Goal: Task Accomplishment & Management: Manage account settings

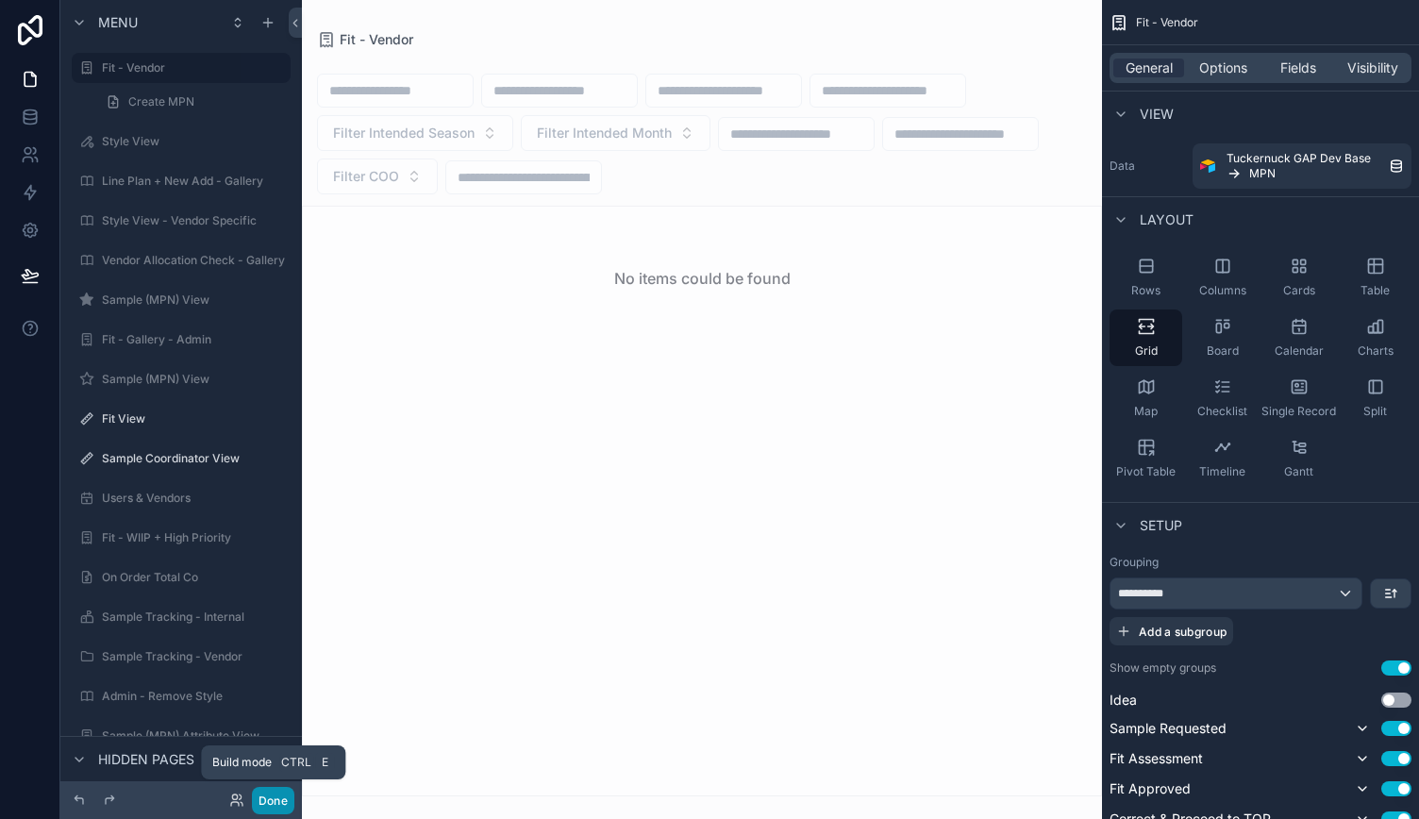
click at [263, 799] on button "Done" at bounding box center [273, 800] width 42 height 27
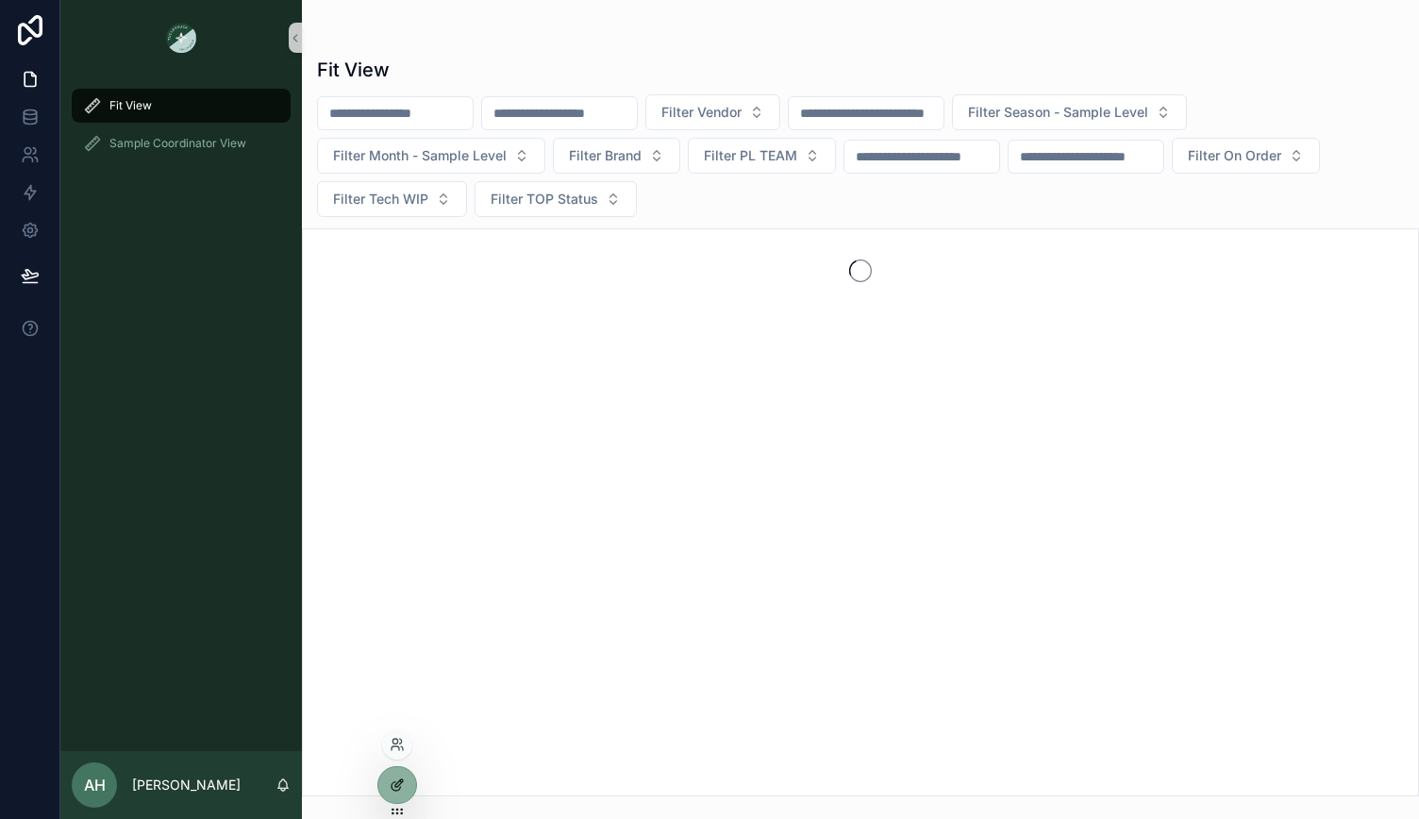
click at [396, 784] on icon at bounding box center [397, 785] width 15 height 15
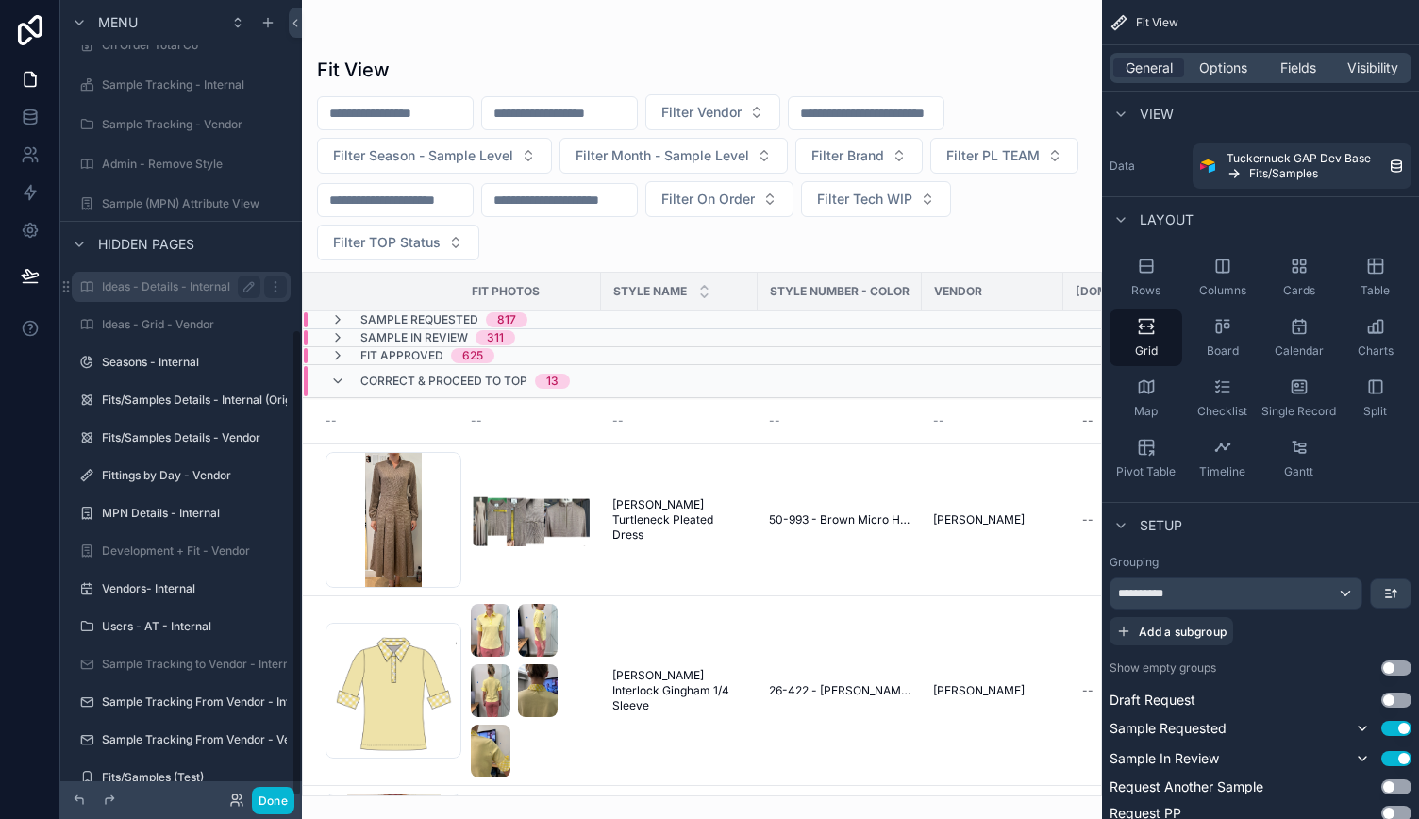
scroll to position [561, 0]
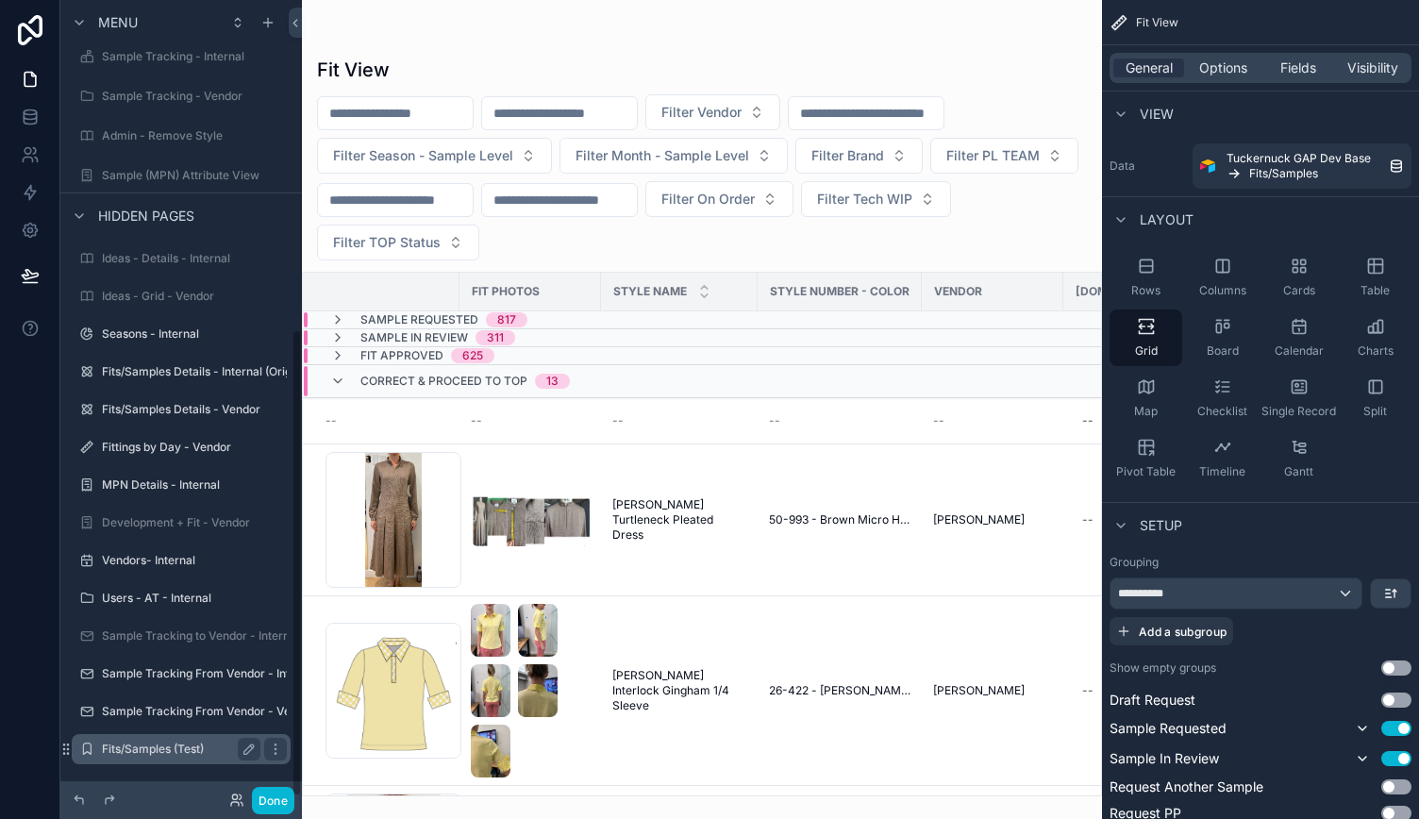
click at [199, 746] on label "Fits/Samples (Test)" at bounding box center [177, 749] width 151 height 15
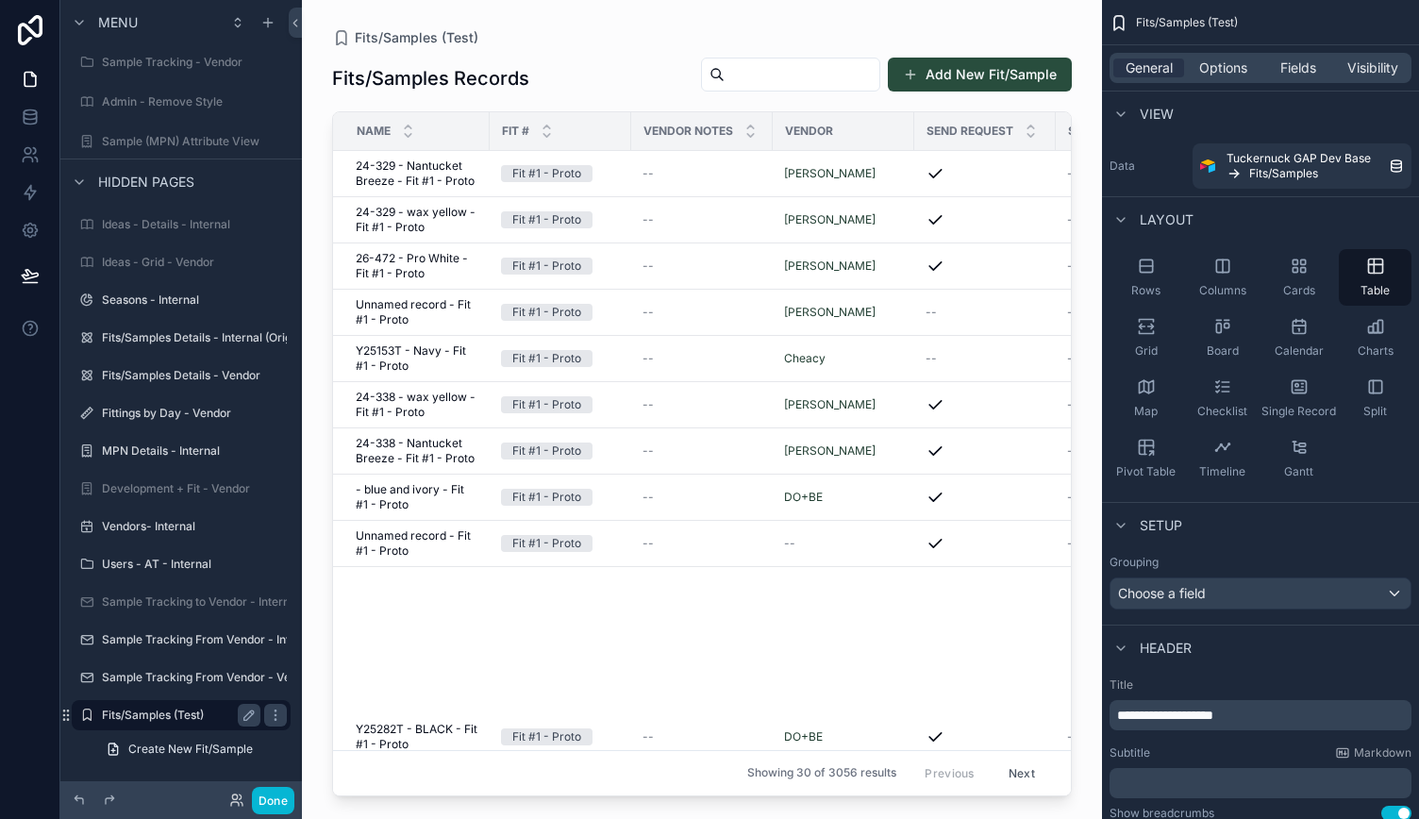
click at [181, 726] on div "Fits/Samples (Test)" at bounding box center [181, 715] width 159 height 23
click at [270, 716] on icon "scrollable content" at bounding box center [275, 715] width 15 height 15
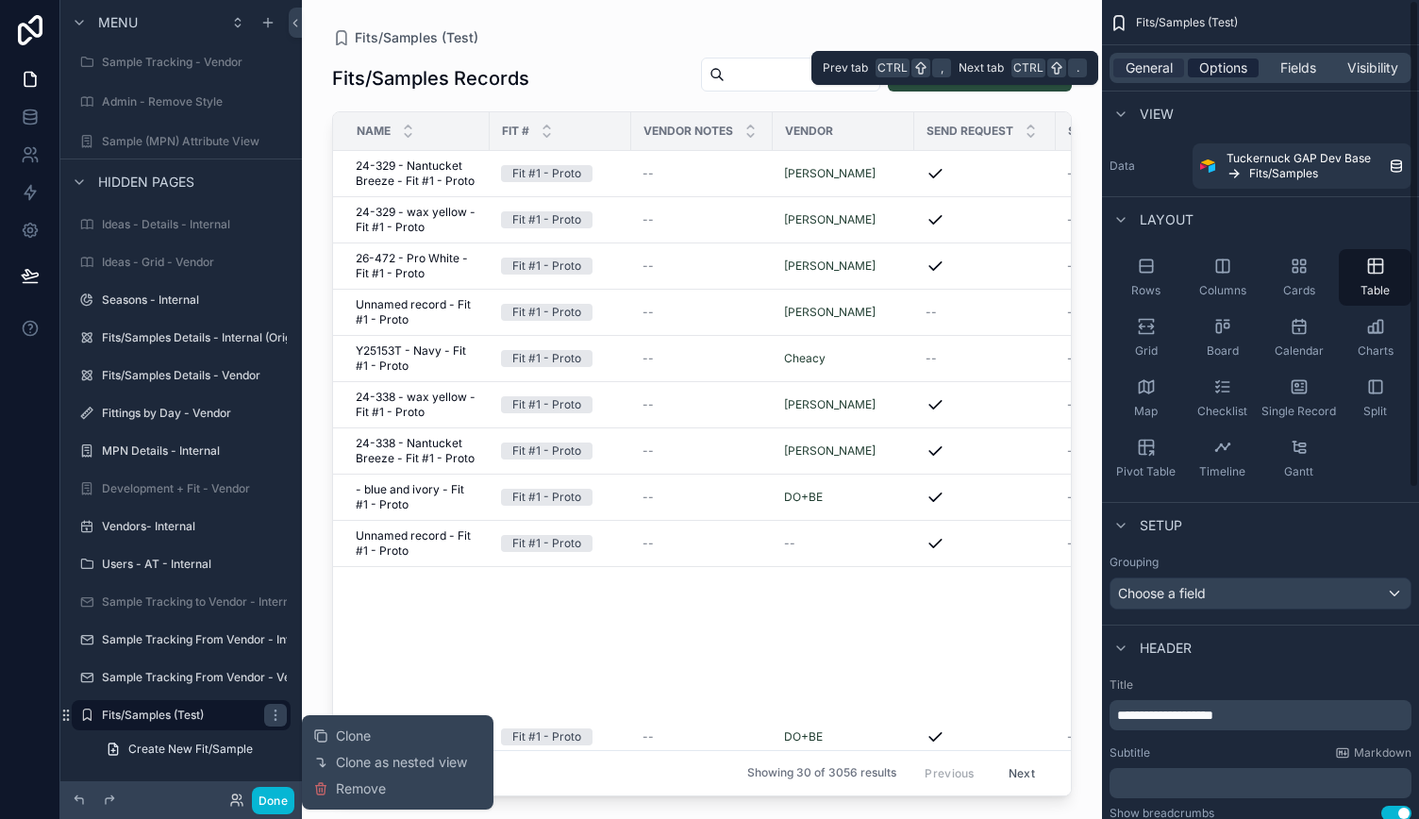
click at [1244, 69] on span "Options" at bounding box center [1223, 68] width 48 height 19
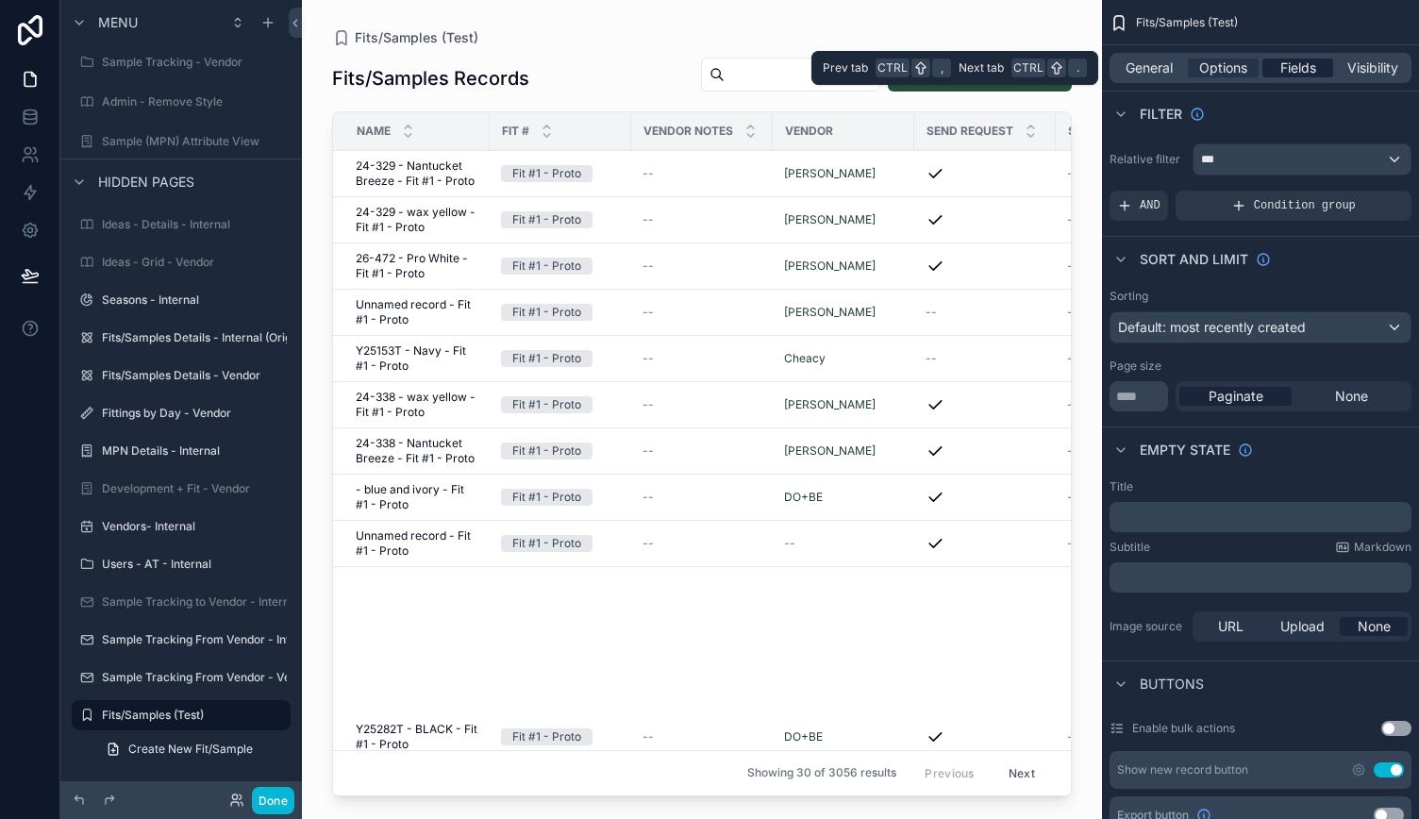
click at [1281, 67] on span "Fields" at bounding box center [1298, 68] width 36 height 19
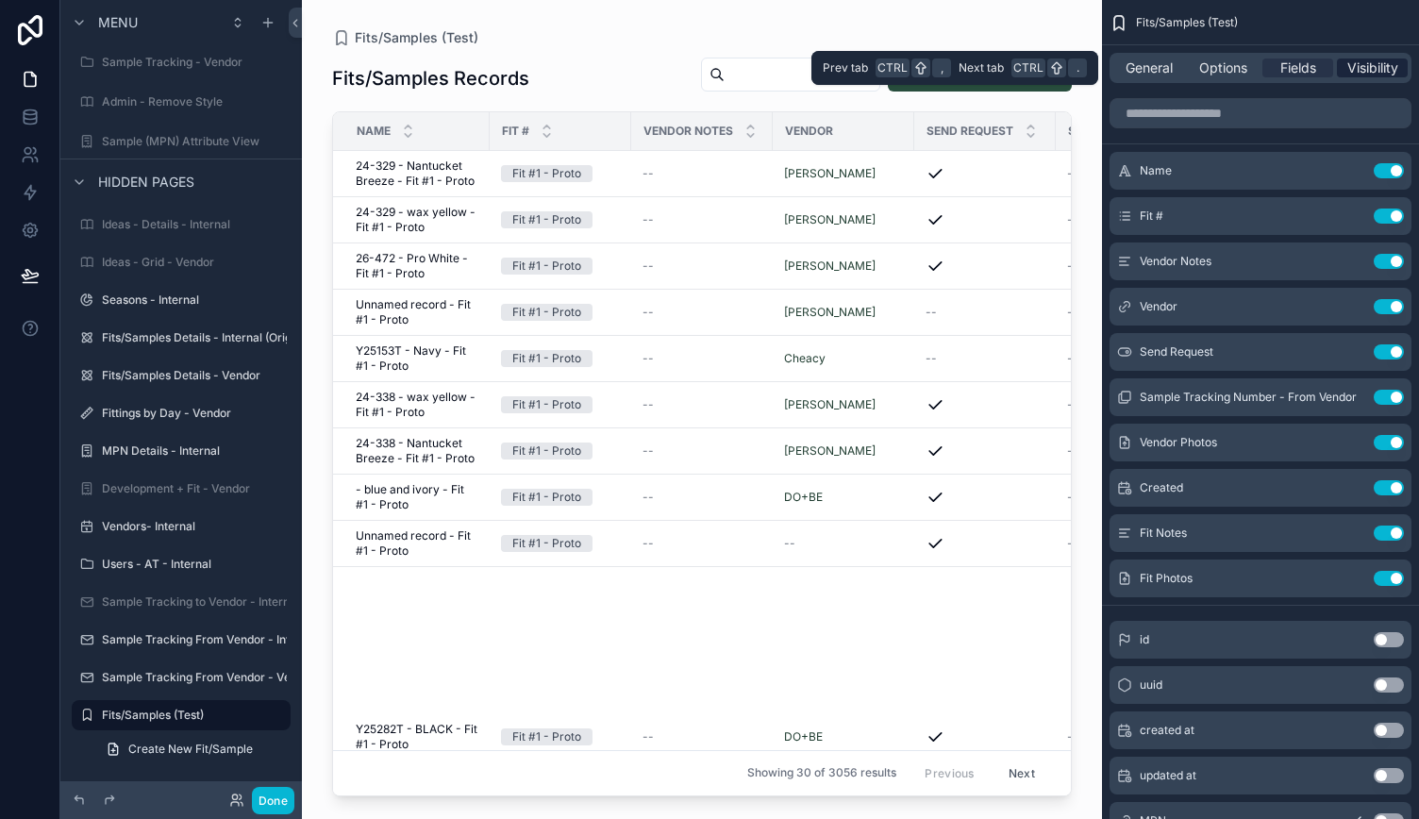
click at [1354, 64] on span "Visibility" at bounding box center [1372, 68] width 51 height 19
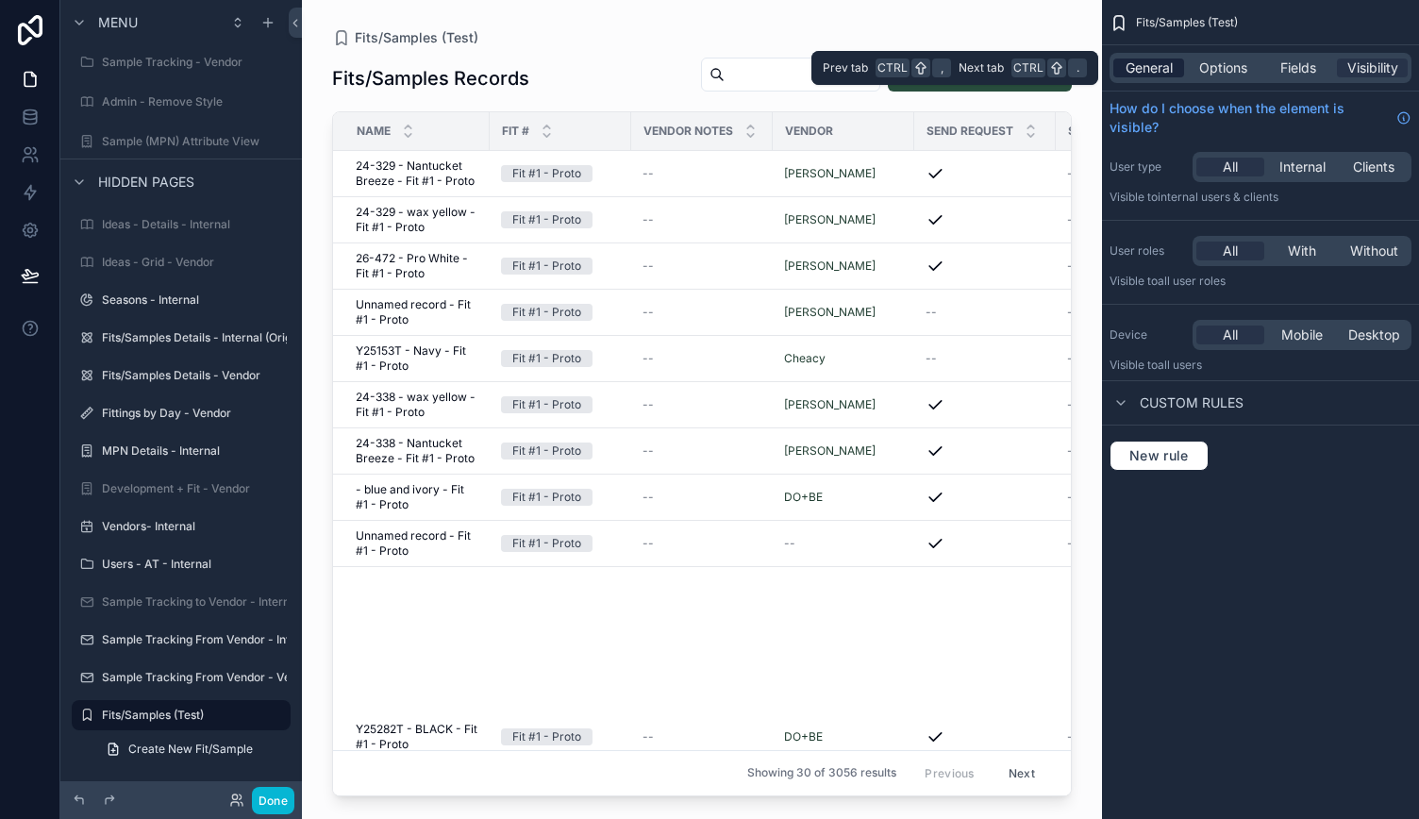
click at [1138, 63] on span "General" at bounding box center [1149, 68] width 47 height 19
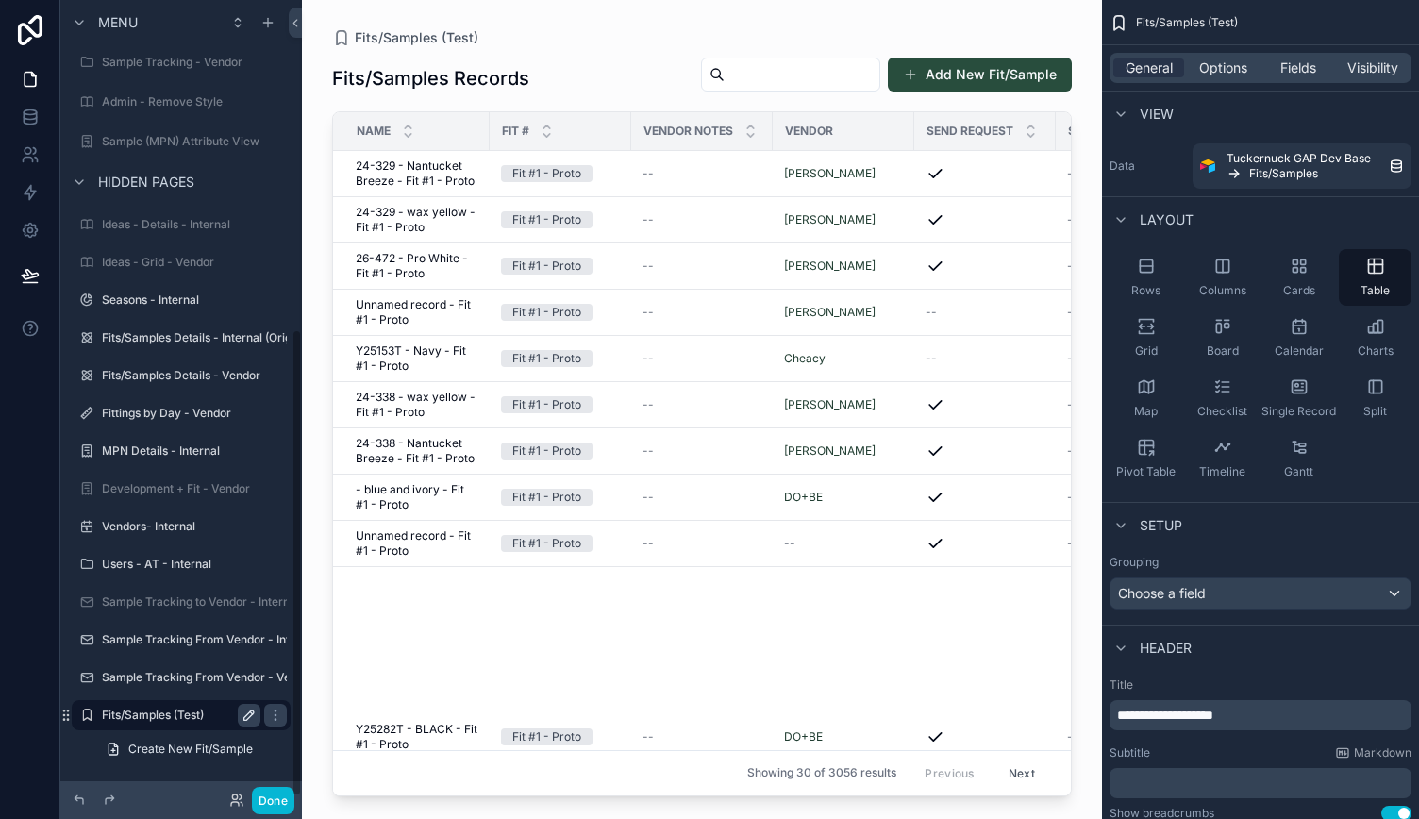
click at [255, 714] on icon "scrollable content" at bounding box center [249, 715] width 15 height 15
click at [270, 716] on icon "scrollable content" at bounding box center [275, 715] width 15 height 15
click at [2, 438] on div at bounding box center [30, 409] width 60 height 819
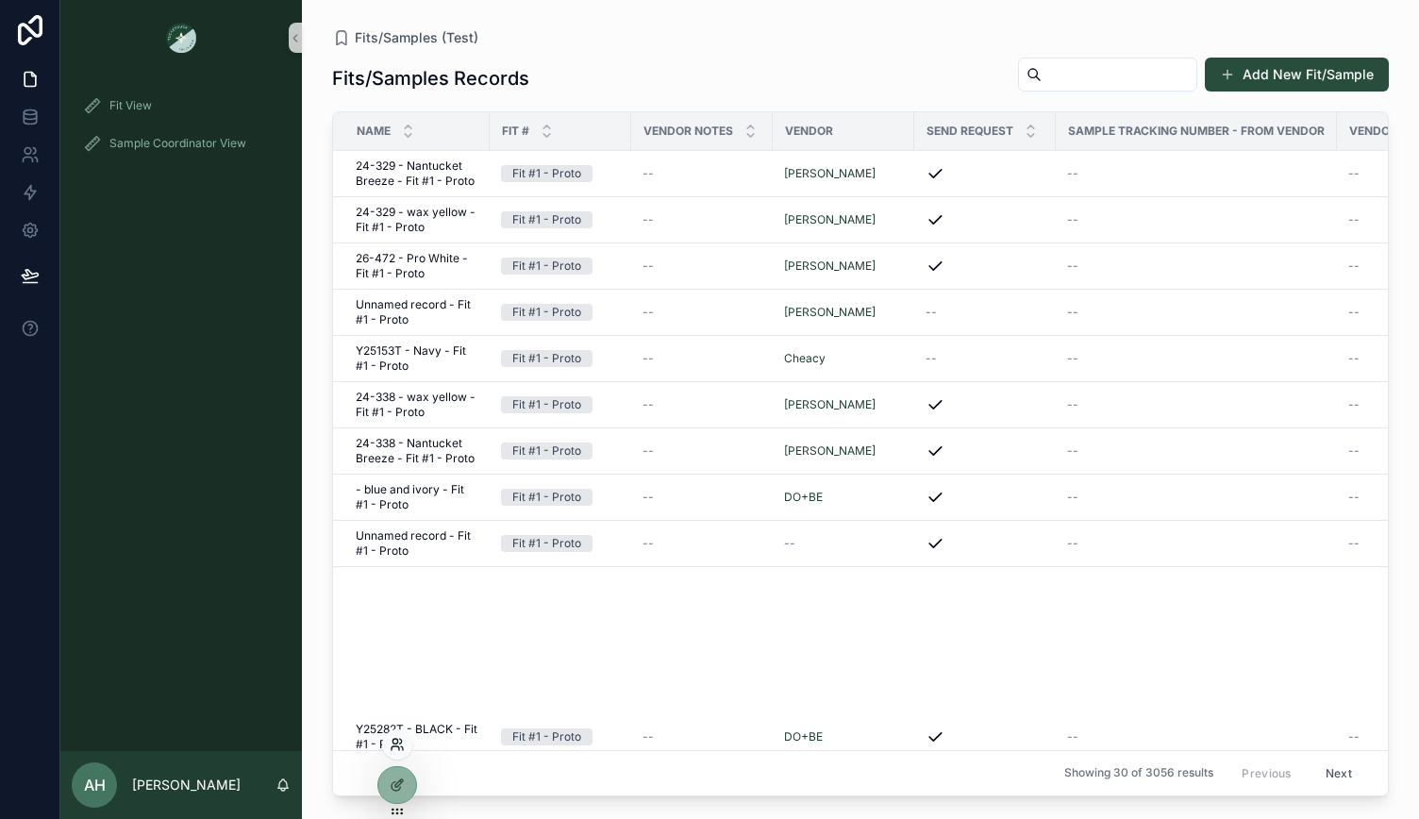
click at [393, 746] on icon at bounding box center [396, 748] width 8 height 4
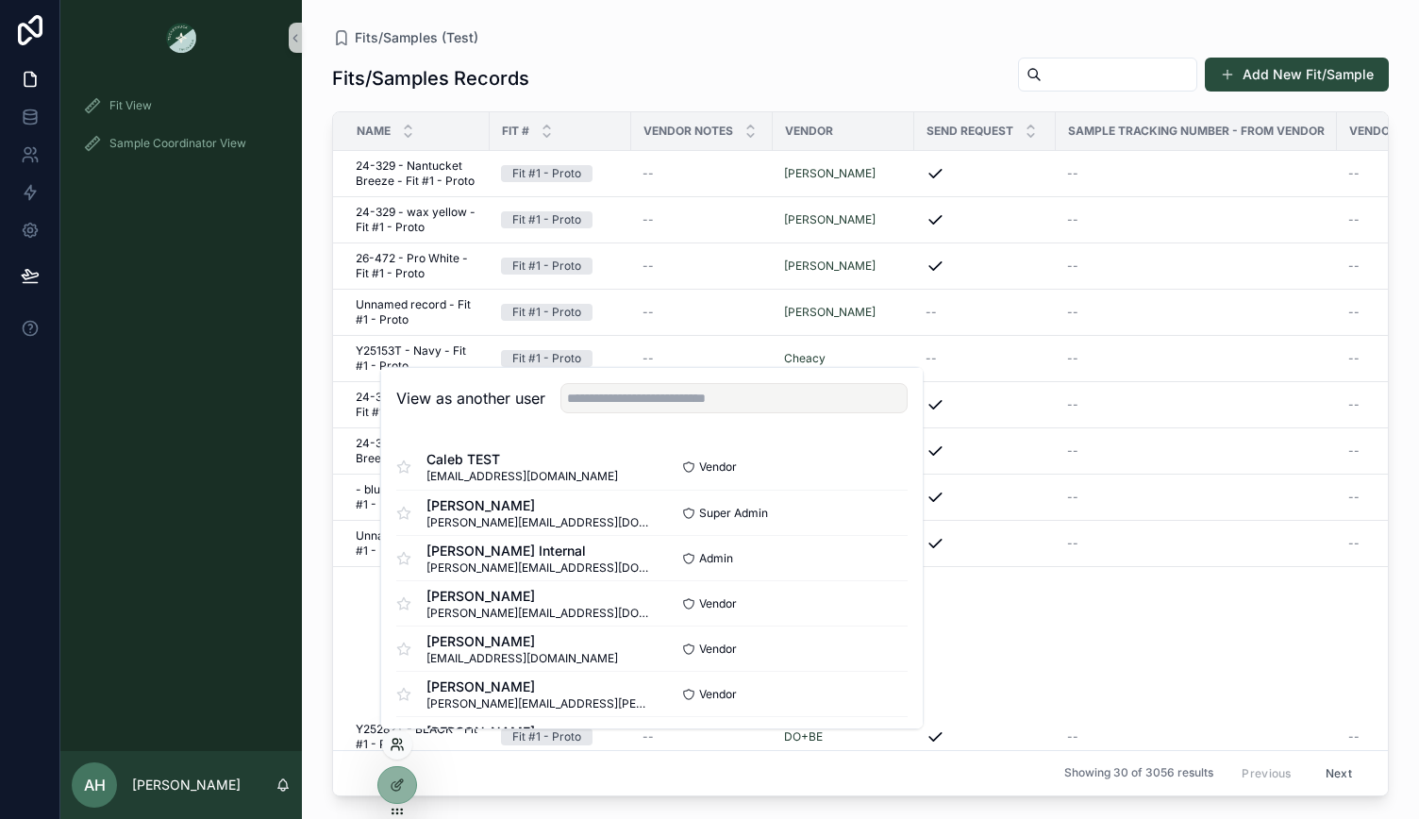
click at [400, 750] on icon at bounding box center [397, 744] width 15 height 15
click at [628, 391] on input "text" at bounding box center [734, 398] width 347 height 30
type input "****"
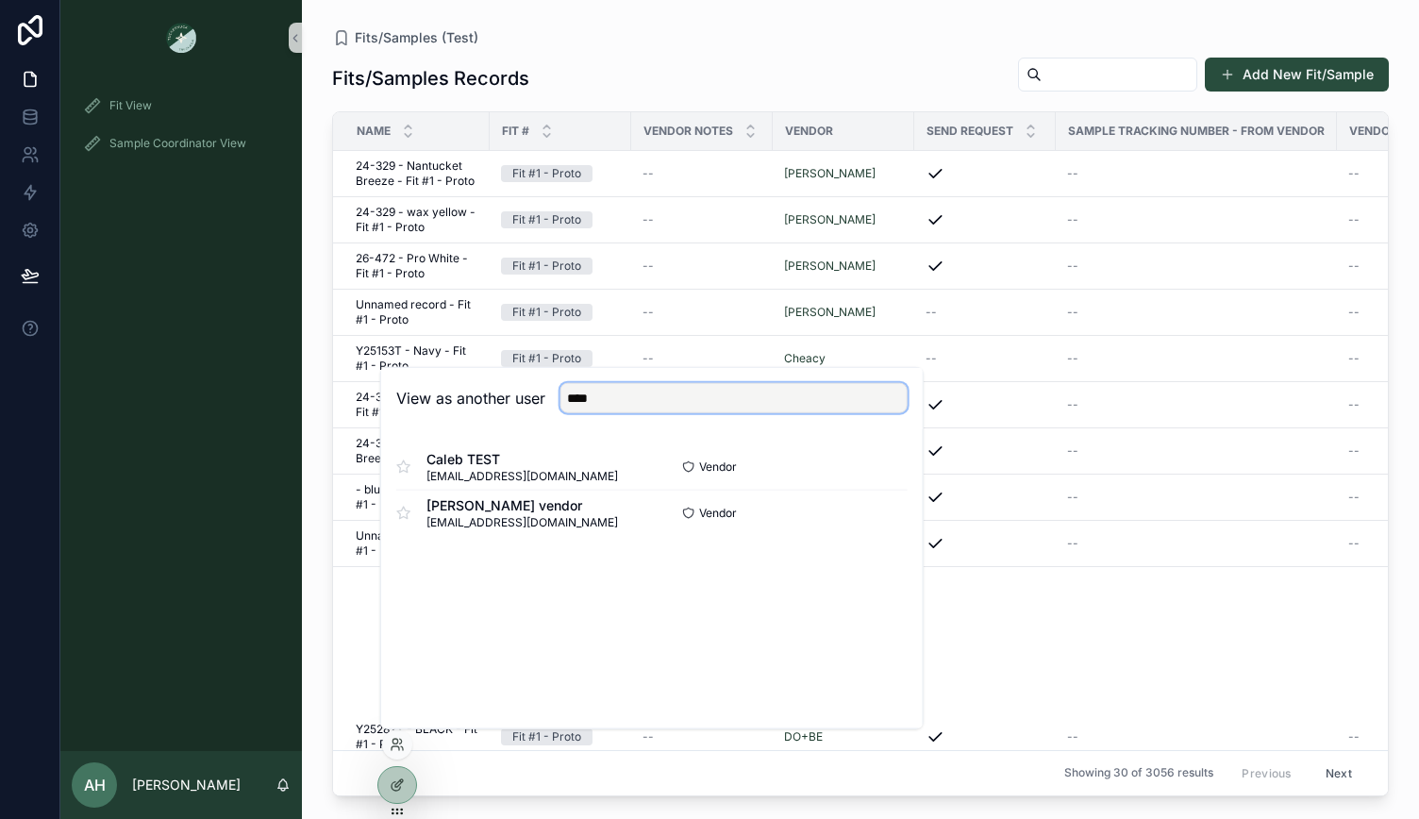
drag, startPoint x: 617, startPoint y: 407, endPoint x: 551, endPoint y: 402, distance: 66.2
click at [551, 402] on div "****" at bounding box center [726, 398] width 362 height 30
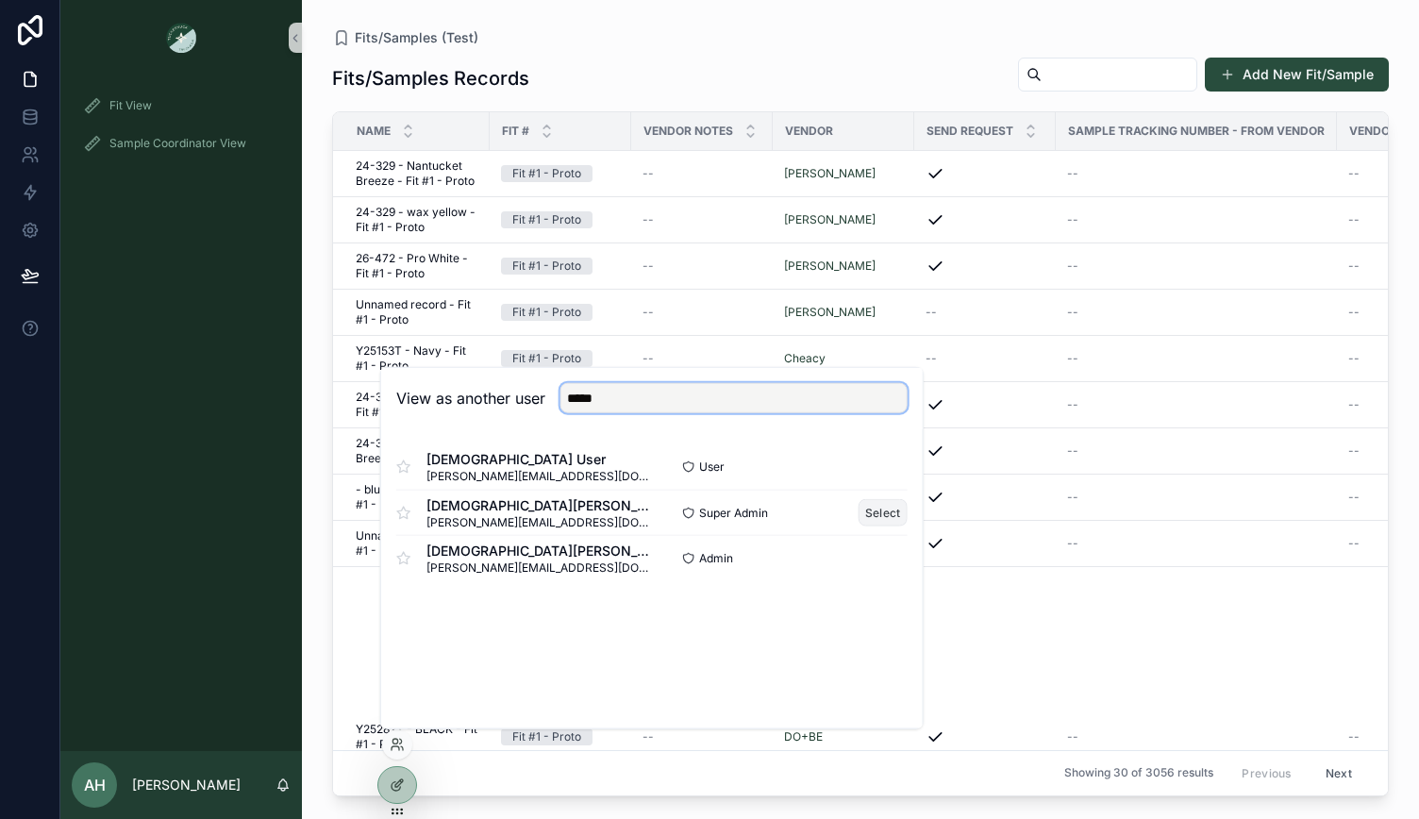
type input "*****"
click at [880, 516] on button "Select" at bounding box center [883, 512] width 49 height 27
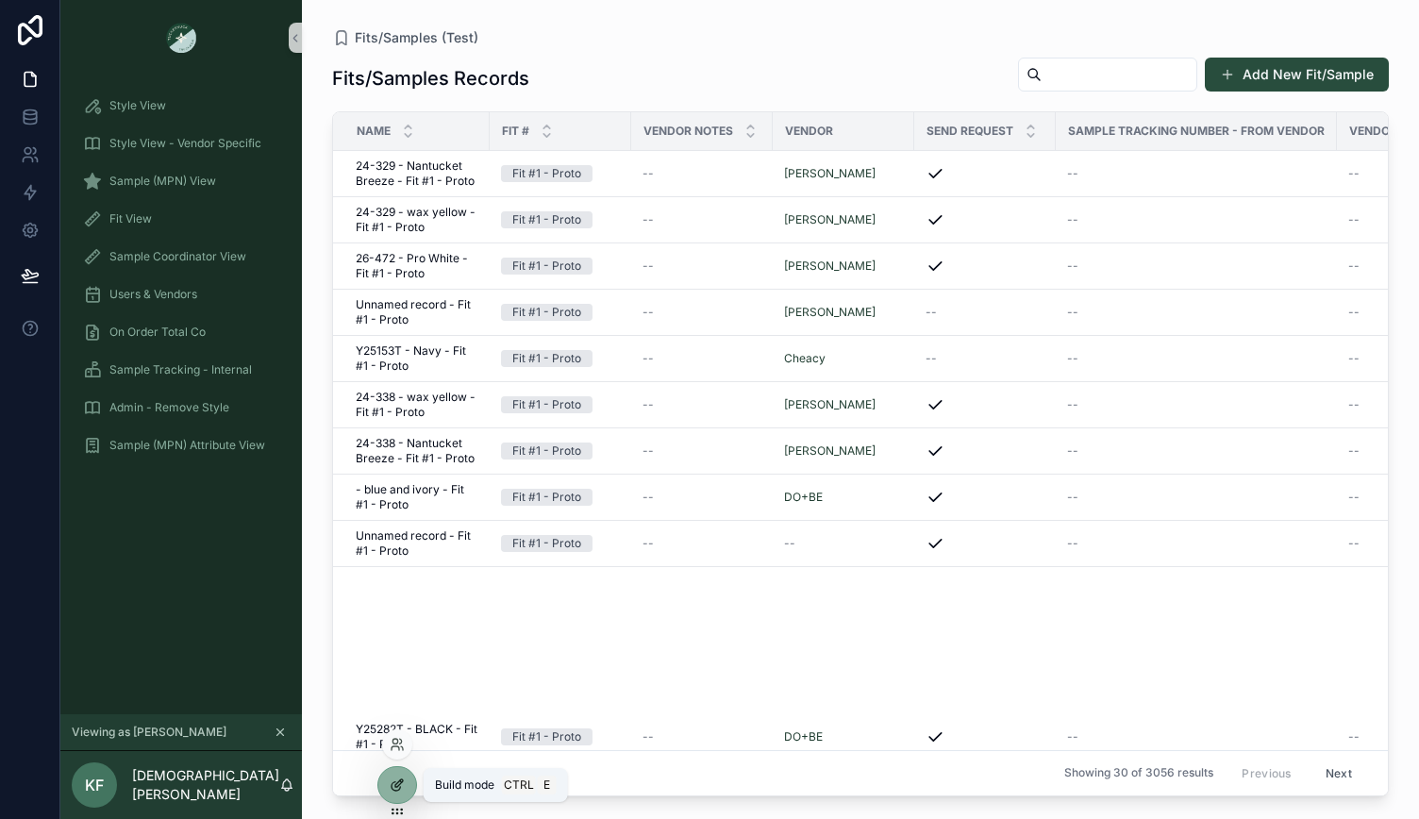
click at [396, 782] on icon at bounding box center [397, 785] width 15 height 15
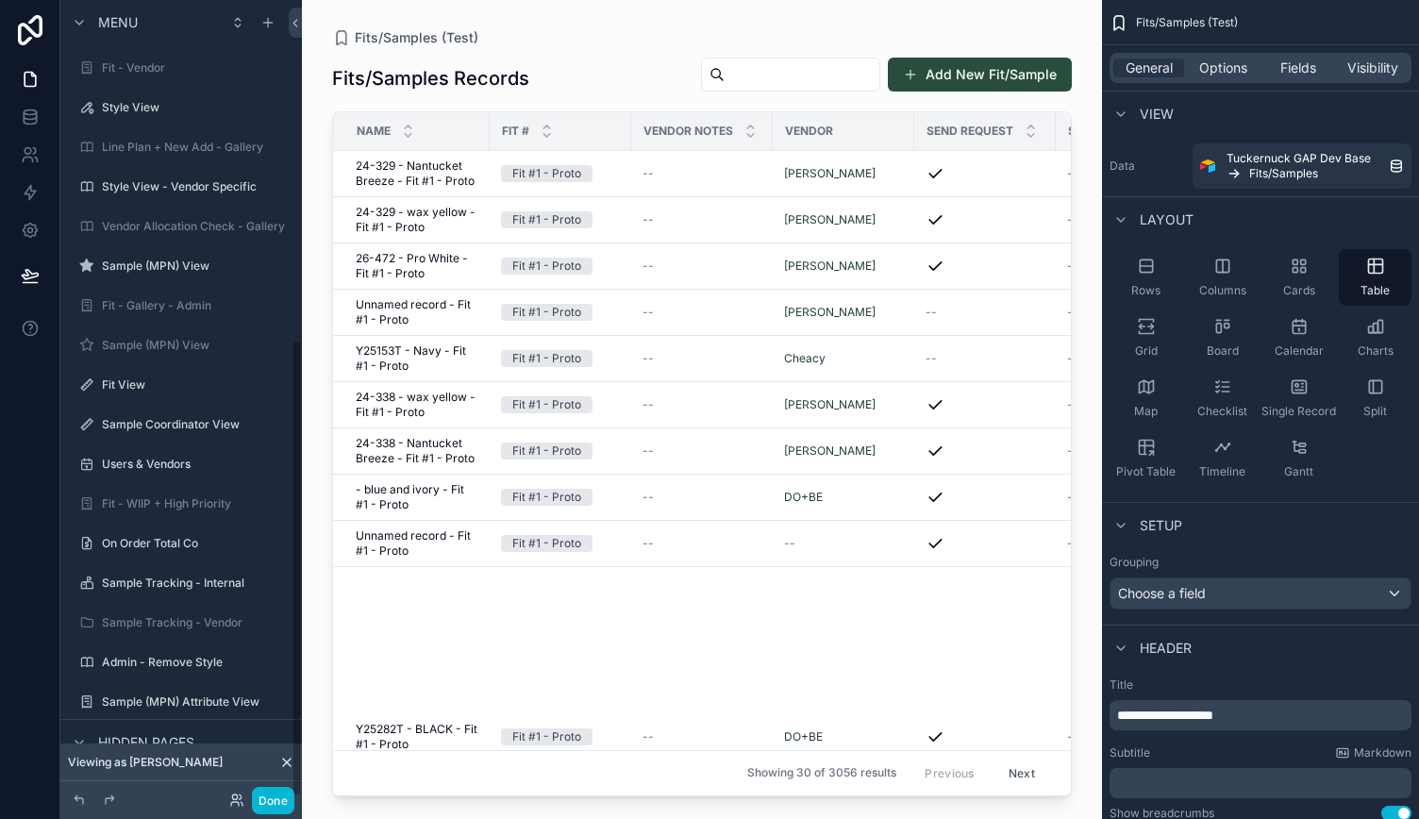
scroll to position [591, 0]
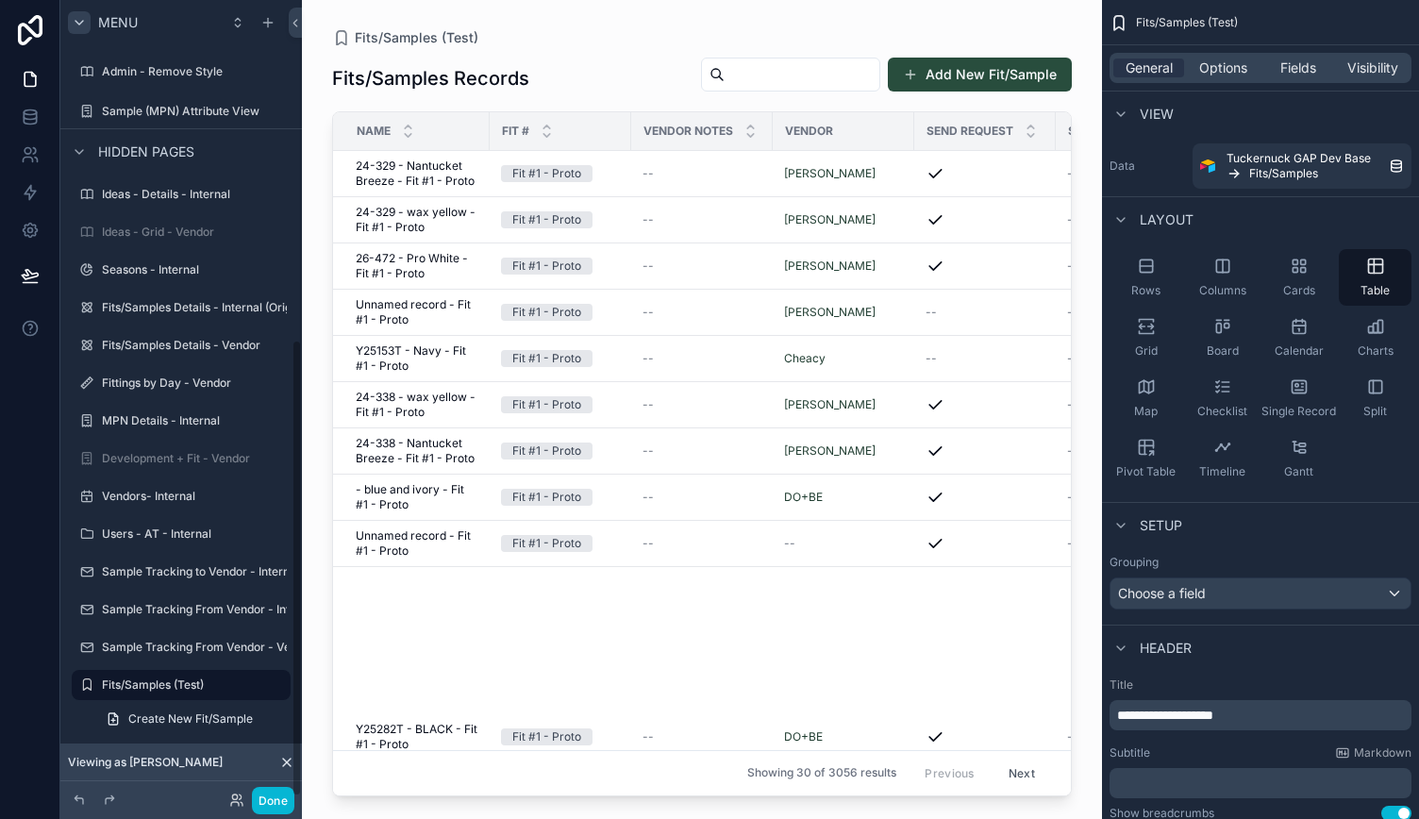
click at [72, 18] on icon "scrollable content" at bounding box center [79, 22] width 15 height 15
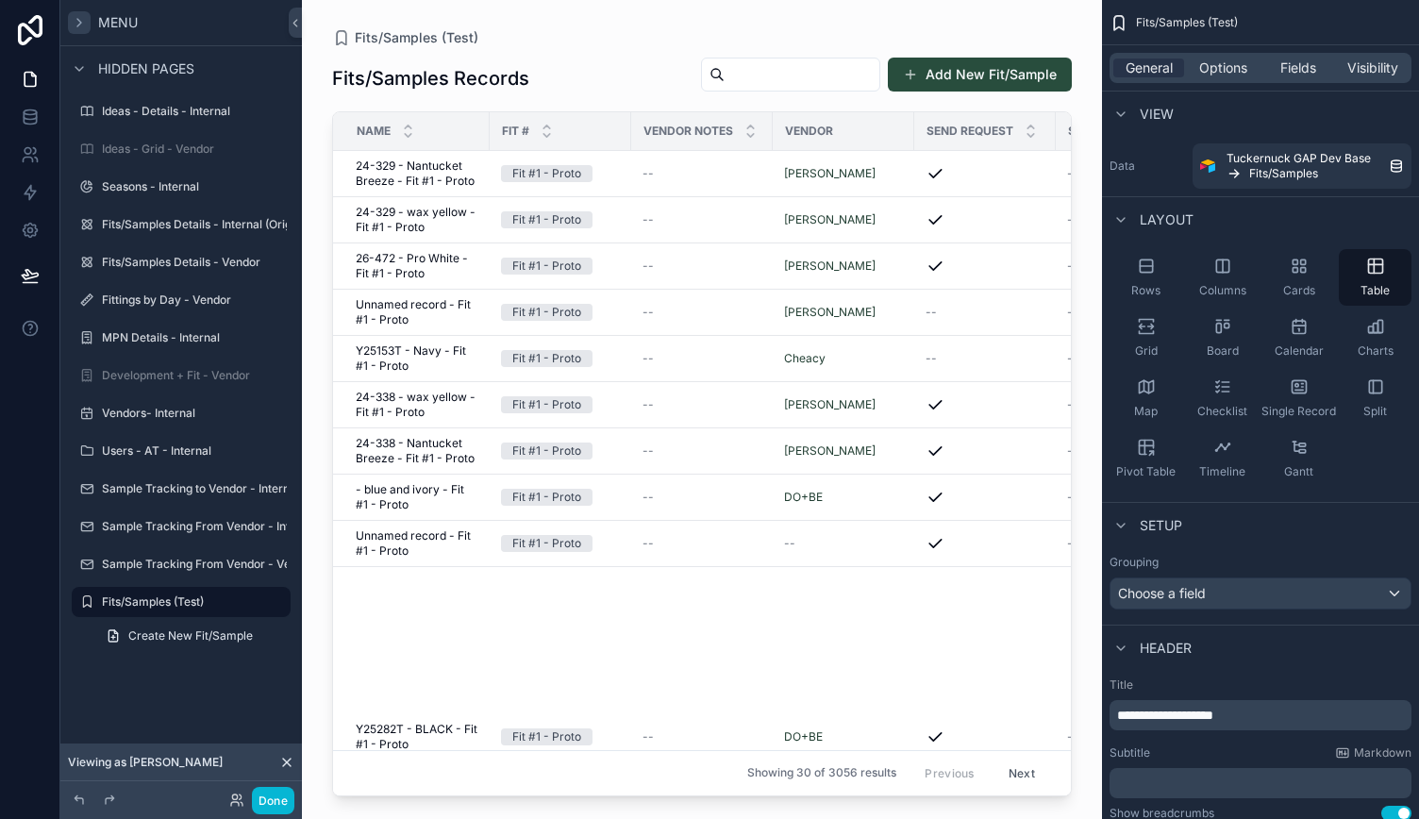
scroll to position [0, 0]
click at [72, 18] on icon "scrollable content" at bounding box center [79, 22] width 15 height 15
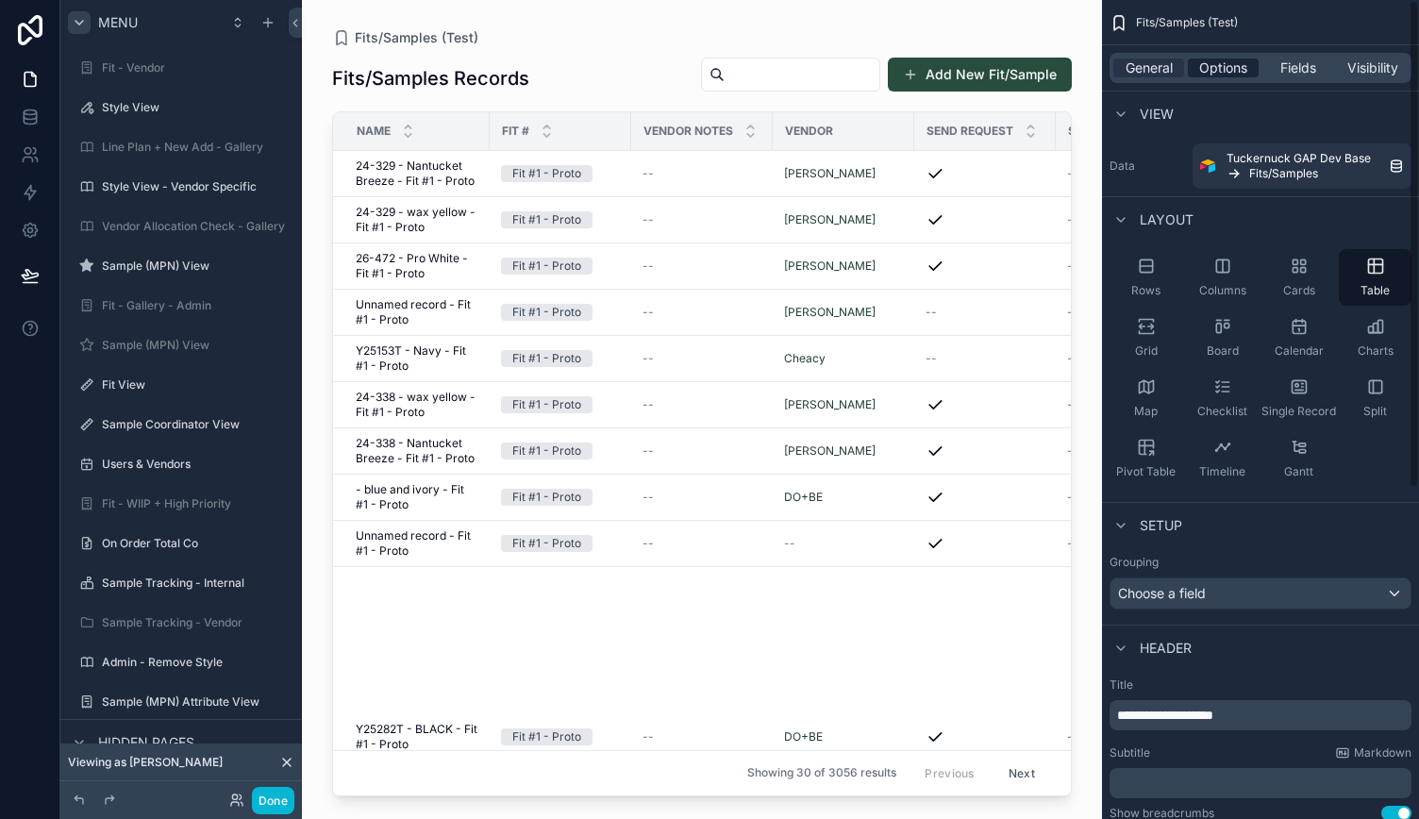
click at [1230, 63] on span "Options" at bounding box center [1223, 68] width 48 height 19
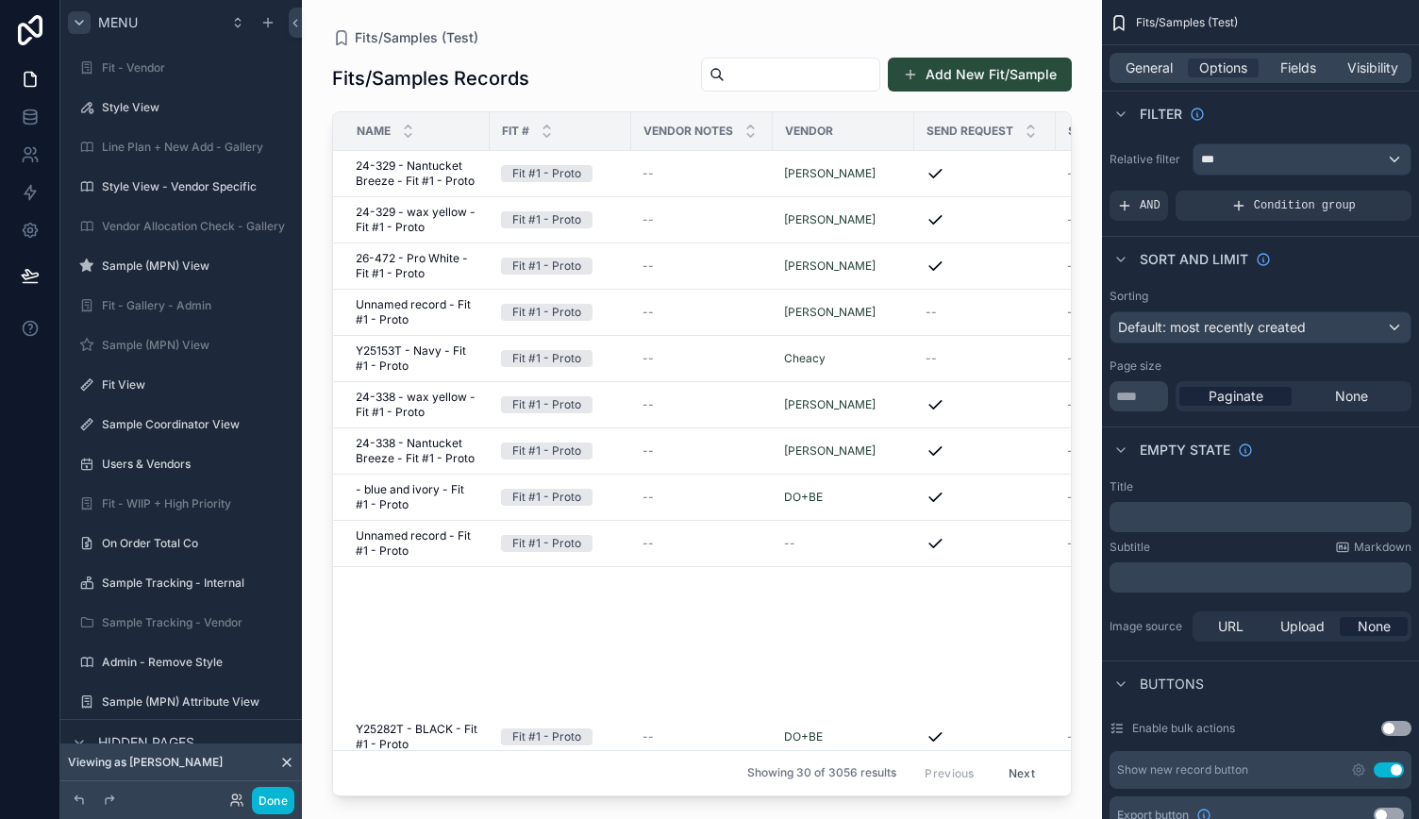
click at [471, 56] on div "scrollable content" at bounding box center [702, 398] width 800 height 796
click at [1157, 71] on span "General" at bounding box center [1149, 68] width 47 height 19
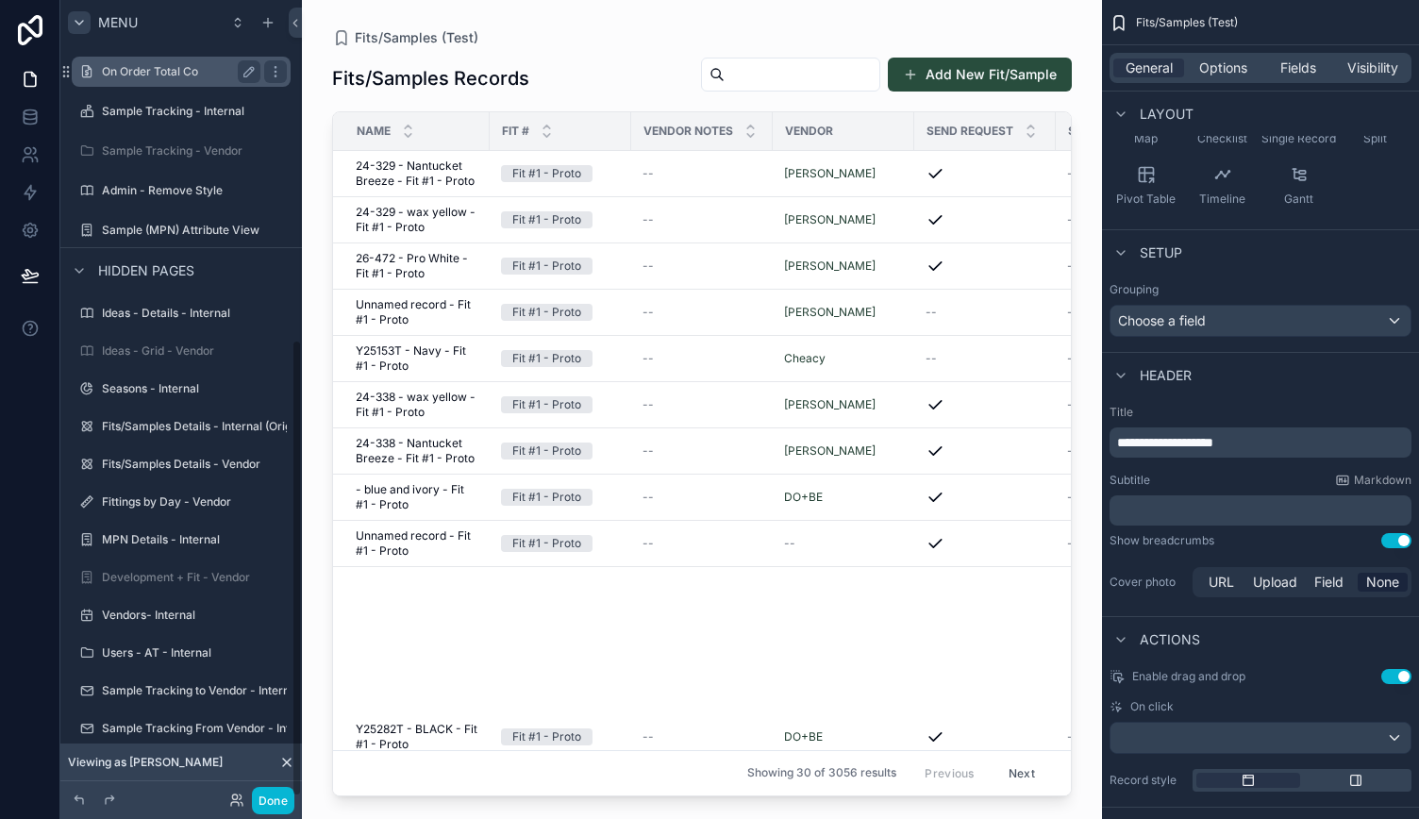
scroll to position [591, 0]
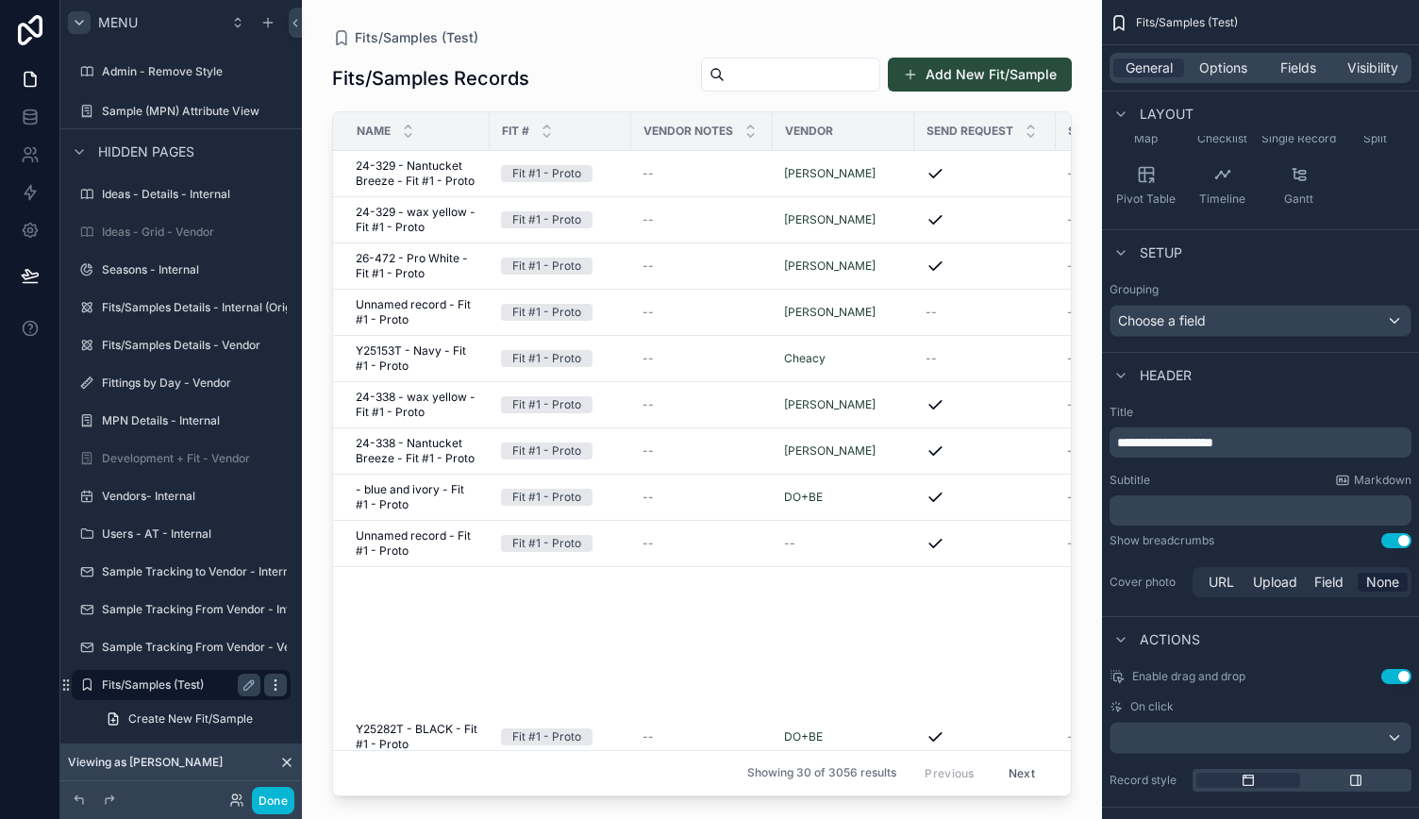
click at [276, 685] on icon "scrollable content" at bounding box center [275, 684] width 1 height 1
click at [23, 160] on icon at bounding box center [27, 160] width 9 height 5
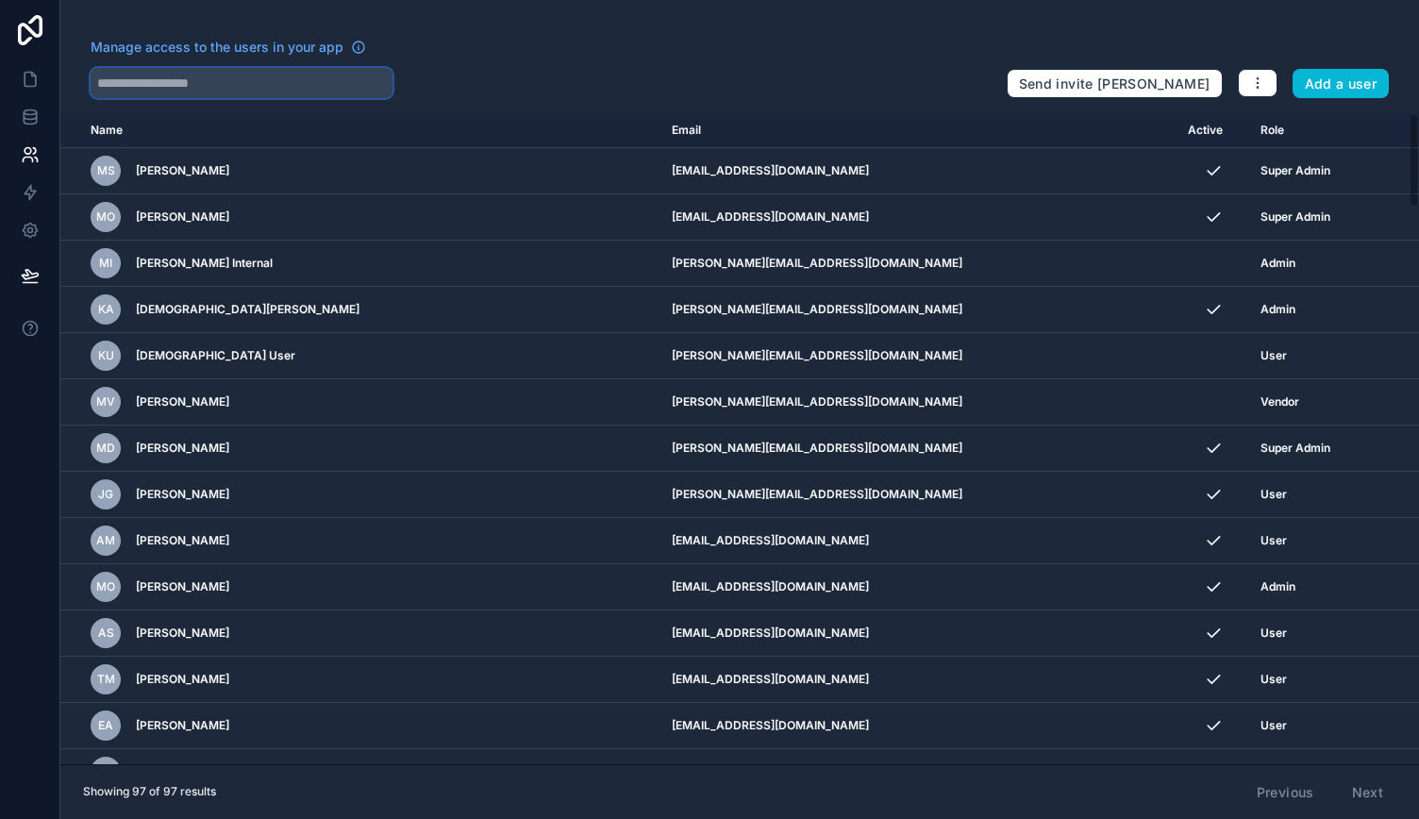
click at [177, 84] on input "text" at bounding box center [242, 83] width 302 height 30
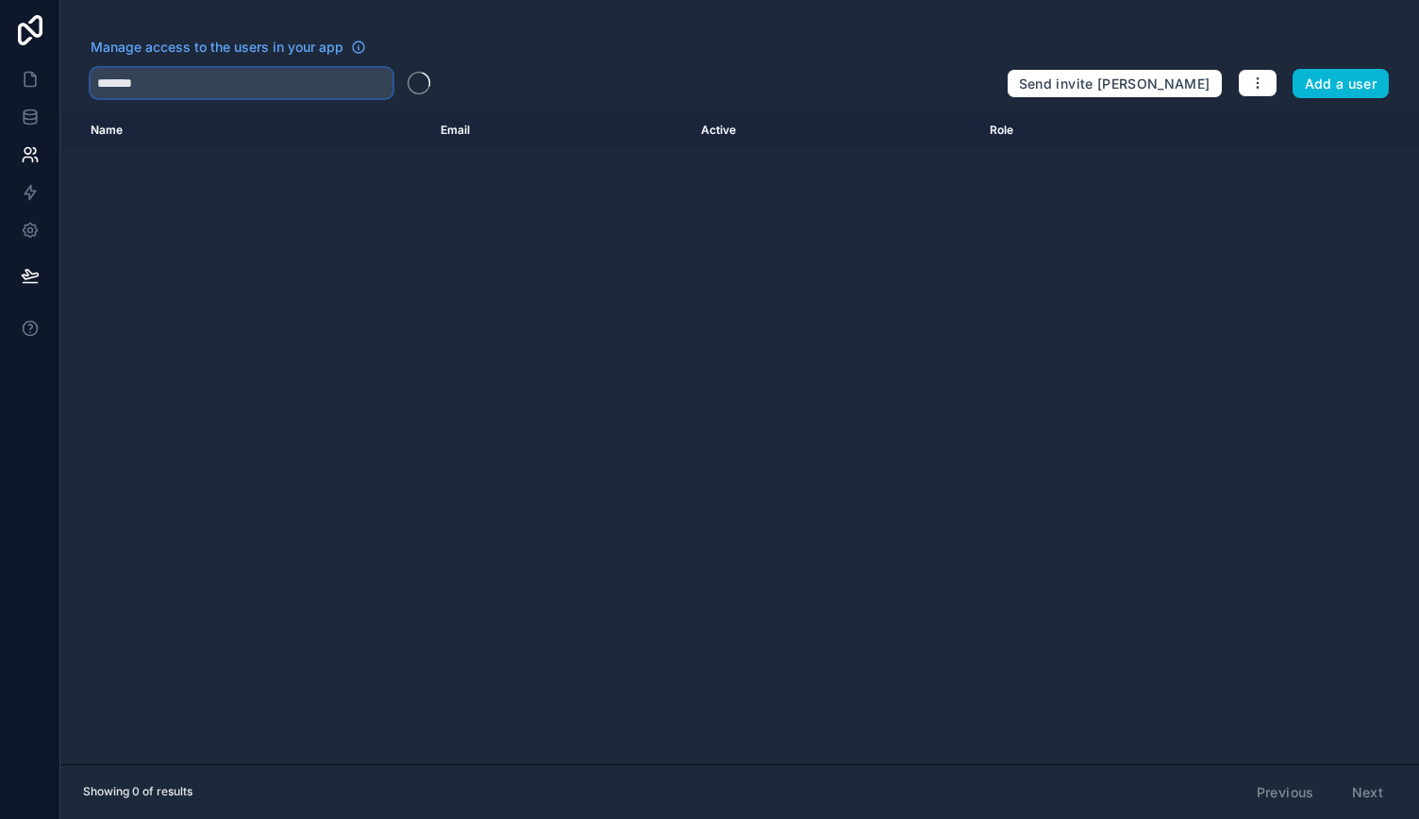
type input "********"
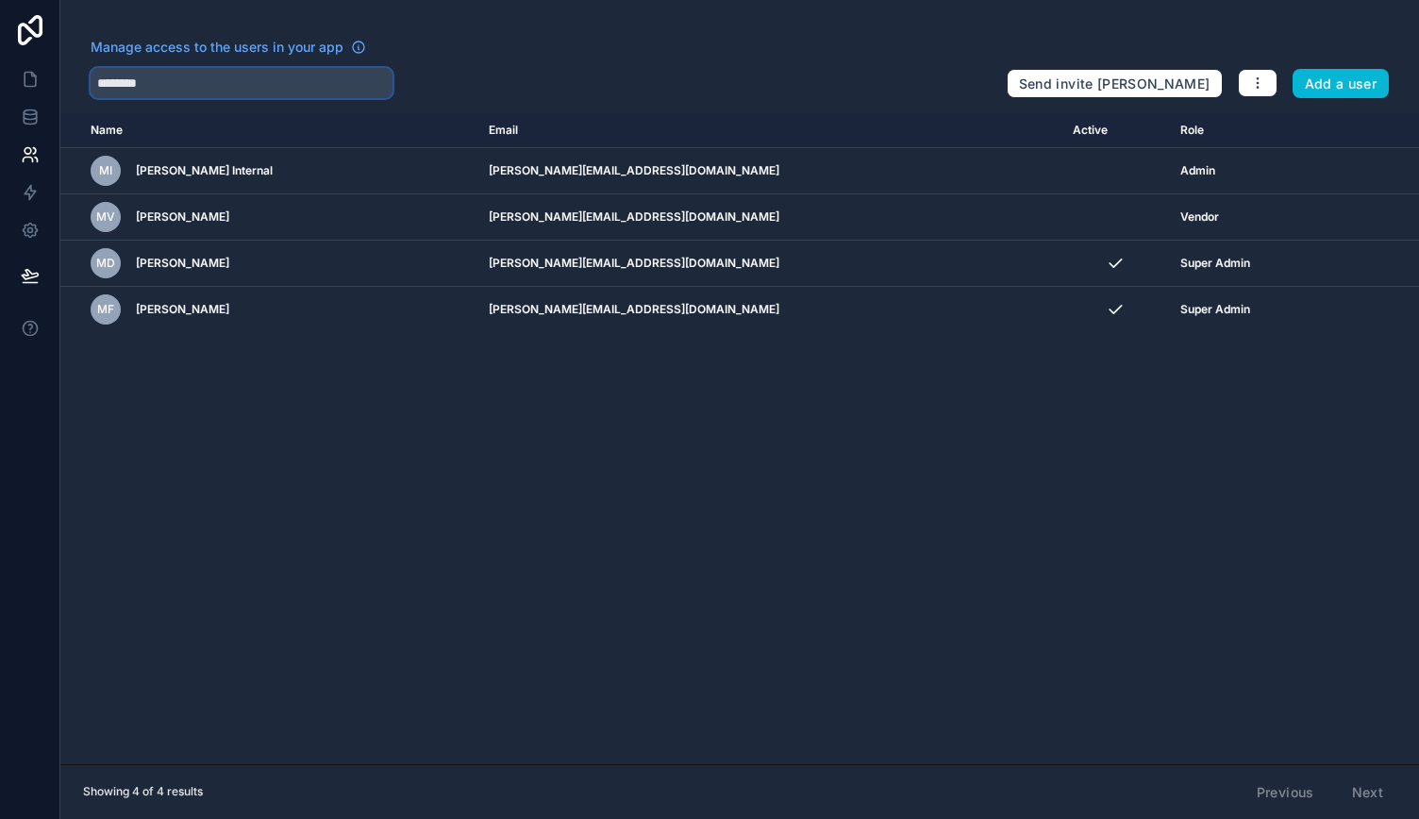
drag, startPoint x: 192, startPoint y: 76, endPoint x: 64, endPoint y: 84, distance: 128.6
click at [64, 84] on div "Manage access to the users in your app ******** Send invite reminders Add a user" at bounding box center [739, 68] width 1359 height 60
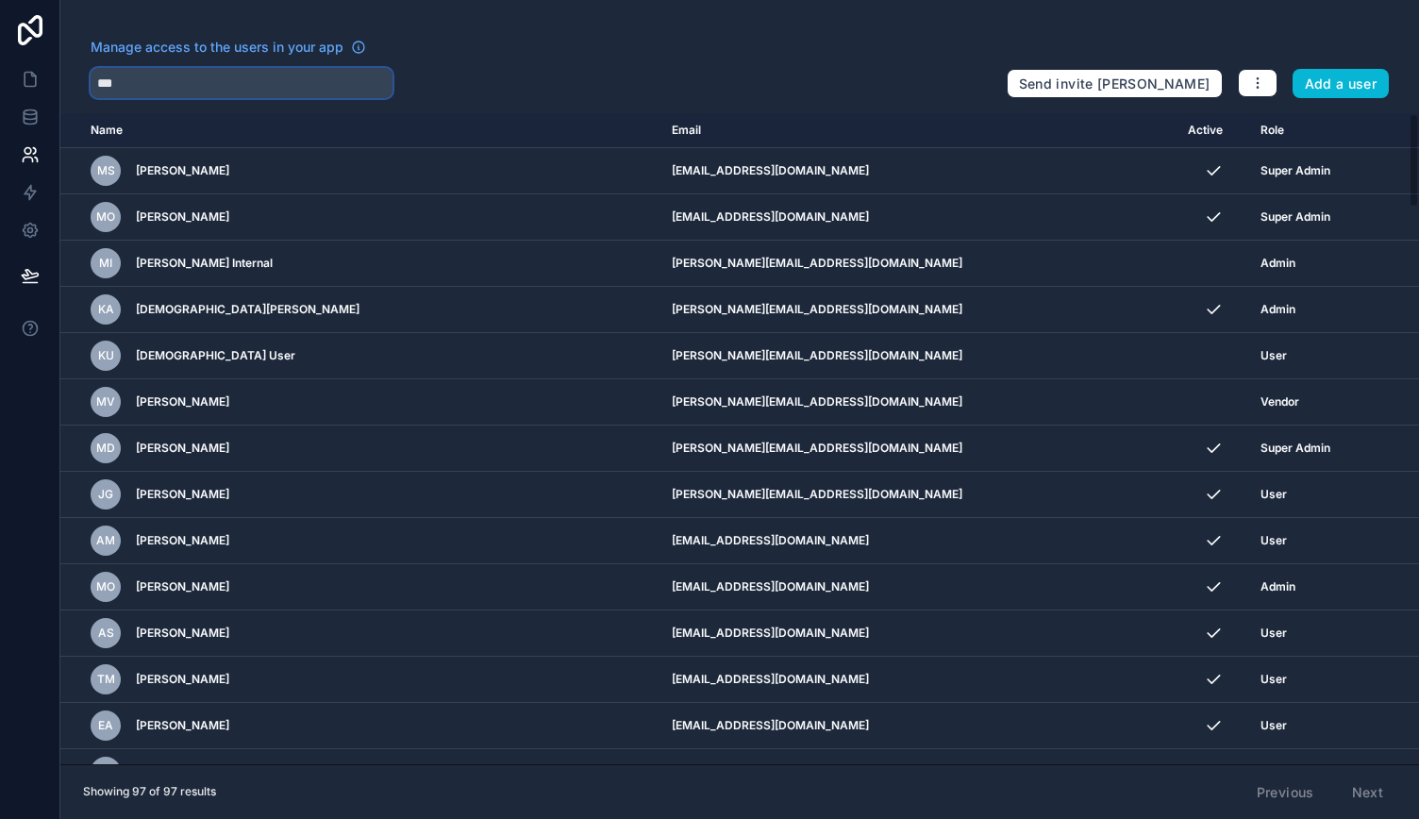
type input "****"
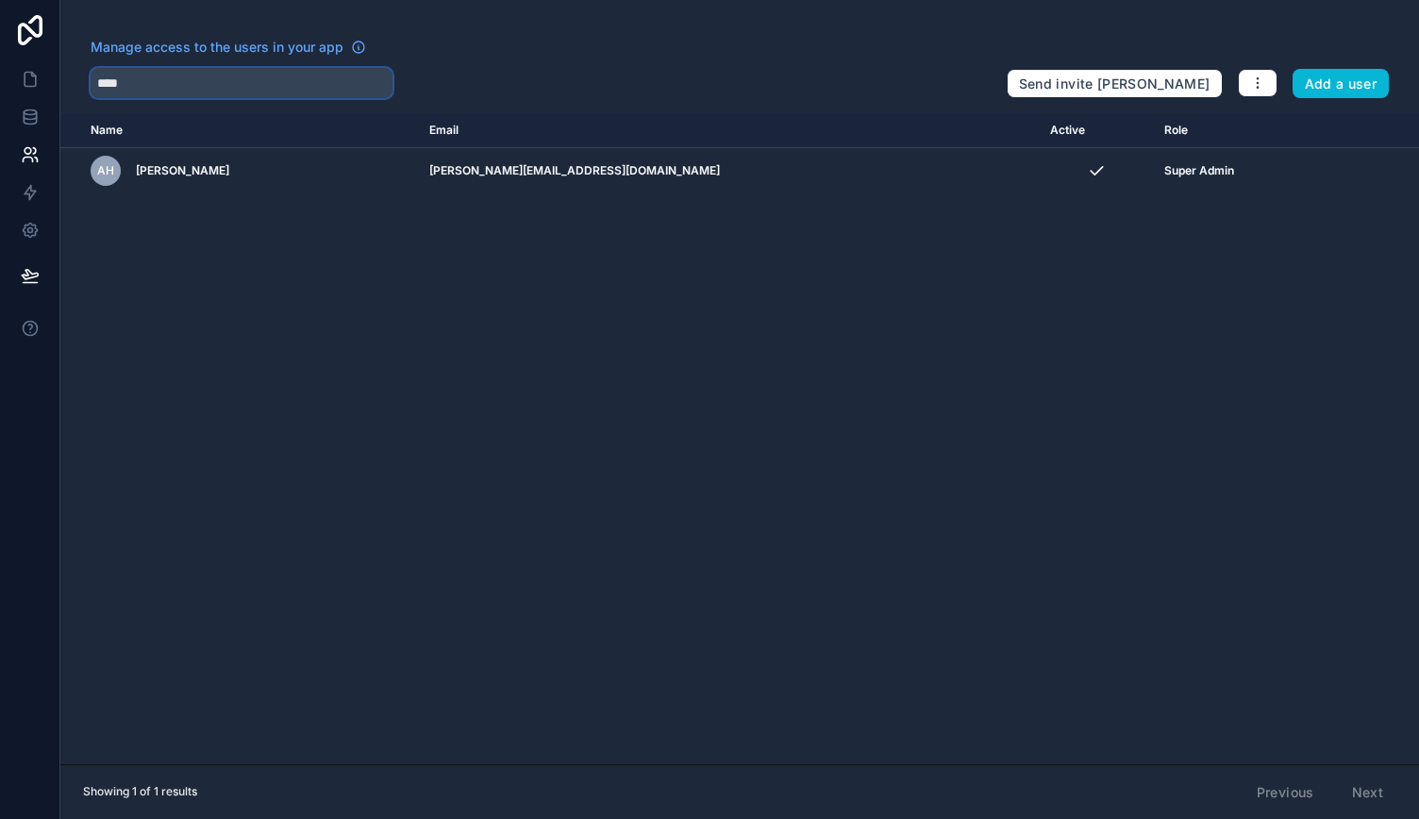
drag, startPoint x: 142, startPoint y: 90, endPoint x: 81, endPoint y: 85, distance: 60.6
click at [81, 85] on div "Manage access to the users in your app **** Send invite reminders Add a user" at bounding box center [739, 68] width 1359 height 60
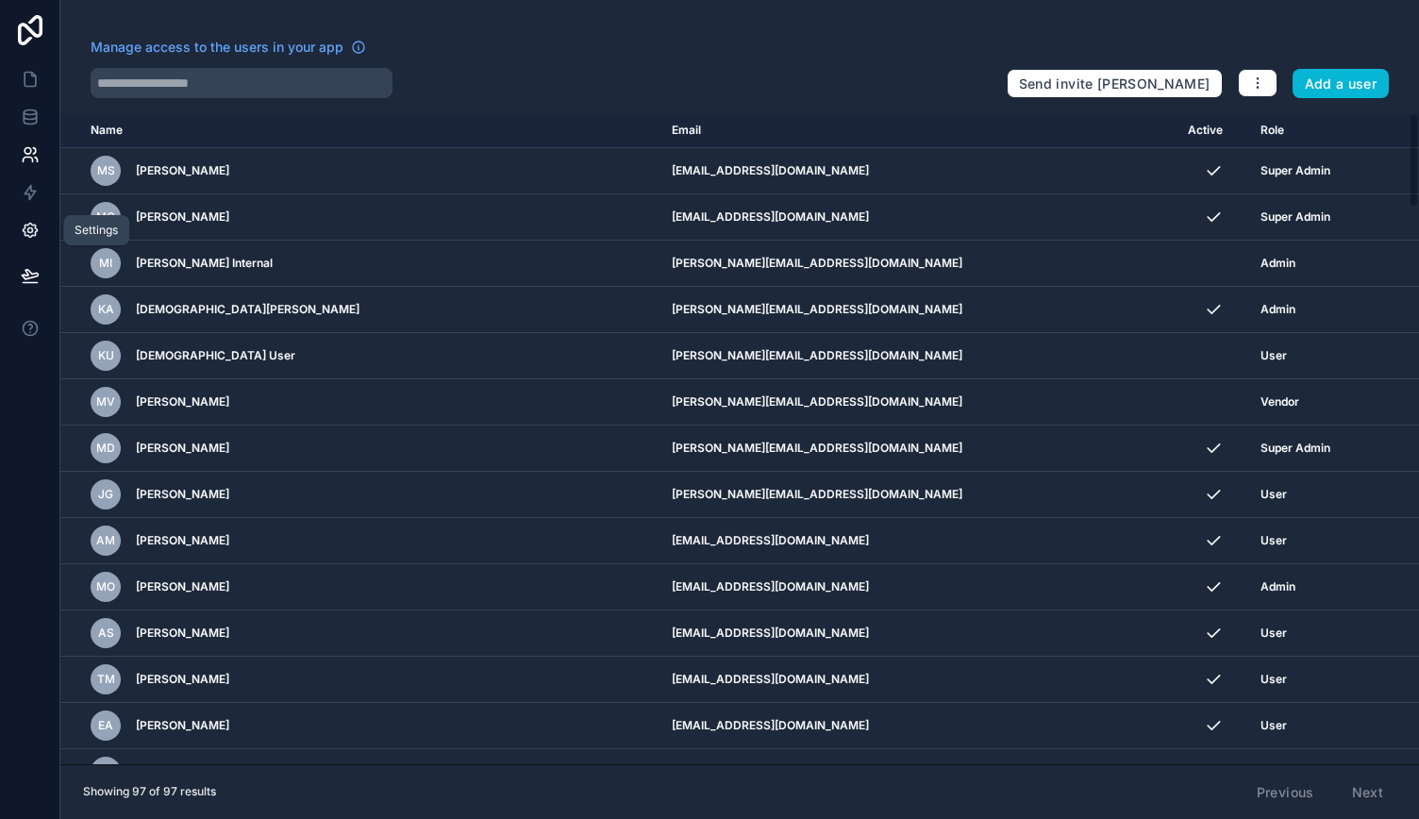
click at [27, 225] on icon at bounding box center [30, 231] width 14 height 14
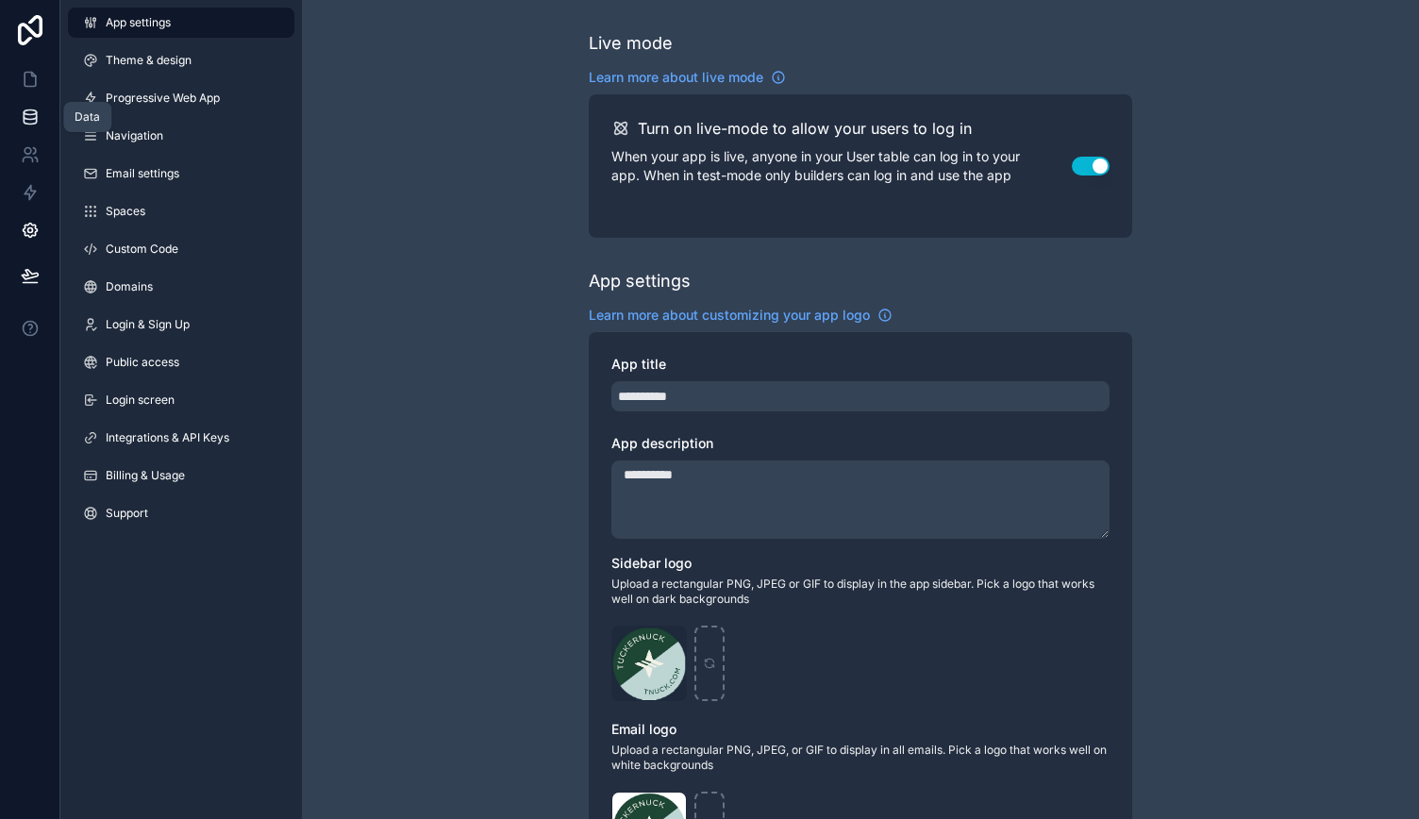
click at [31, 116] on icon at bounding box center [30, 117] width 19 height 19
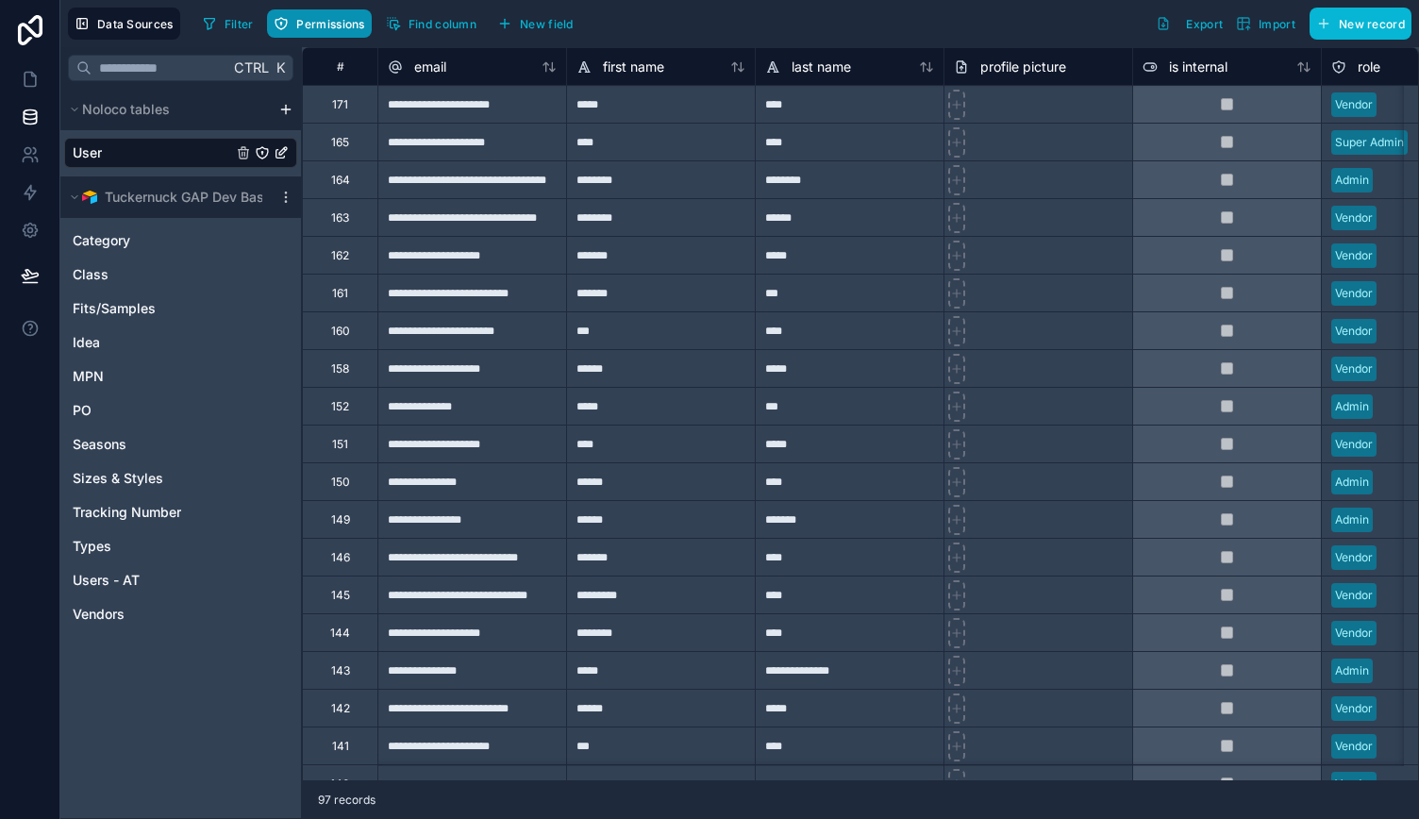
click at [310, 31] on button "Permissions" at bounding box center [319, 23] width 104 height 28
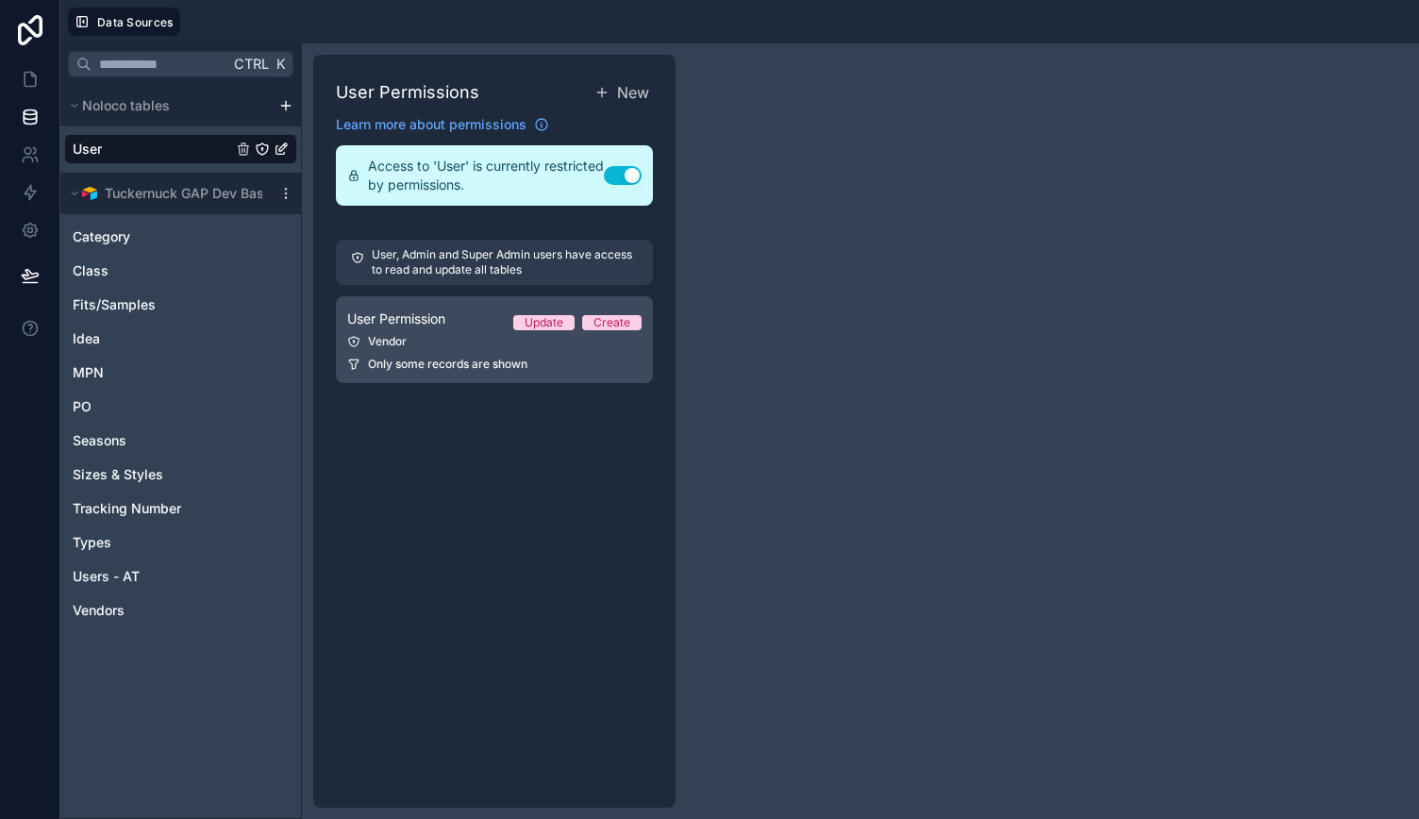
click at [478, 324] on div "User Permission Update Create" at bounding box center [494, 319] width 294 height 23
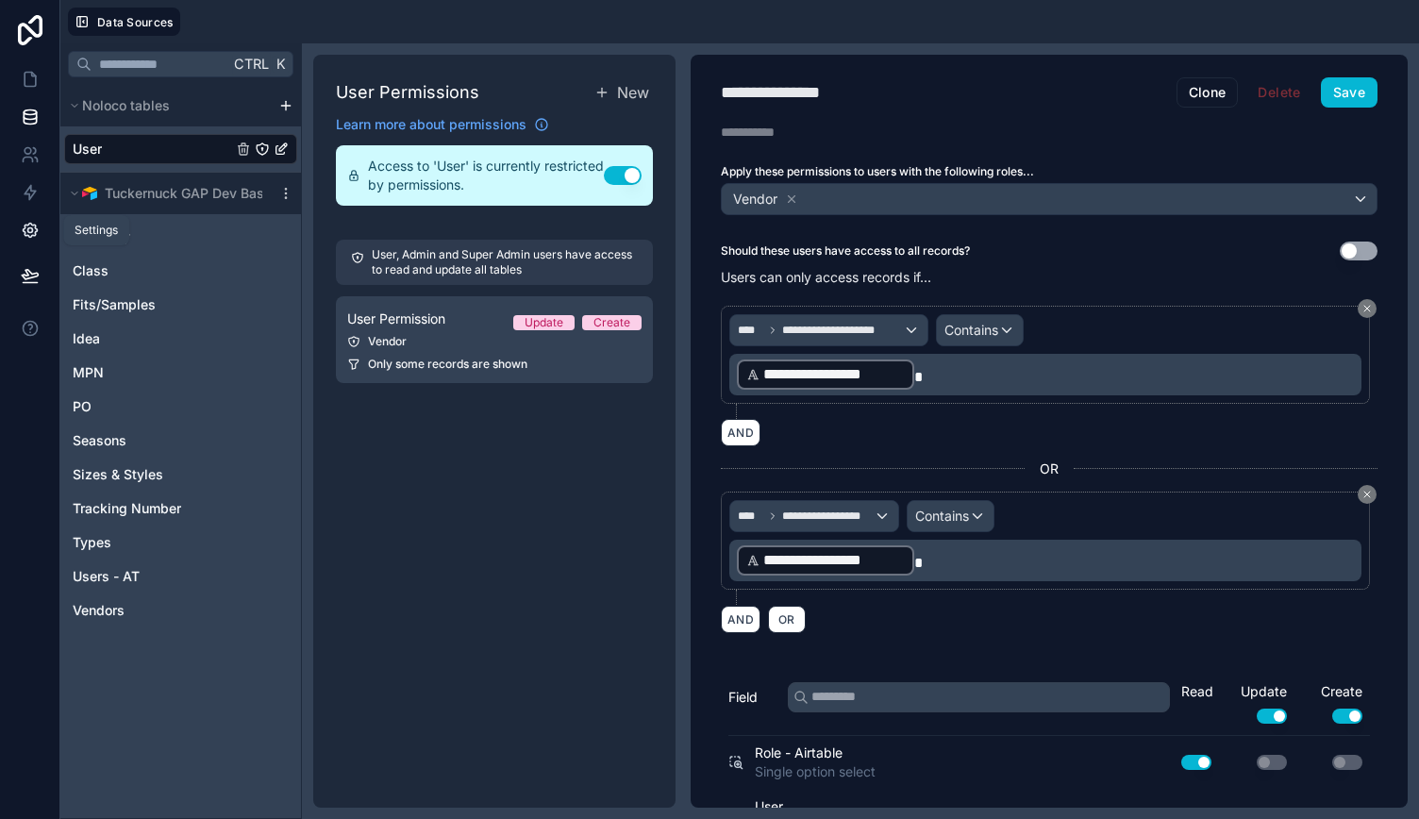
click at [26, 225] on icon at bounding box center [30, 231] width 14 height 14
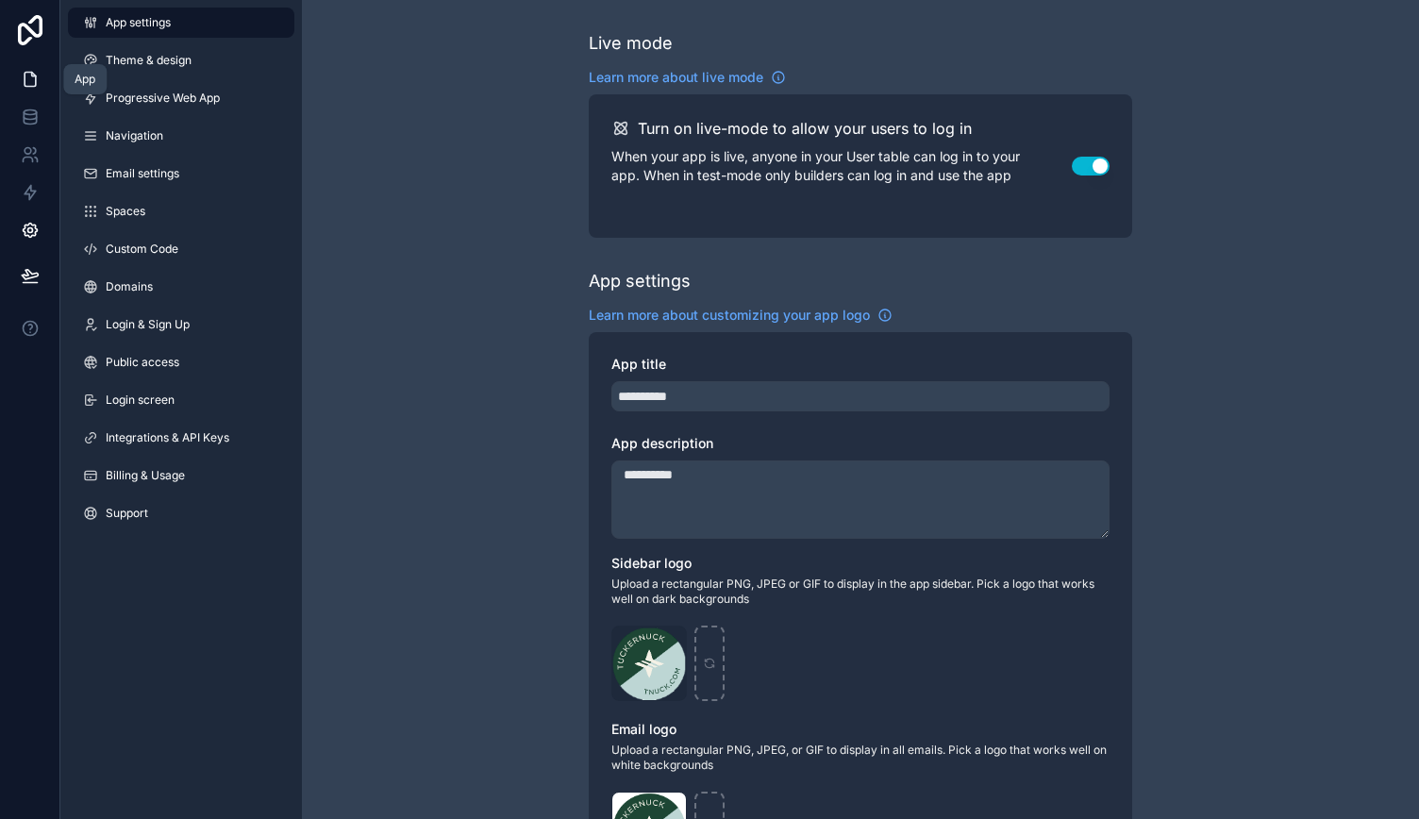
click at [34, 84] on icon at bounding box center [30, 79] width 19 height 19
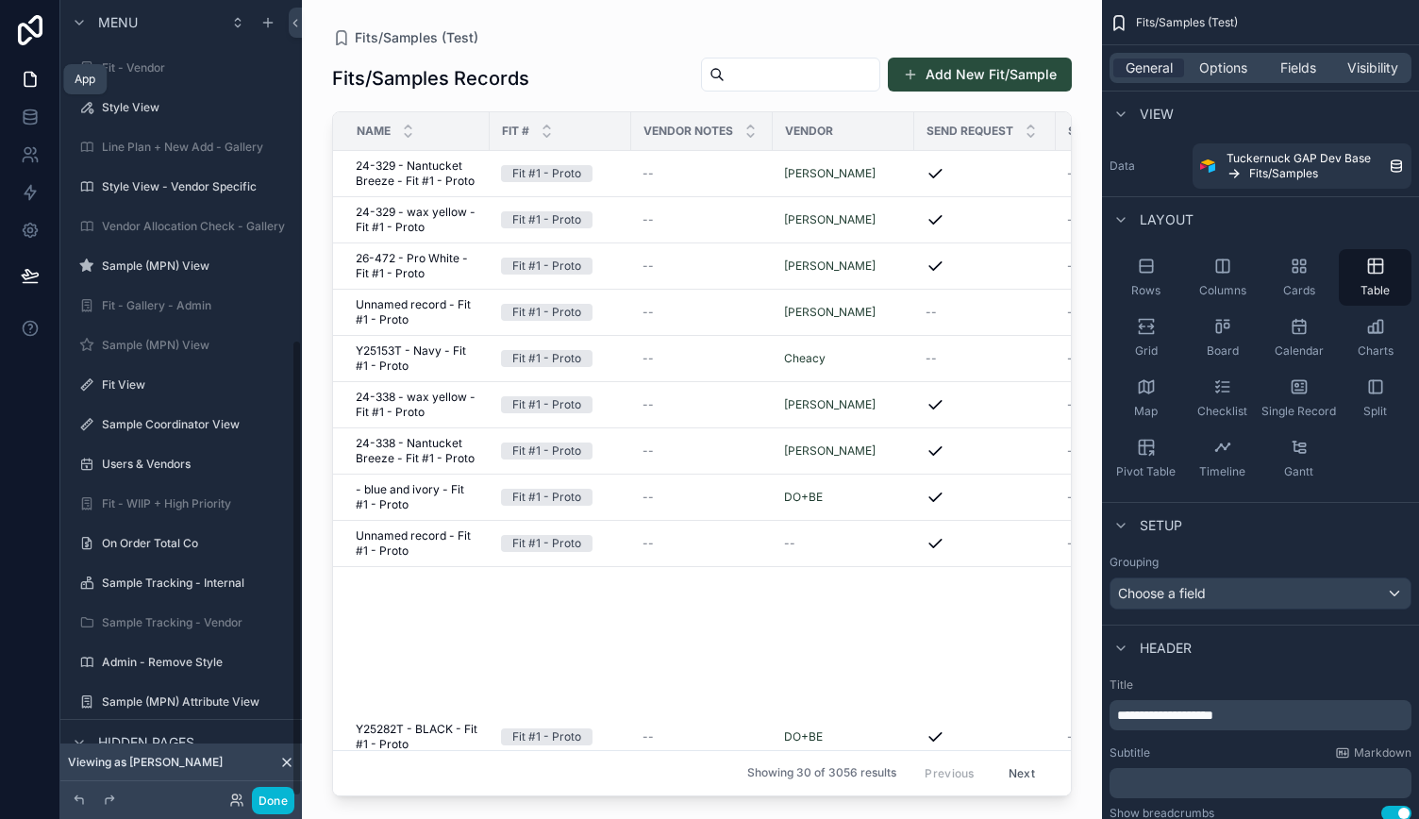
scroll to position [591, 0]
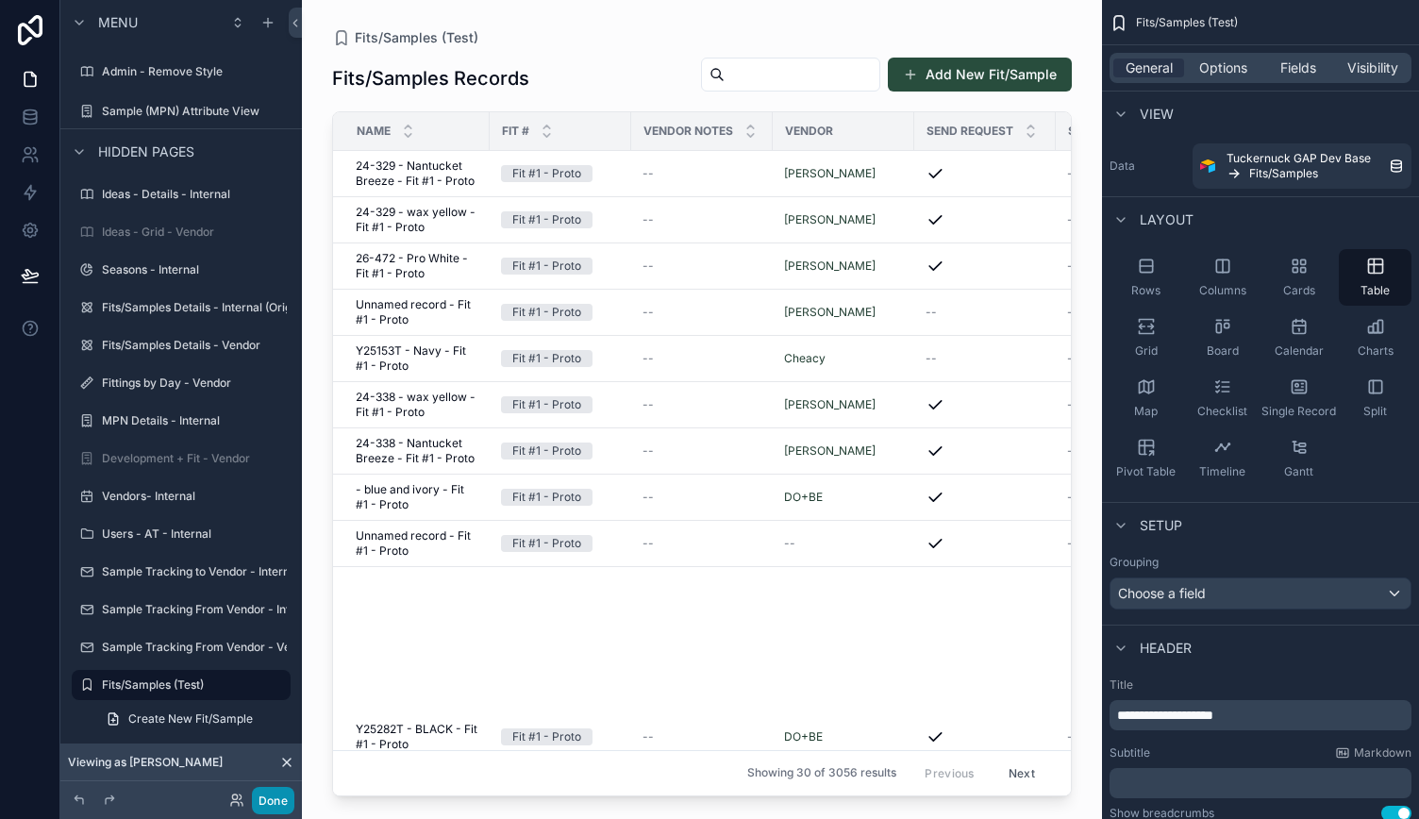
click at [271, 807] on button "Done" at bounding box center [273, 800] width 42 height 27
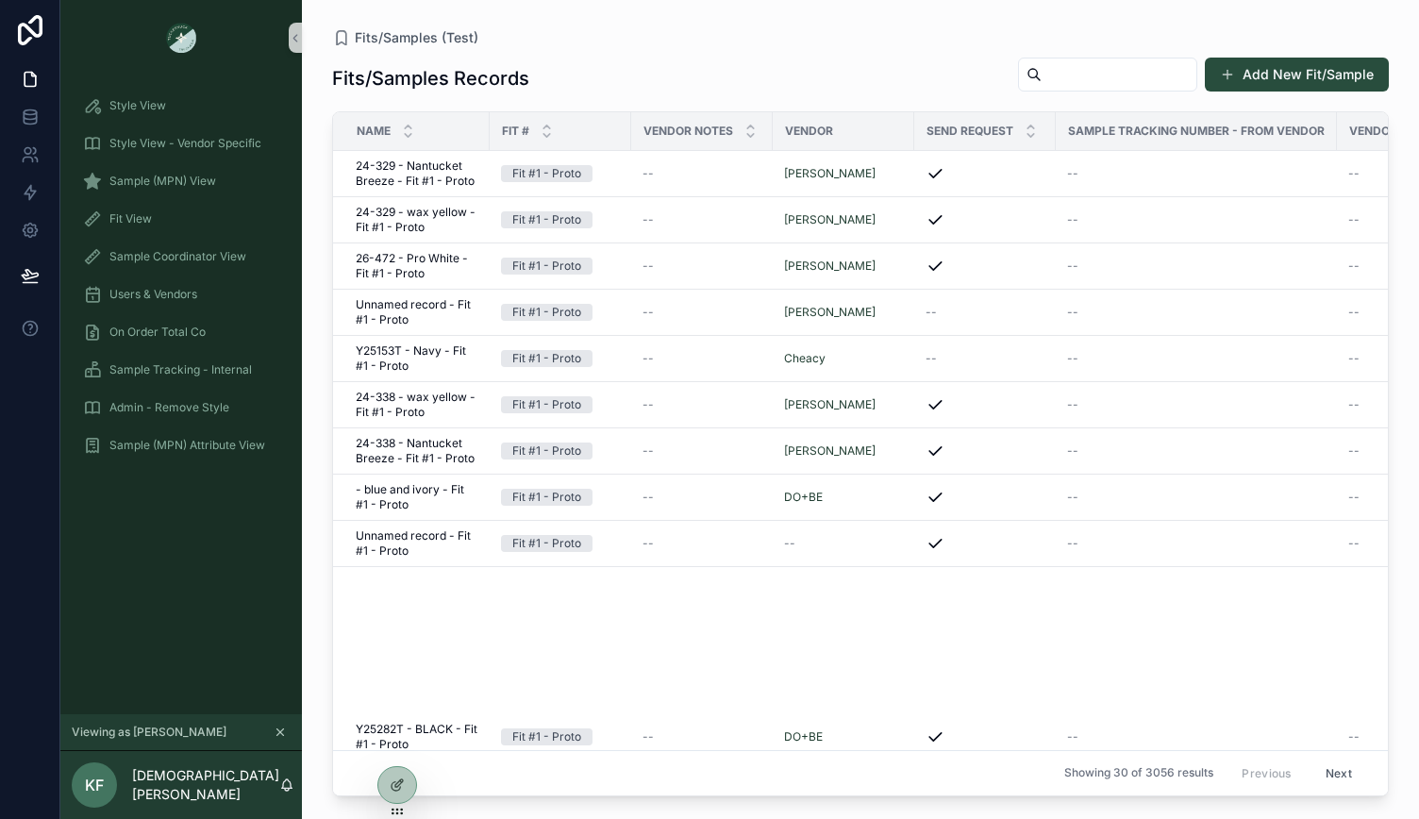
click at [281, 729] on icon "scrollable content" at bounding box center [280, 732] width 13 height 13
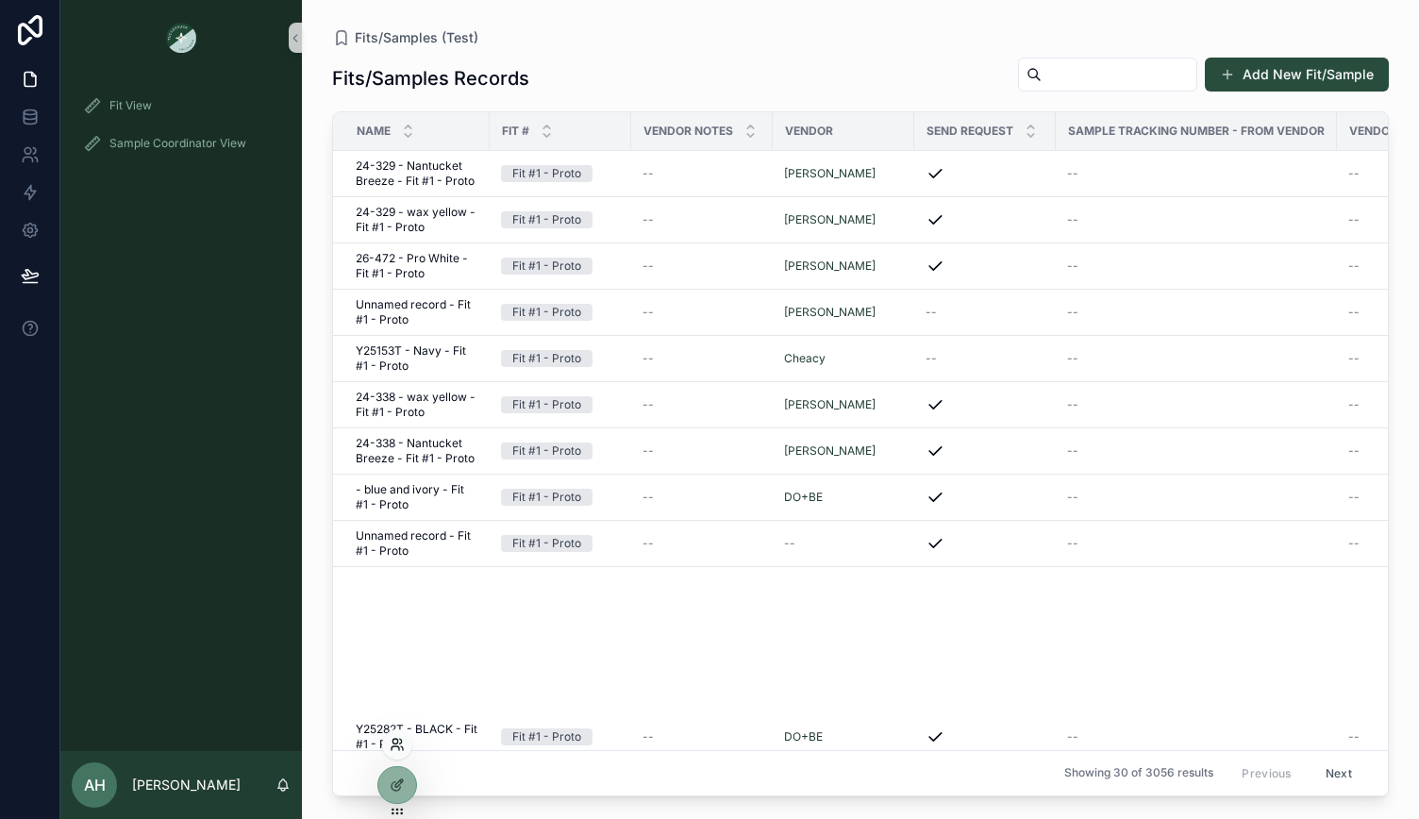
click at [396, 745] on icon at bounding box center [397, 744] width 15 height 15
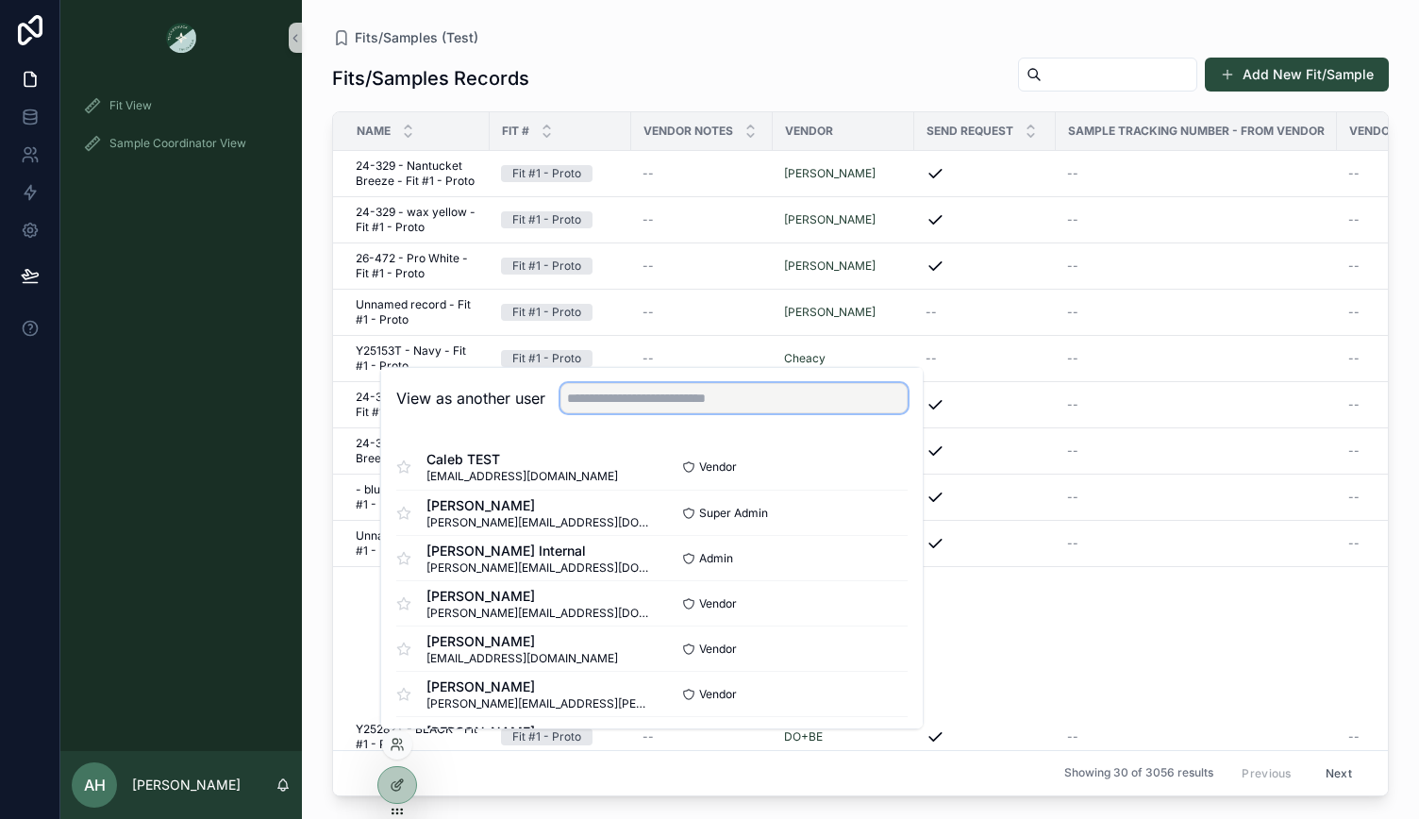
click at [632, 409] on input "text" at bounding box center [734, 398] width 347 height 30
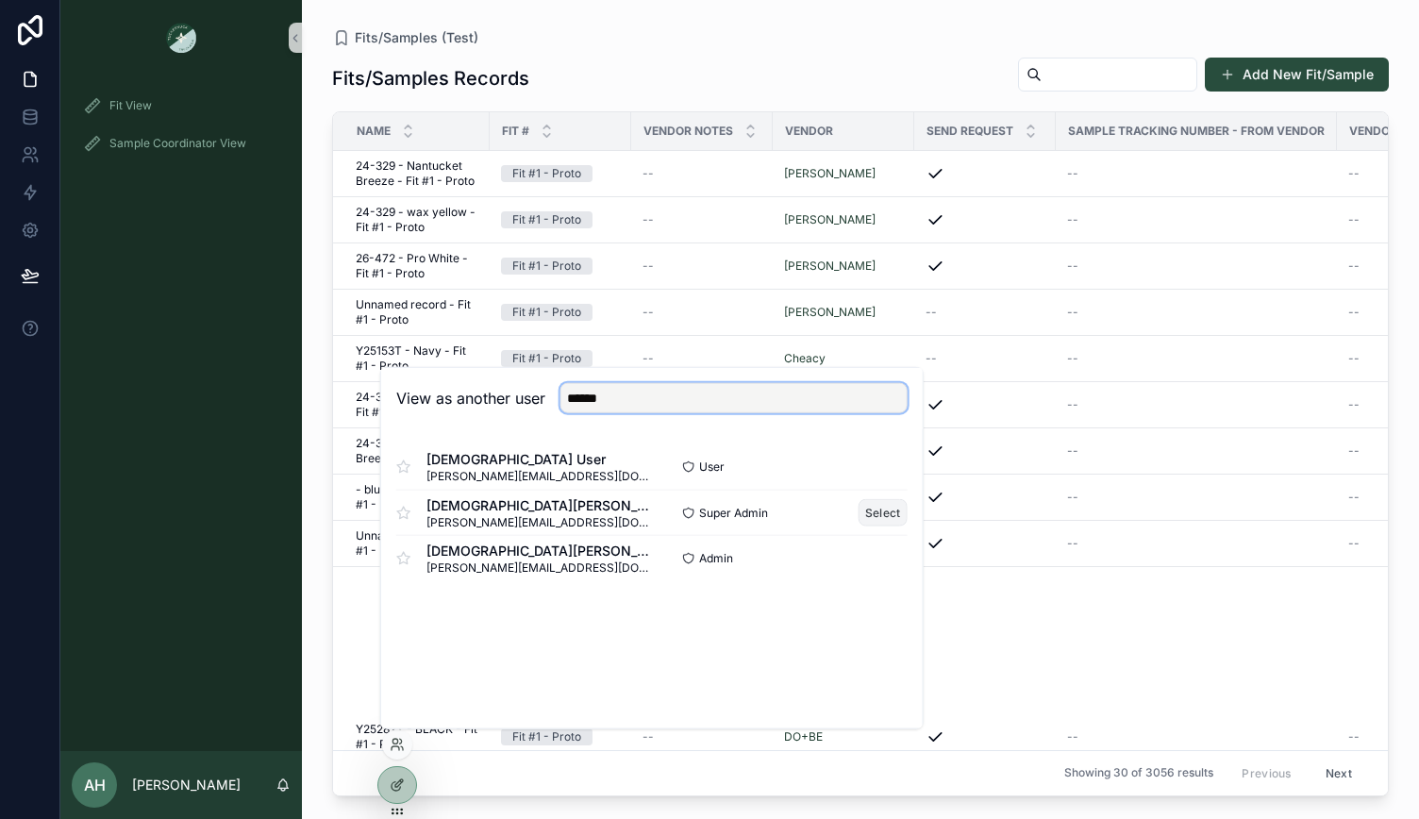
type input "******"
click at [883, 506] on button "Select" at bounding box center [883, 512] width 49 height 27
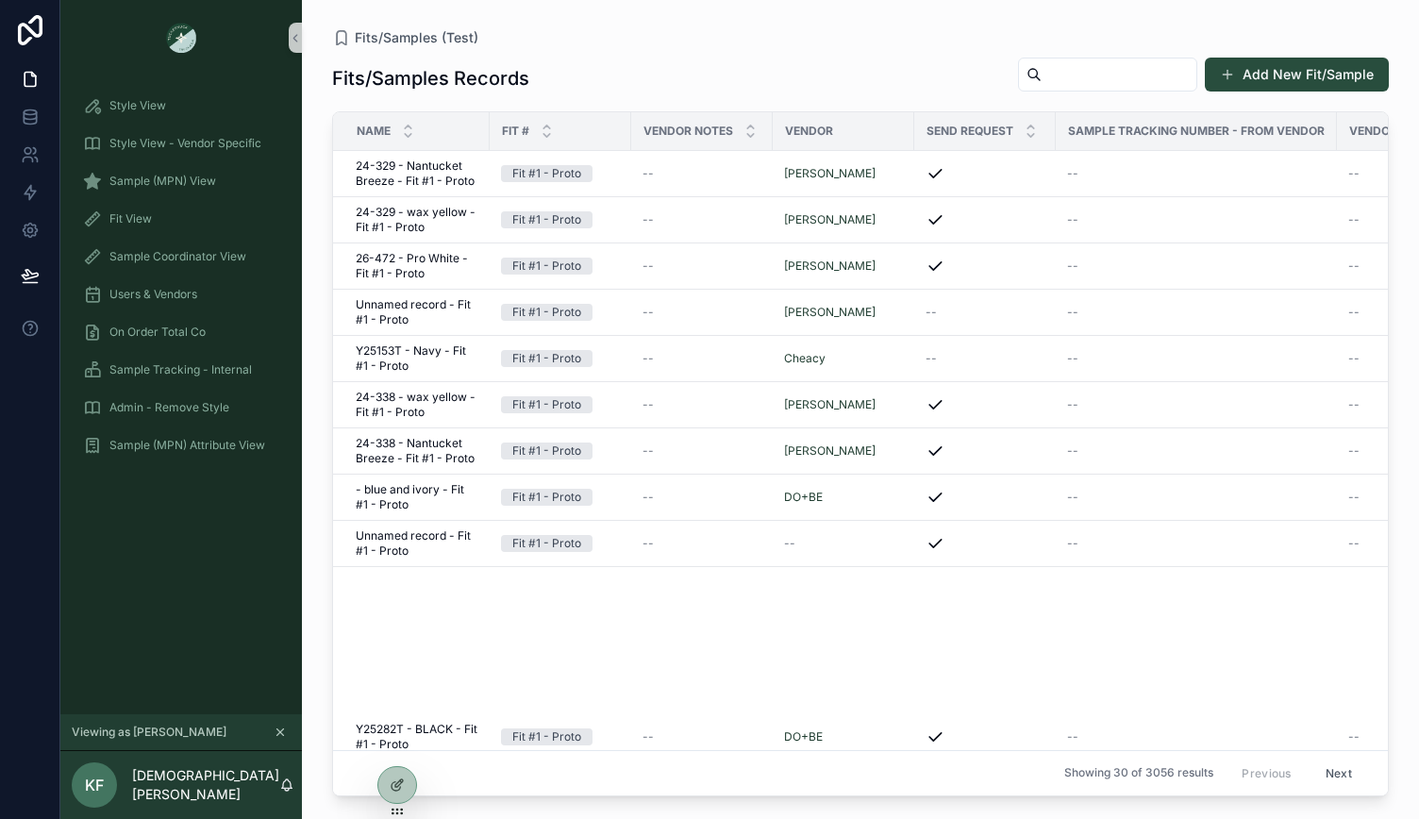
click at [145, 534] on div "Style View Style View - Vendor Specific Sample (MPN) View Fit View Sample Coord…" at bounding box center [181, 394] width 242 height 639
click at [396, 745] on icon at bounding box center [397, 744] width 15 height 15
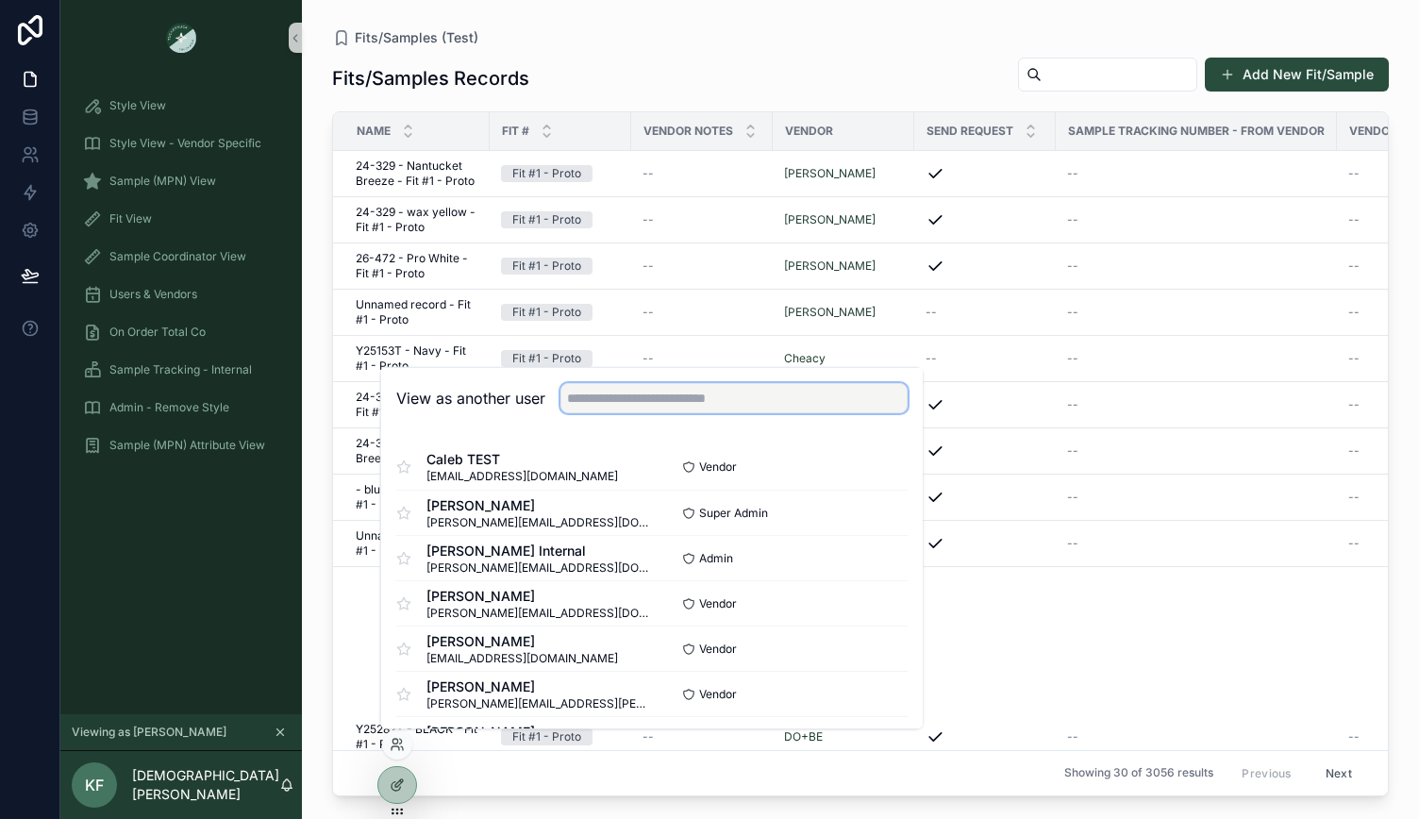
click at [624, 401] on input "text" at bounding box center [734, 398] width 347 height 30
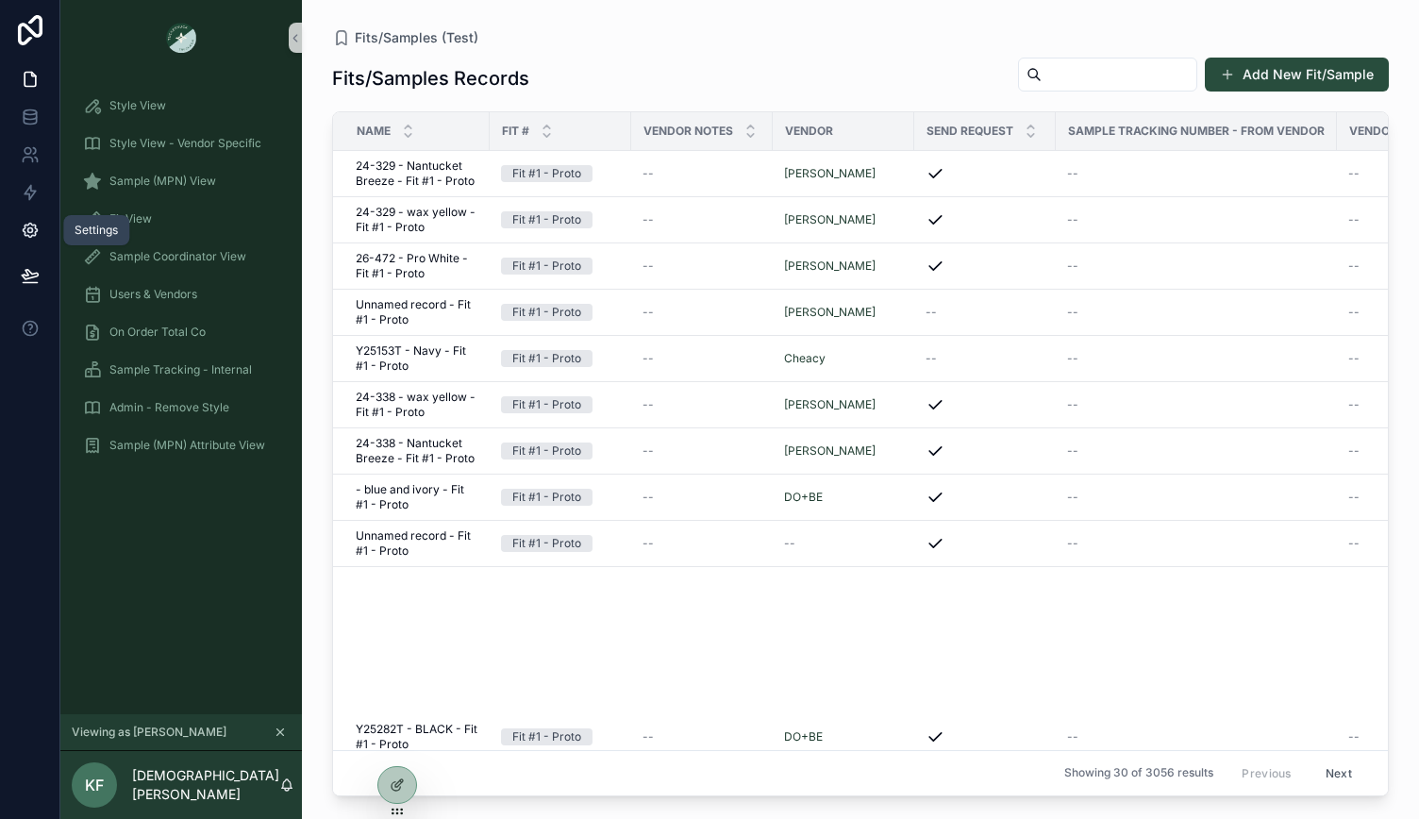
click at [34, 226] on icon at bounding box center [30, 230] width 19 height 19
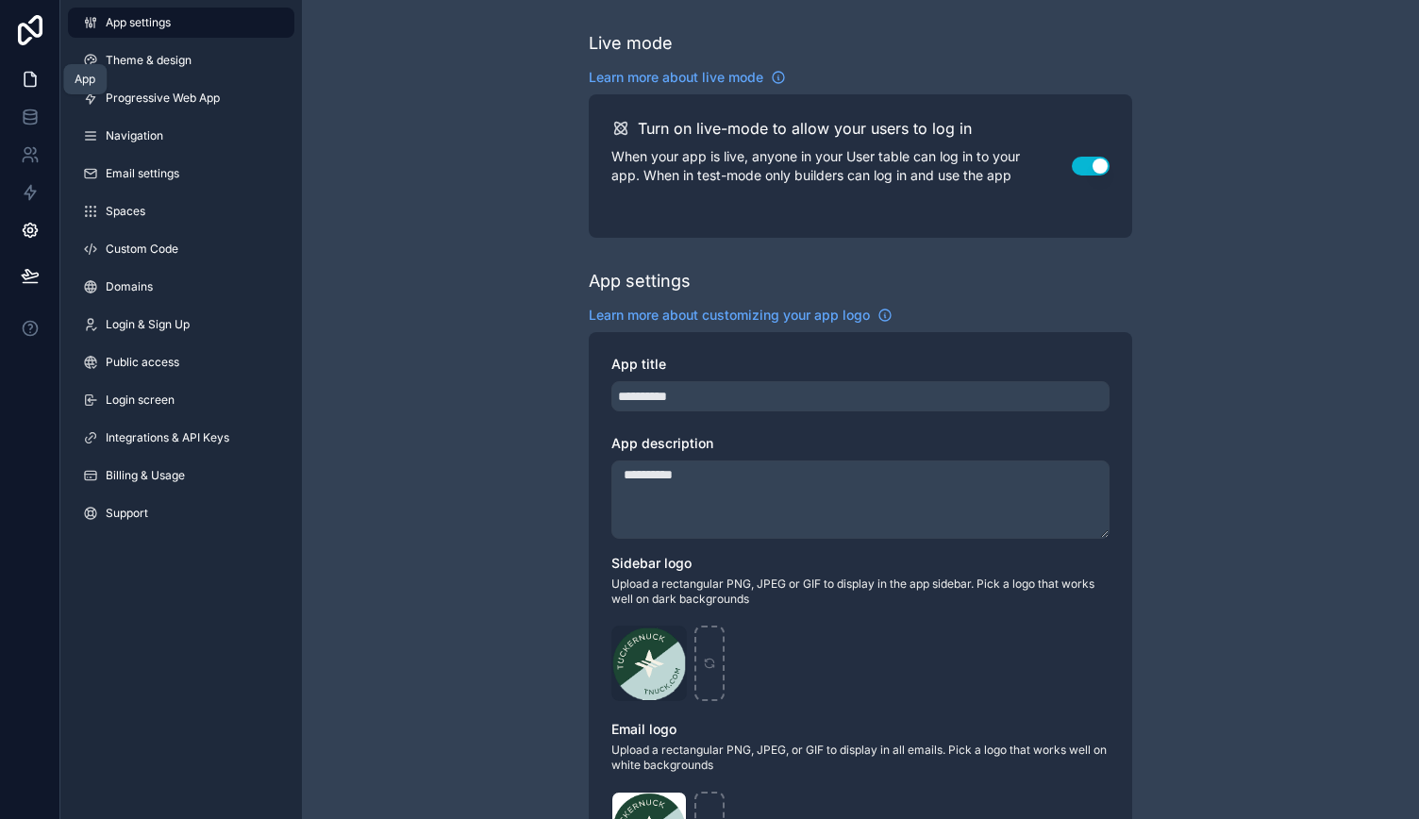
click at [22, 86] on icon at bounding box center [30, 79] width 19 height 19
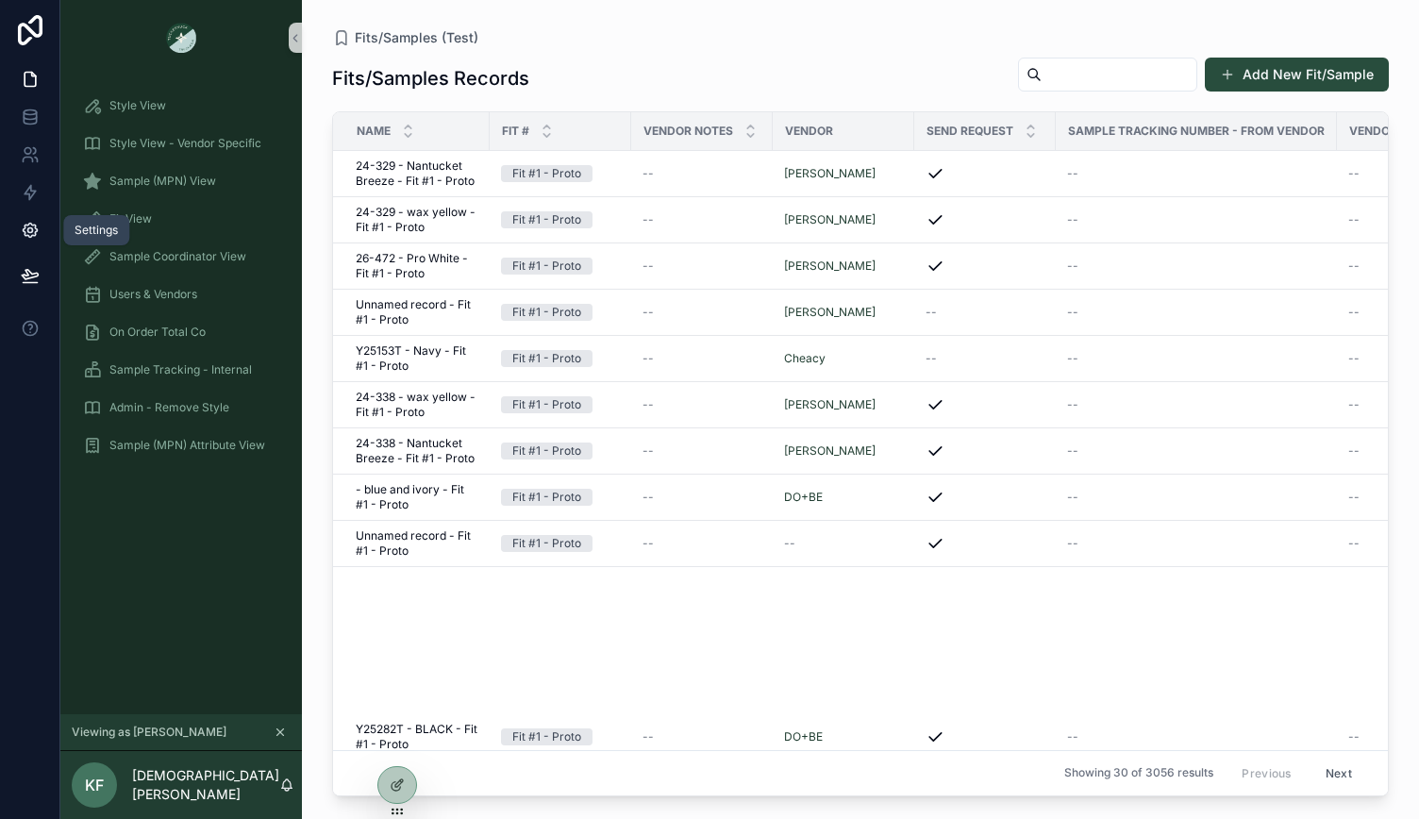
click at [34, 237] on icon at bounding box center [30, 230] width 19 height 19
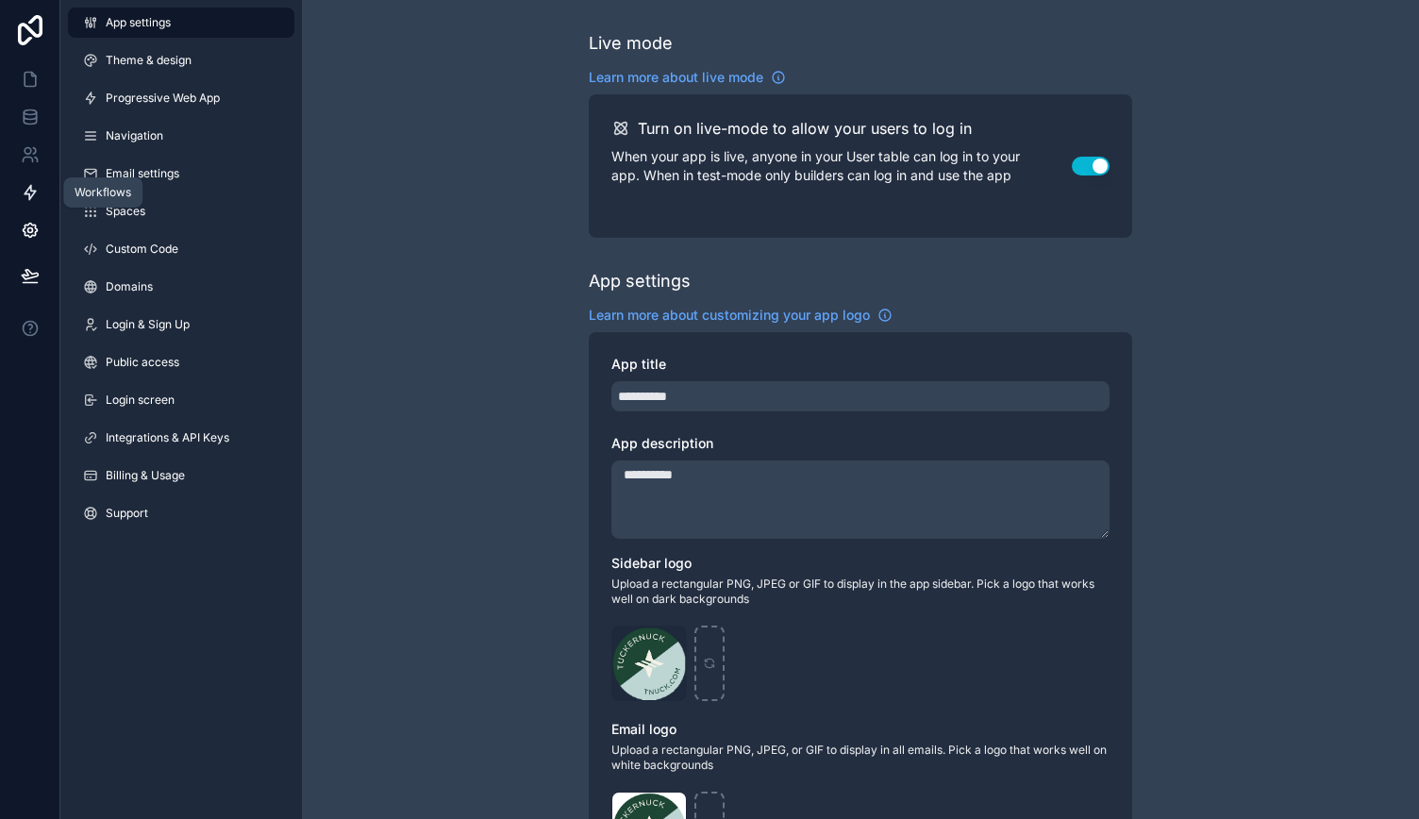
click at [30, 200] on icon at bounding box center [30, 192] width 19 height 19
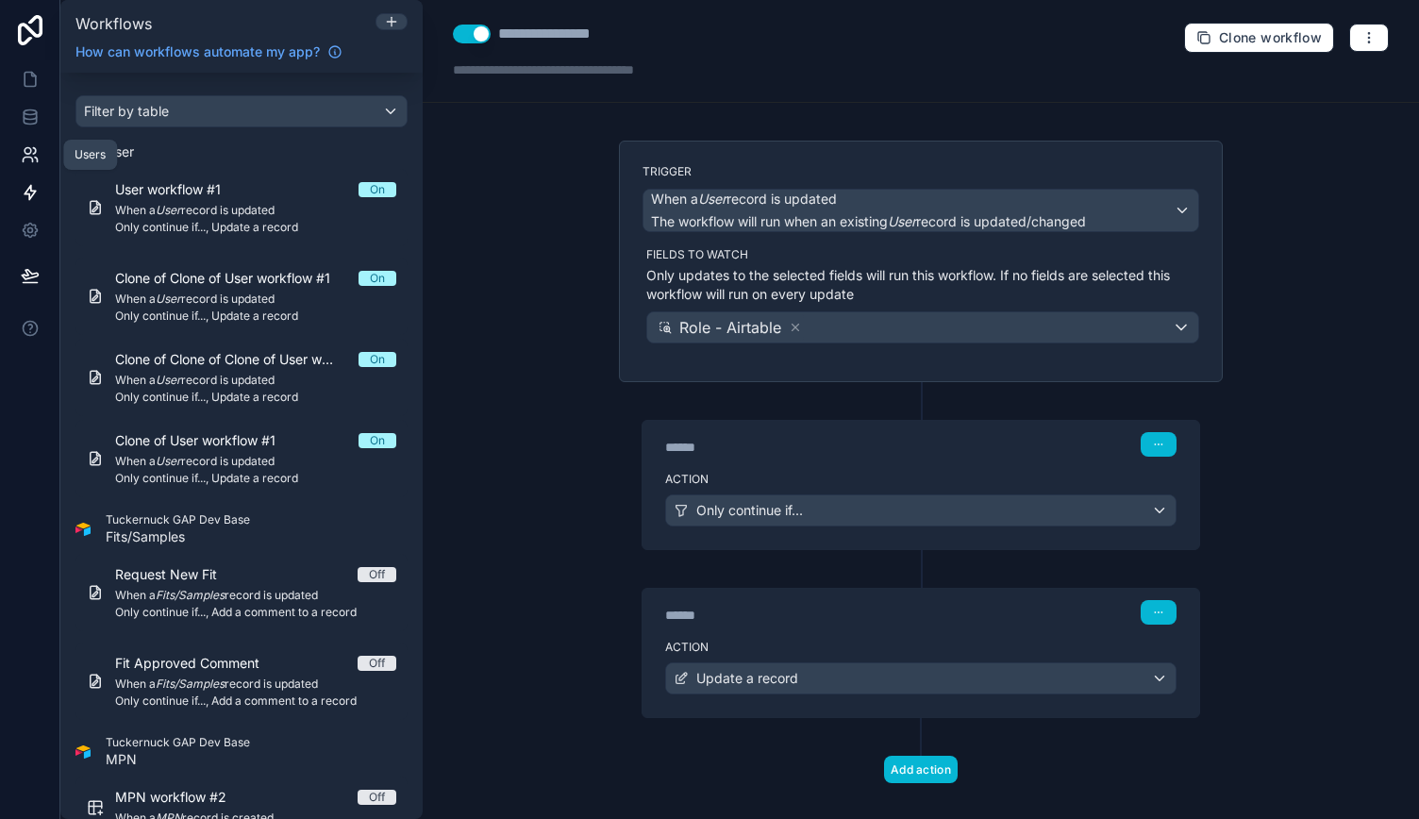
click at [33, 148] on icon at bounding box center [34, 151] width 3 height 6
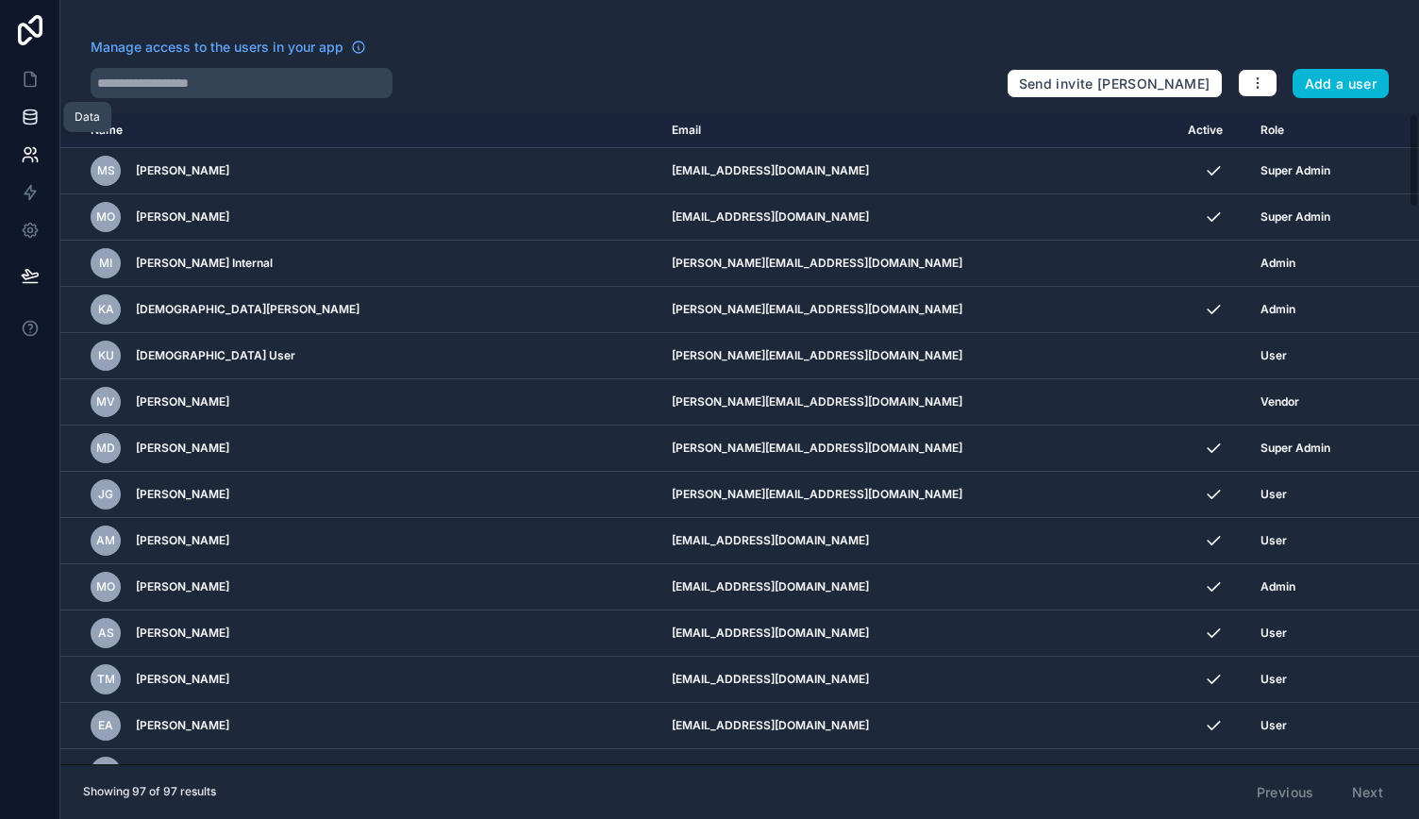
click at [31, 126] on icon at bounding box center [30, 117] width 19 height 19
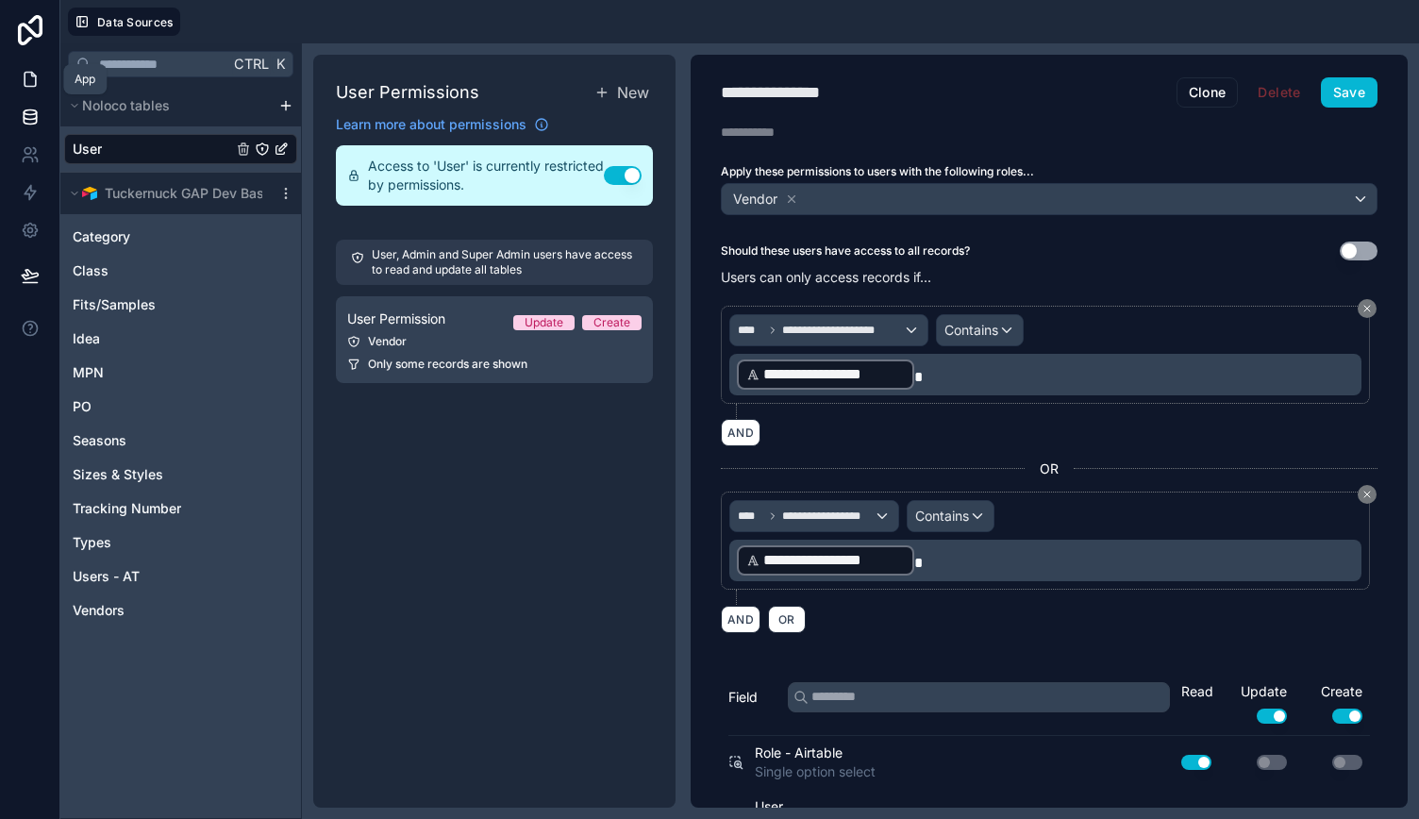
click at [29, 79] on icon at bounding box center [30, 79] width 19 height 19
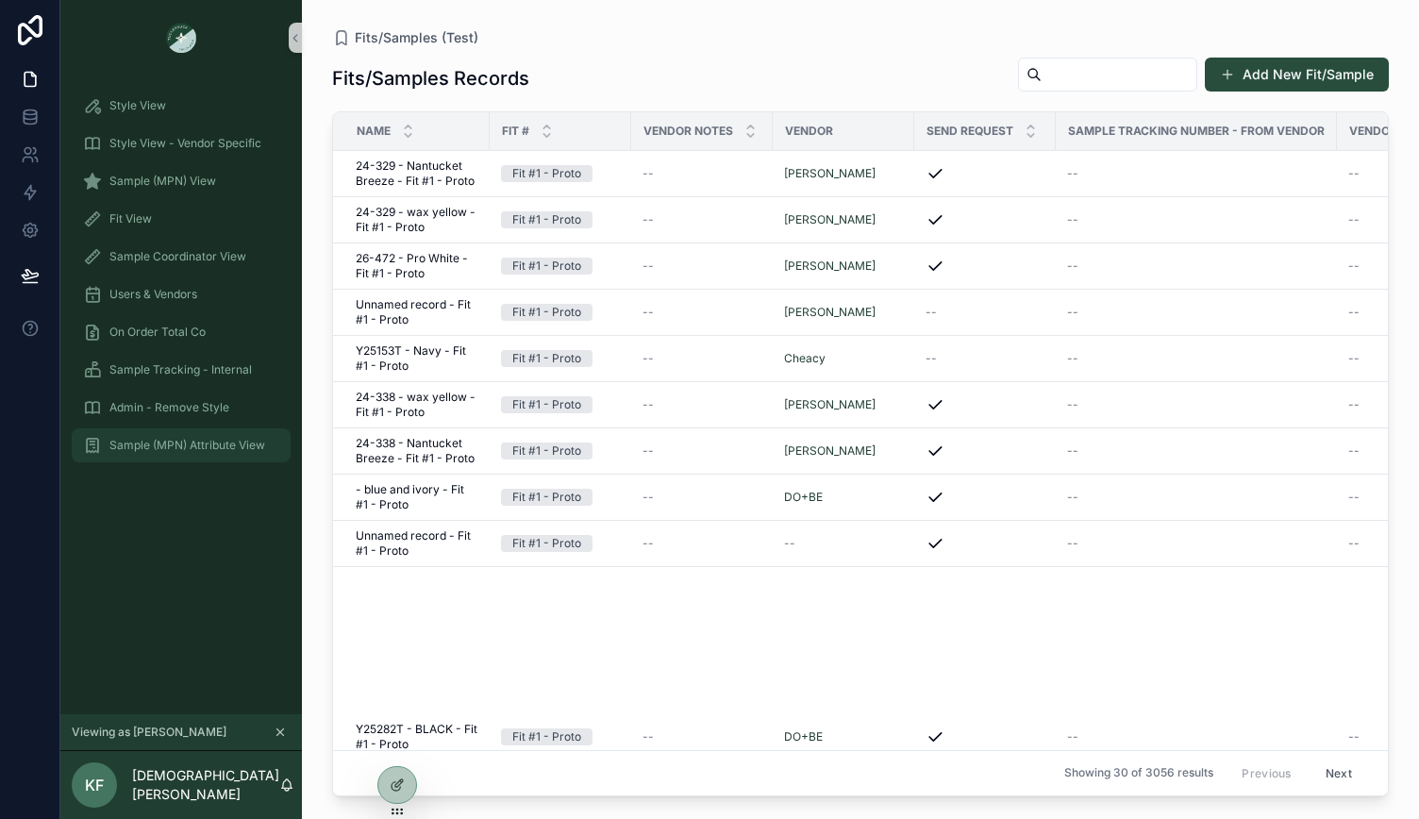
click at [143, 447] on span "Sample (MPN) Attribute View" at bounding box center [187, 445] width 156 height 15
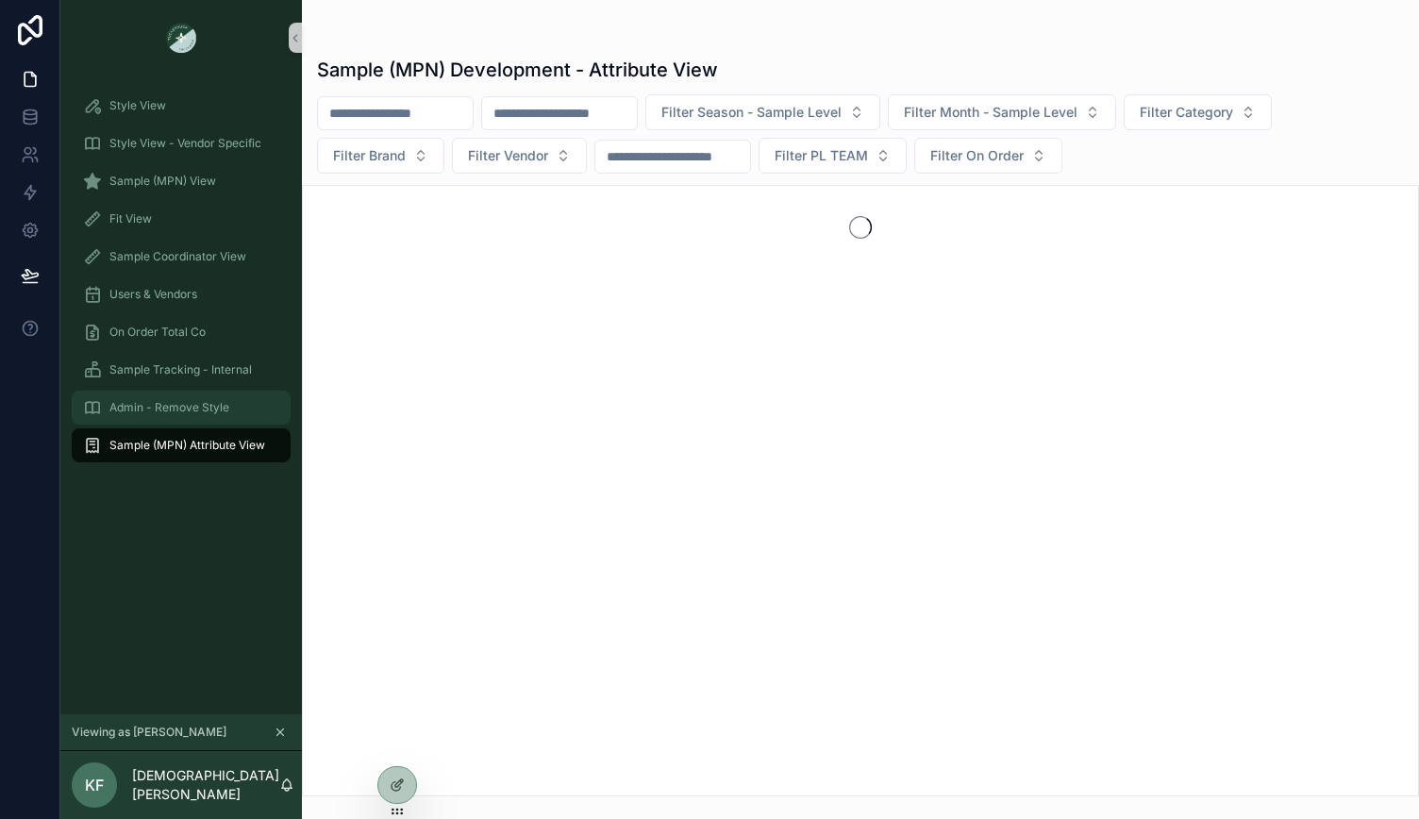
click at [162, 407] on span "Admin - Remove Style" at bounding box center [169, 407] width 120 height 15
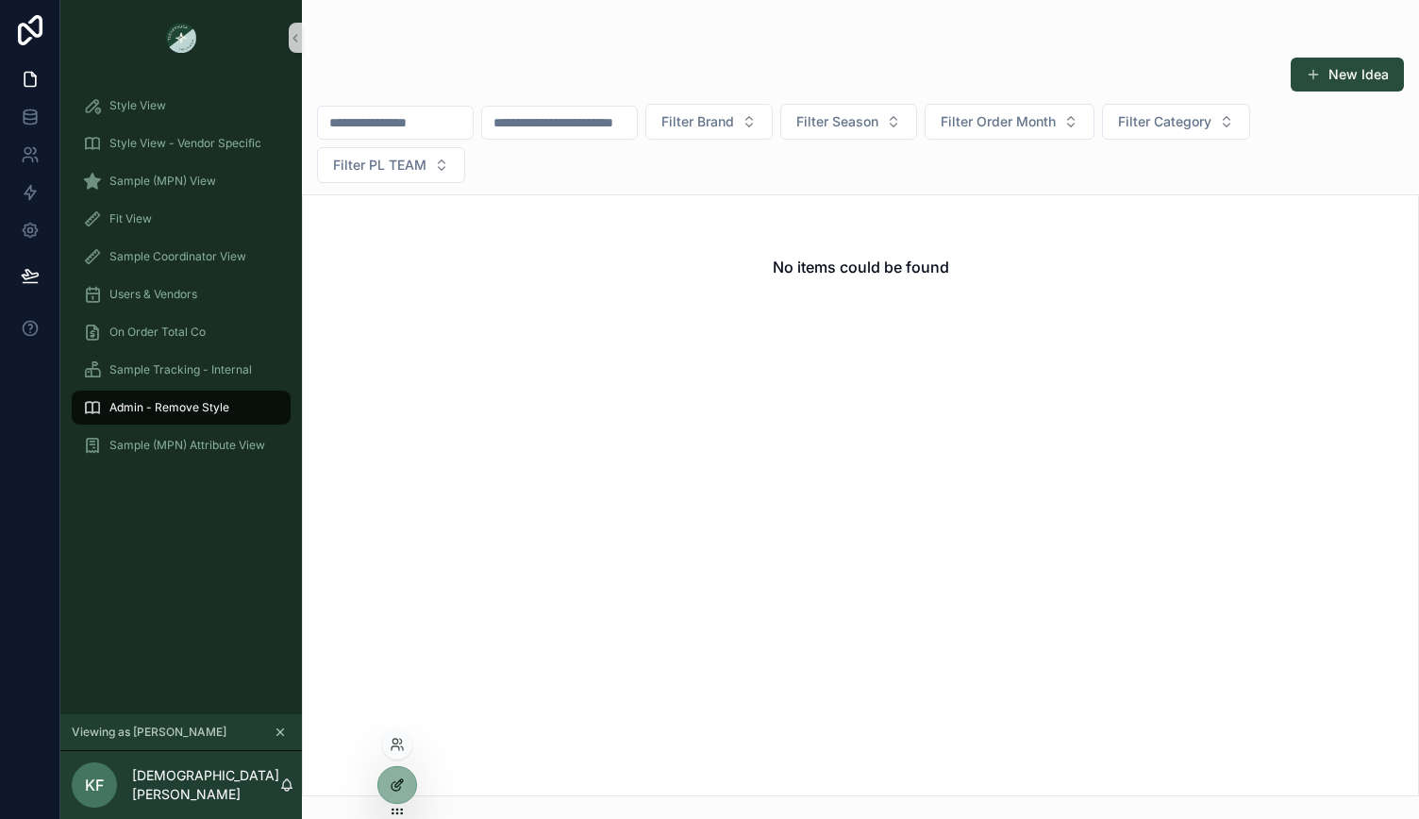
click at [390, 784] on icon at bounding box center [397, 785] width 15 height 15
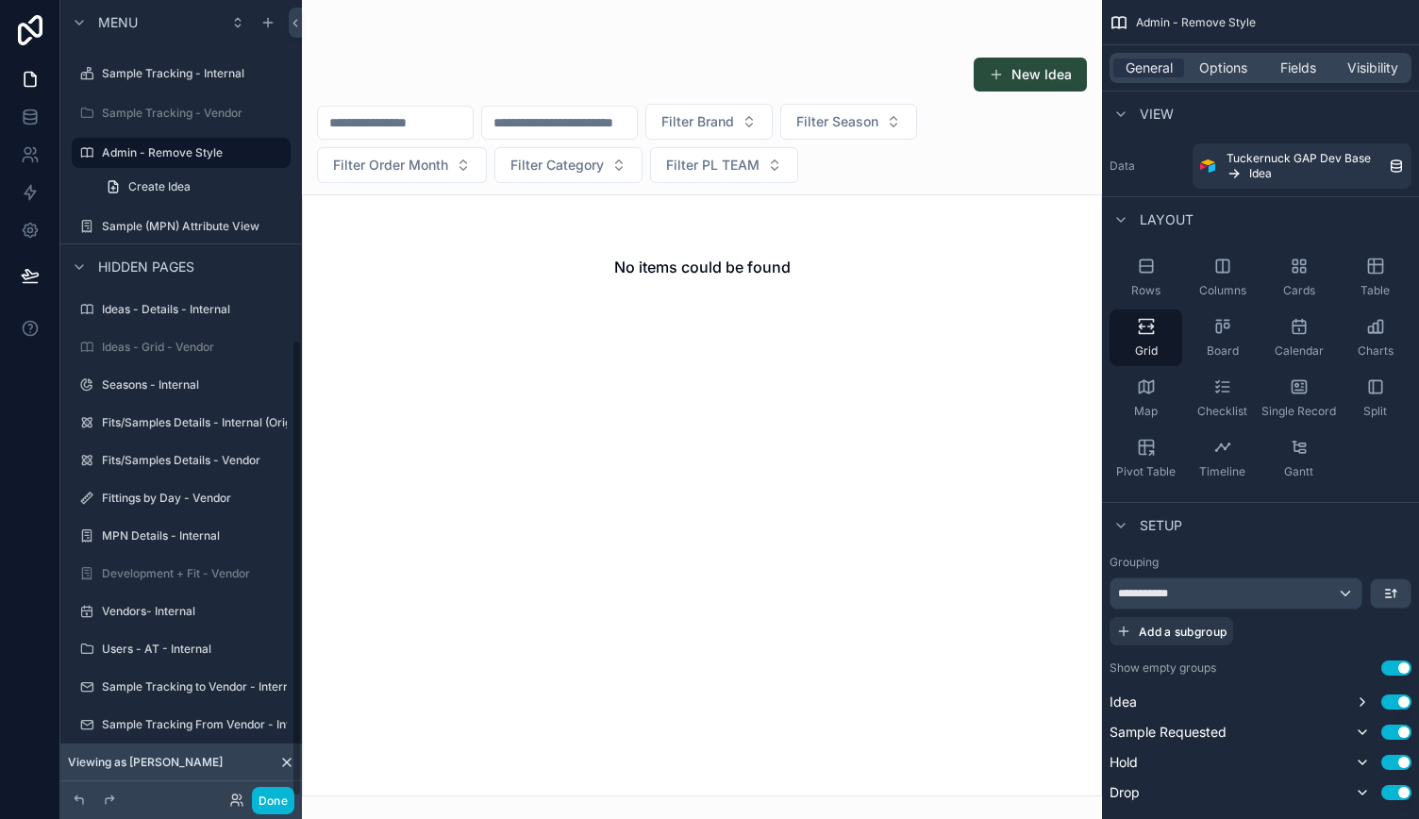
scroll to position [591, 0]
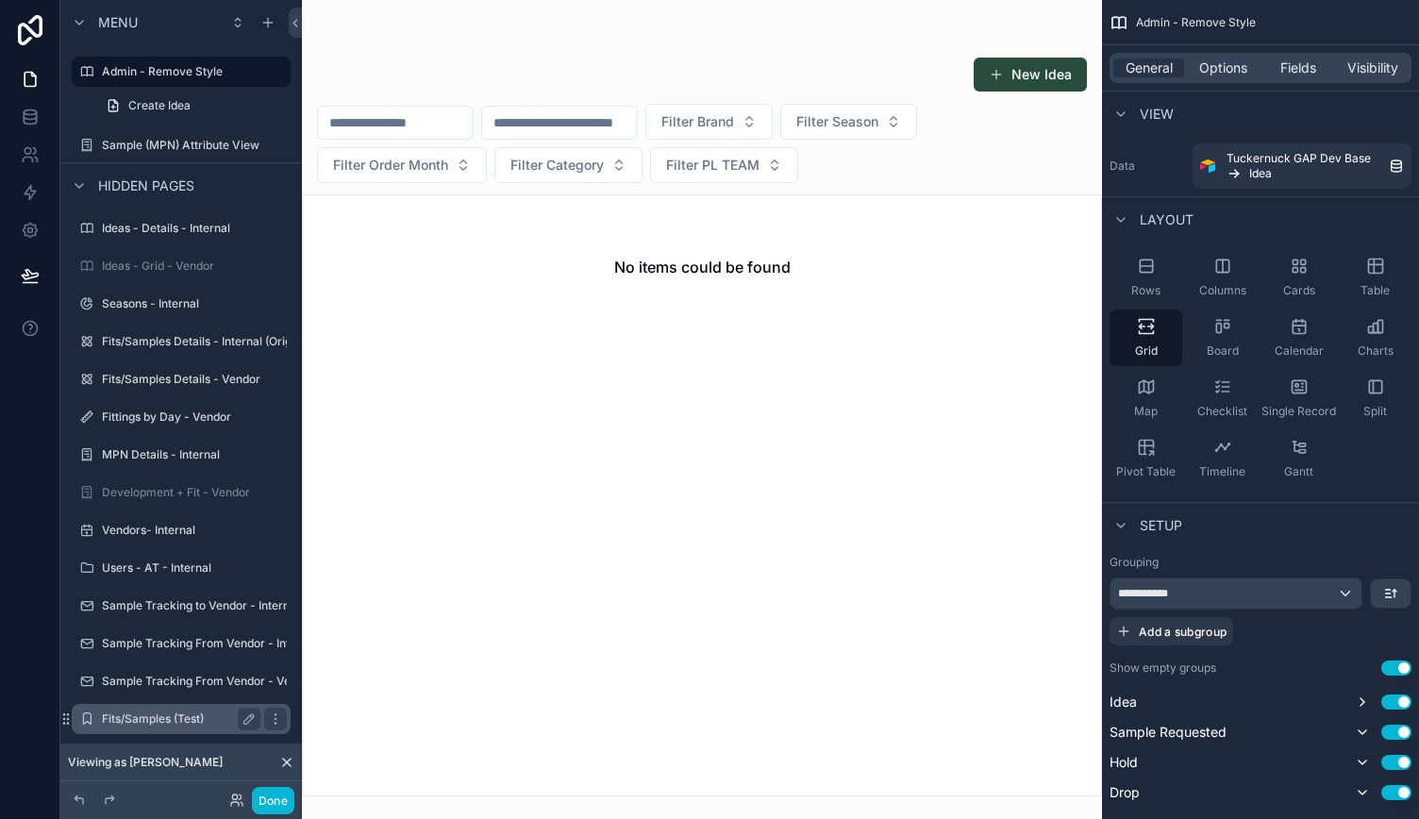
click at [172, 714] on label "Fits/Samples (Test)" at bounding box center [177, 718] width 151 height 15
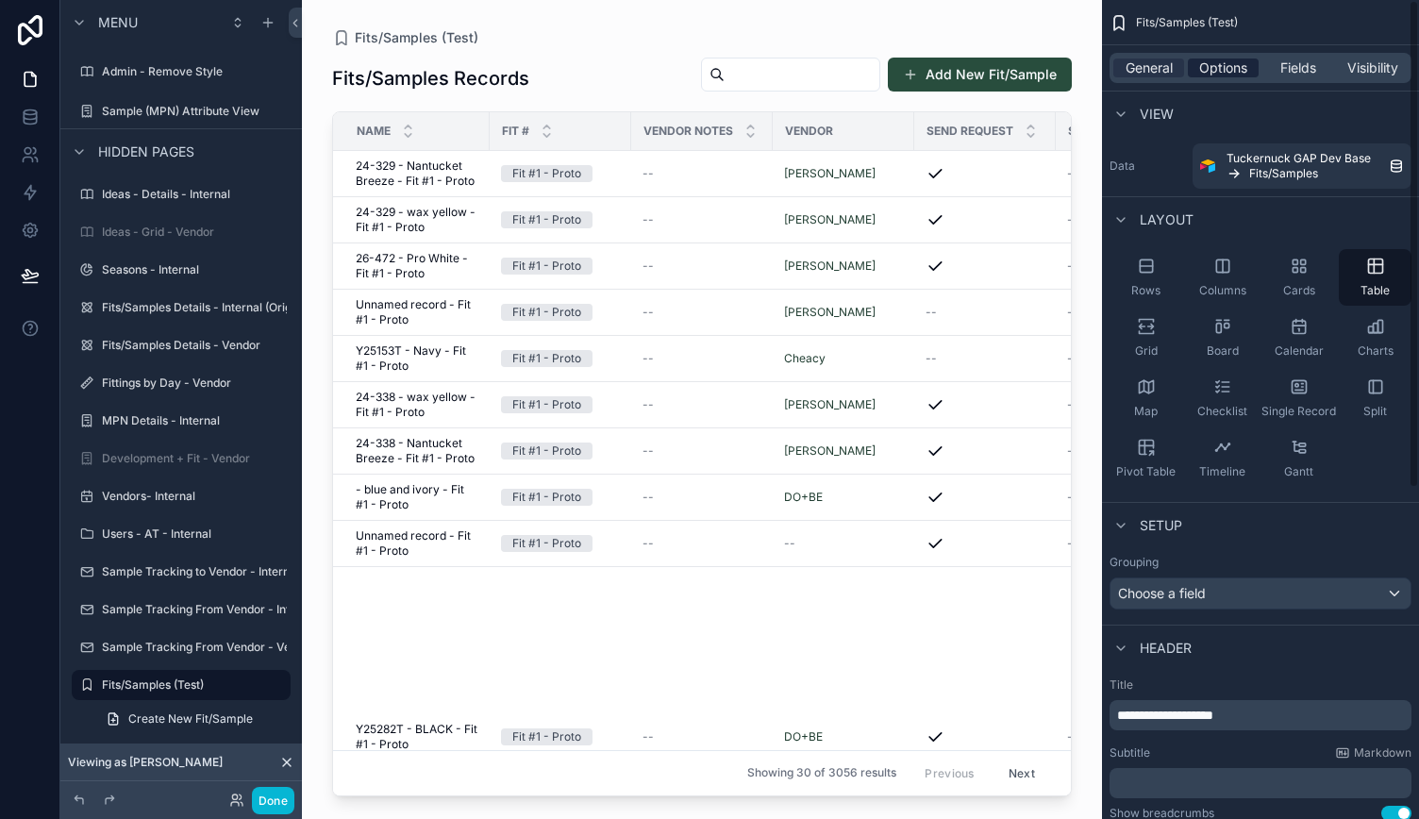
click at [1213, 68] on span "Options" at bounding box center [1223, 68] width 48 height 19
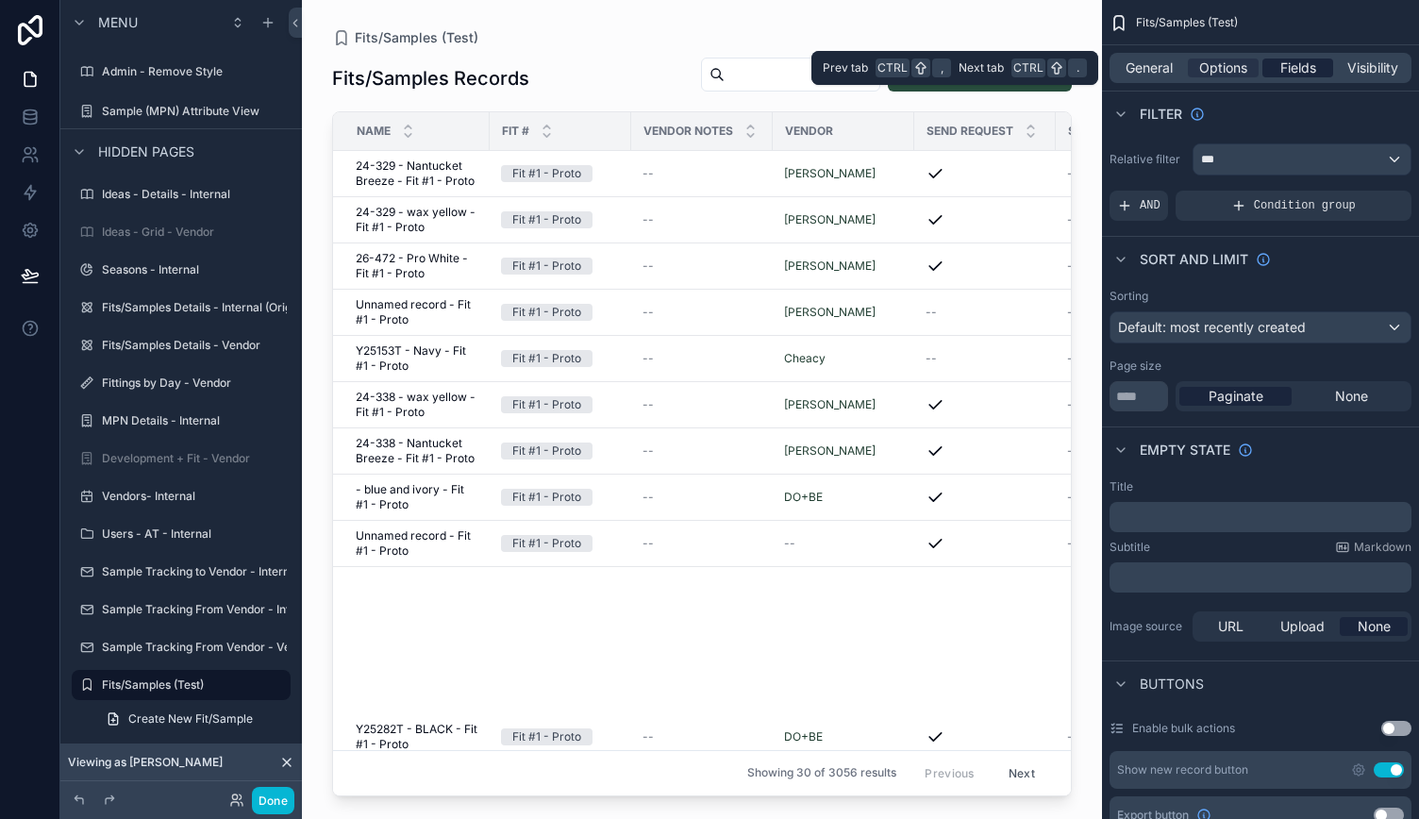
click at [1300, 75] on span "Fields" at bounding box center [1298, 68] width 36 height 19
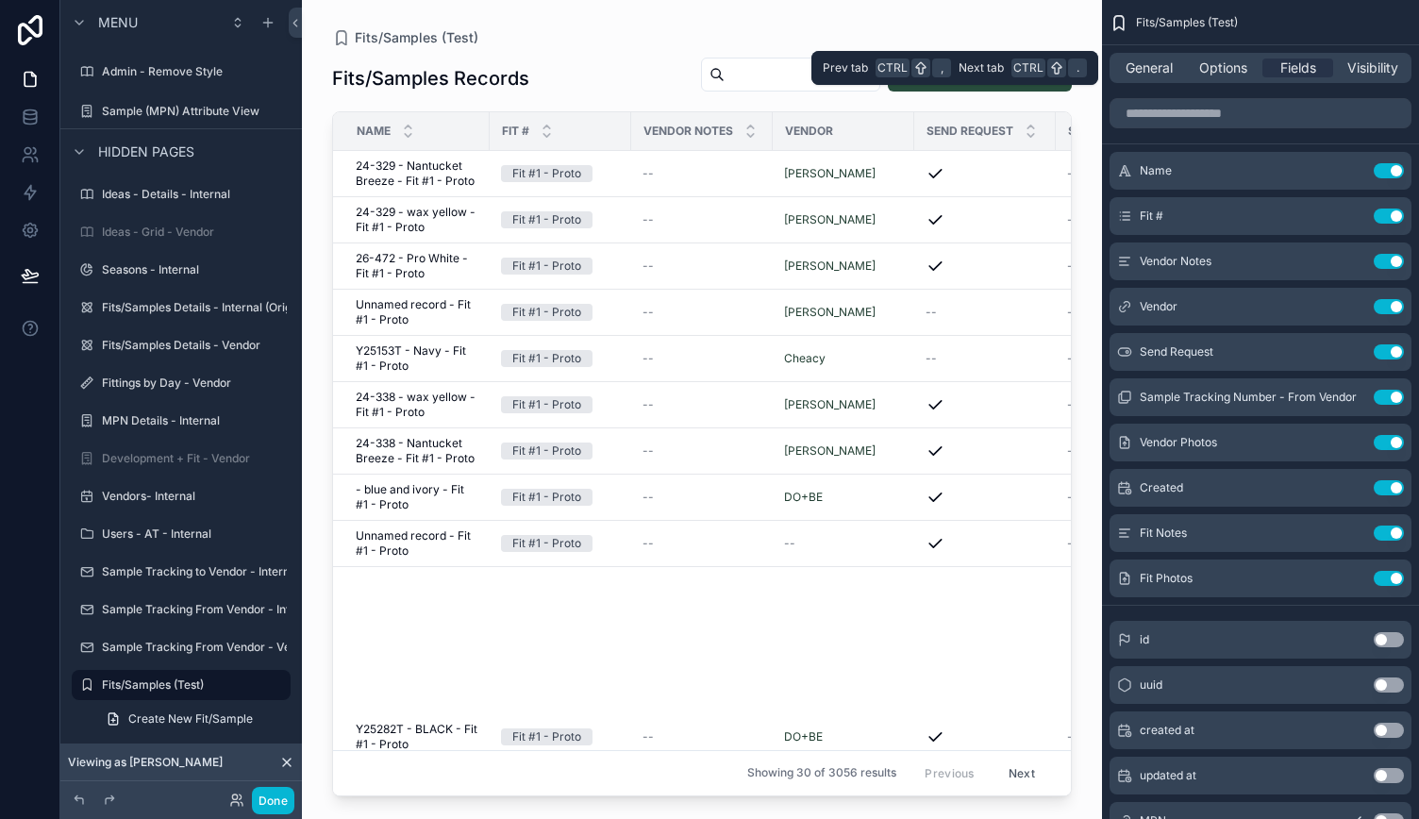
click at [1381, 78] on div "General Options Fields Visibility" at bounding box center [1261, 68] width 302 height 30
click at [277, 803] on button "Done" at bounding box center [273, 800] width 42 height 27
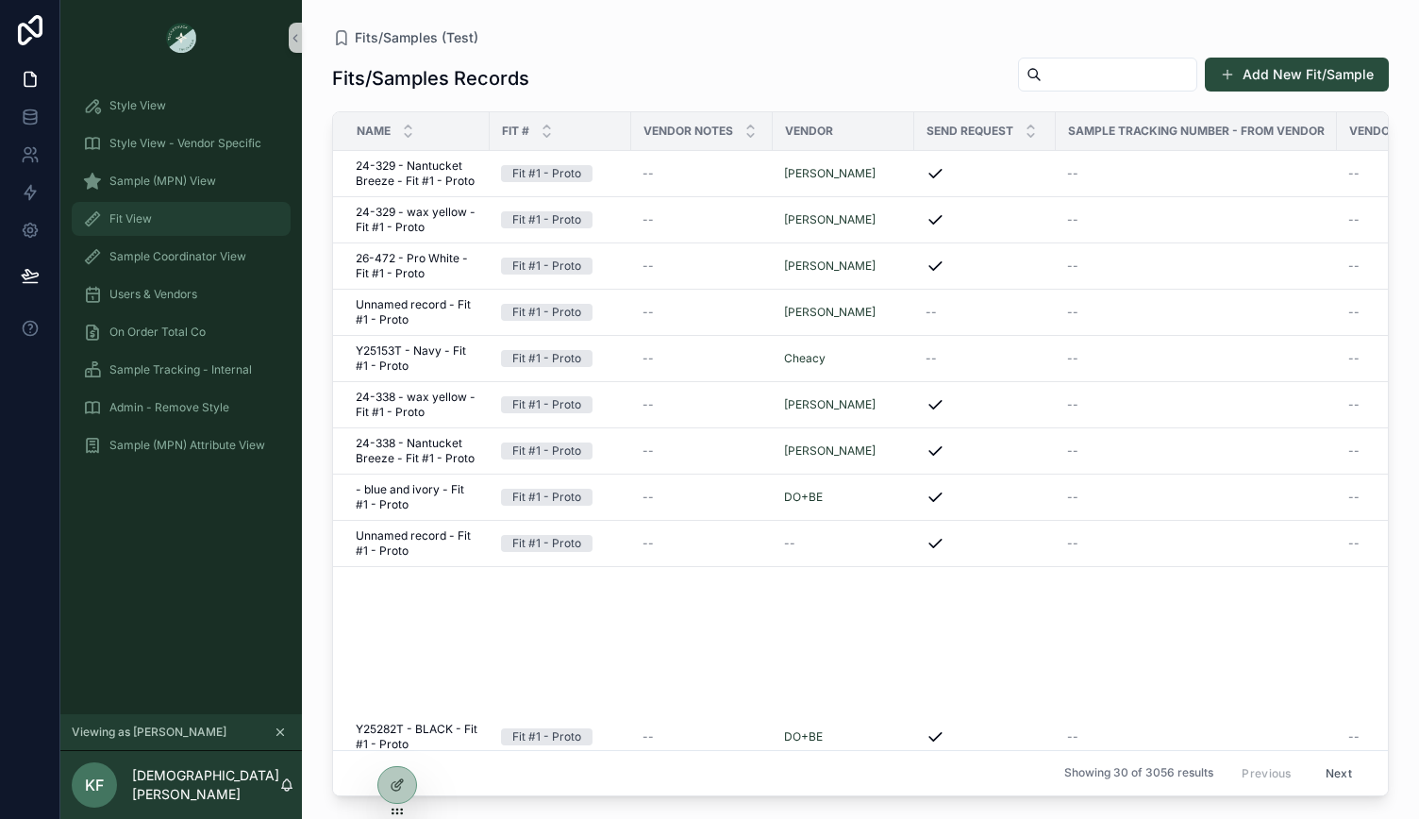
click at [166, 226] on div "Fit View" at bounding box center [181, 219] width 196 height 30
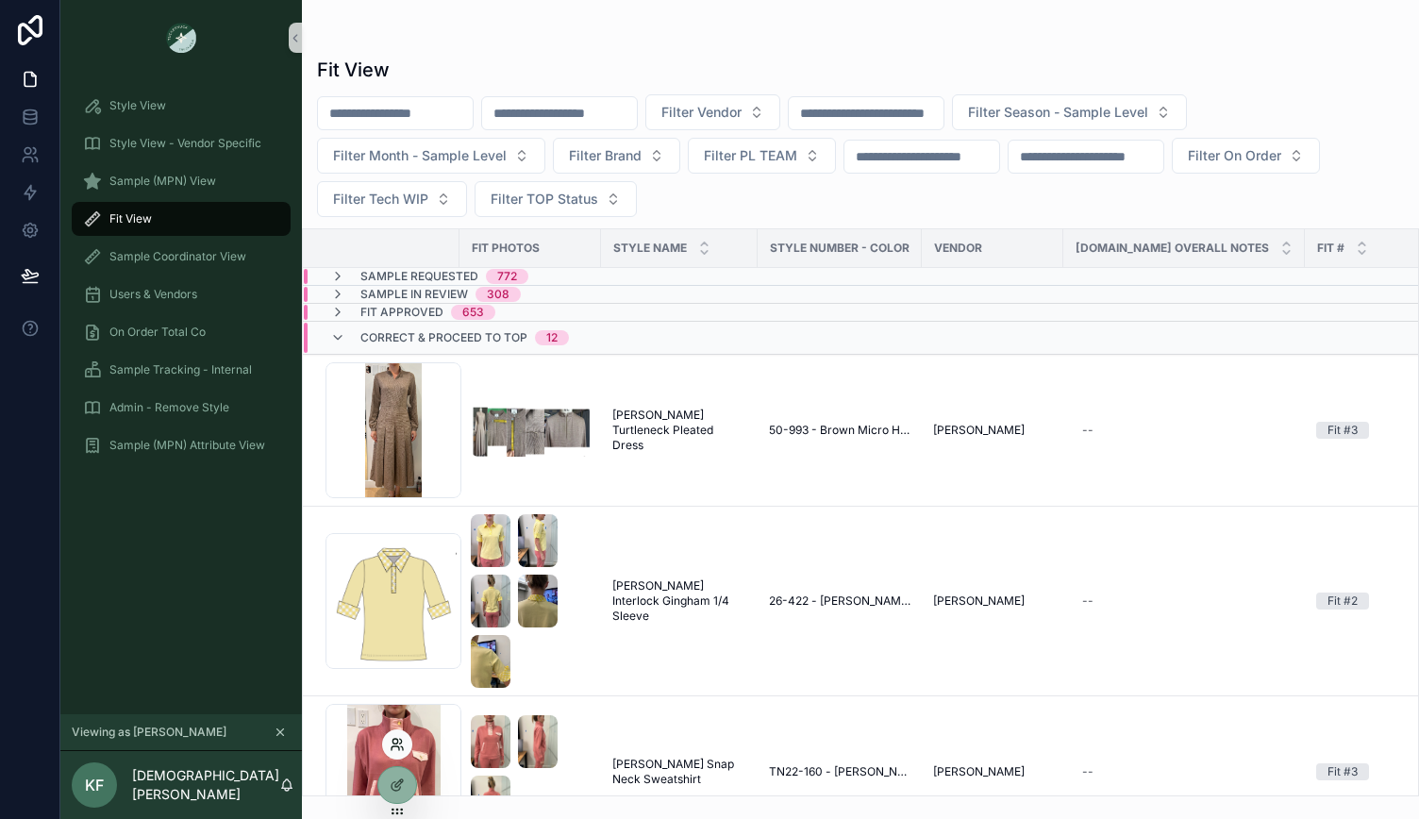
click at [398, 745] on icon at bounding box center [397, 744] width 15 height 15
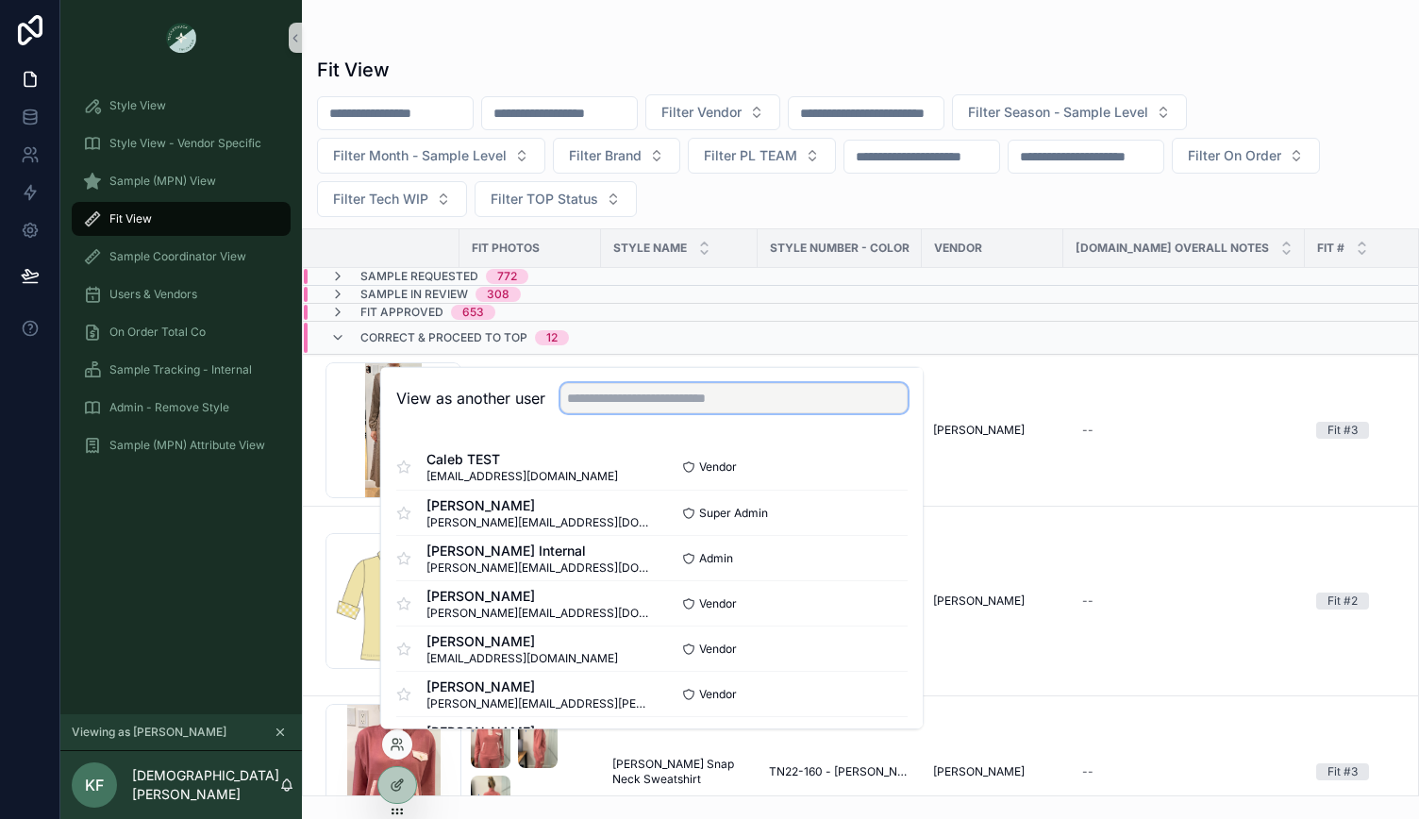
click at [659, 399] on input "text" at bounding box center [734, 398] width 347 height 30
type input "*"
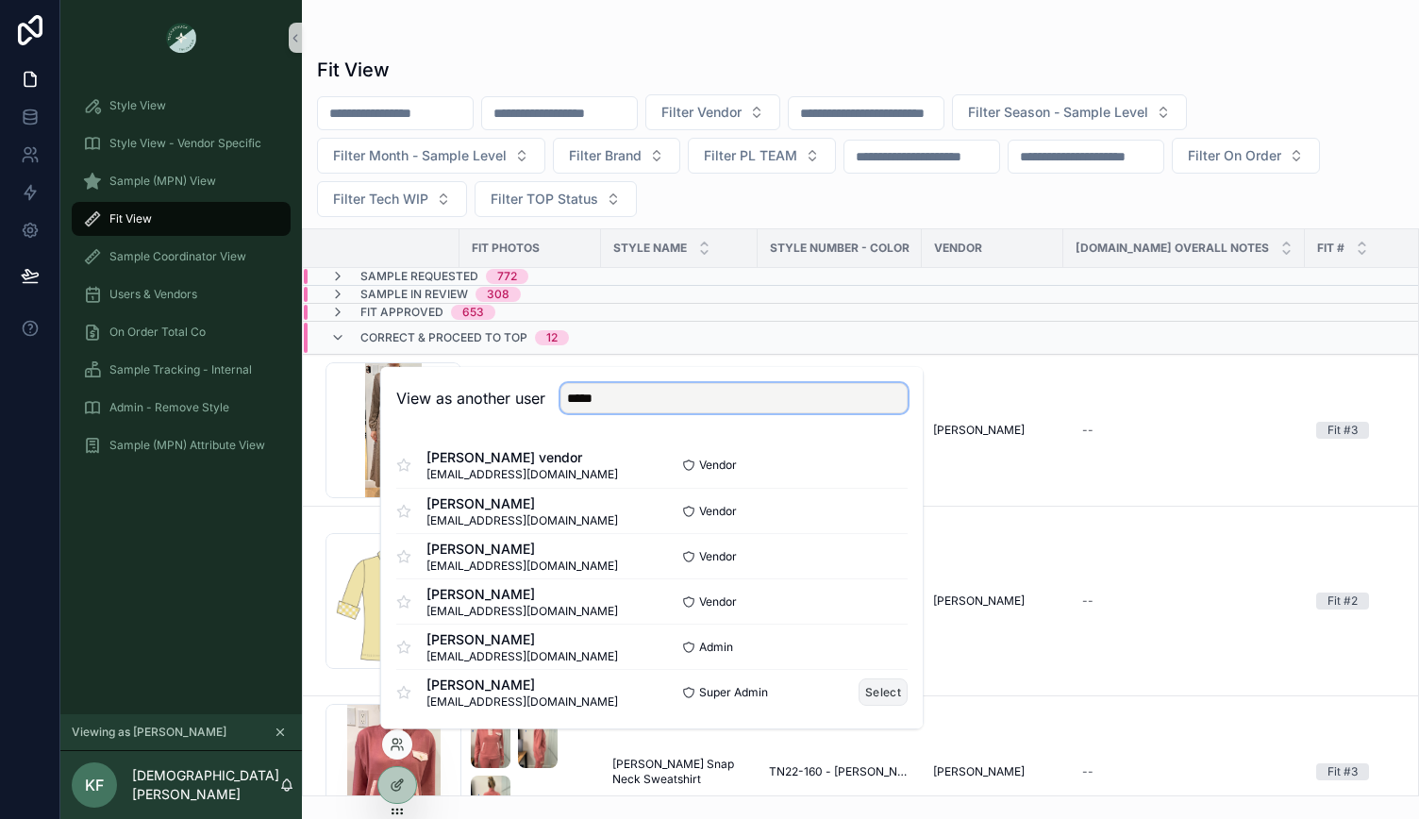
type input "*****"
click at [881, 689] on button "Select" at bounding box center [883, 691] width 49 height 27
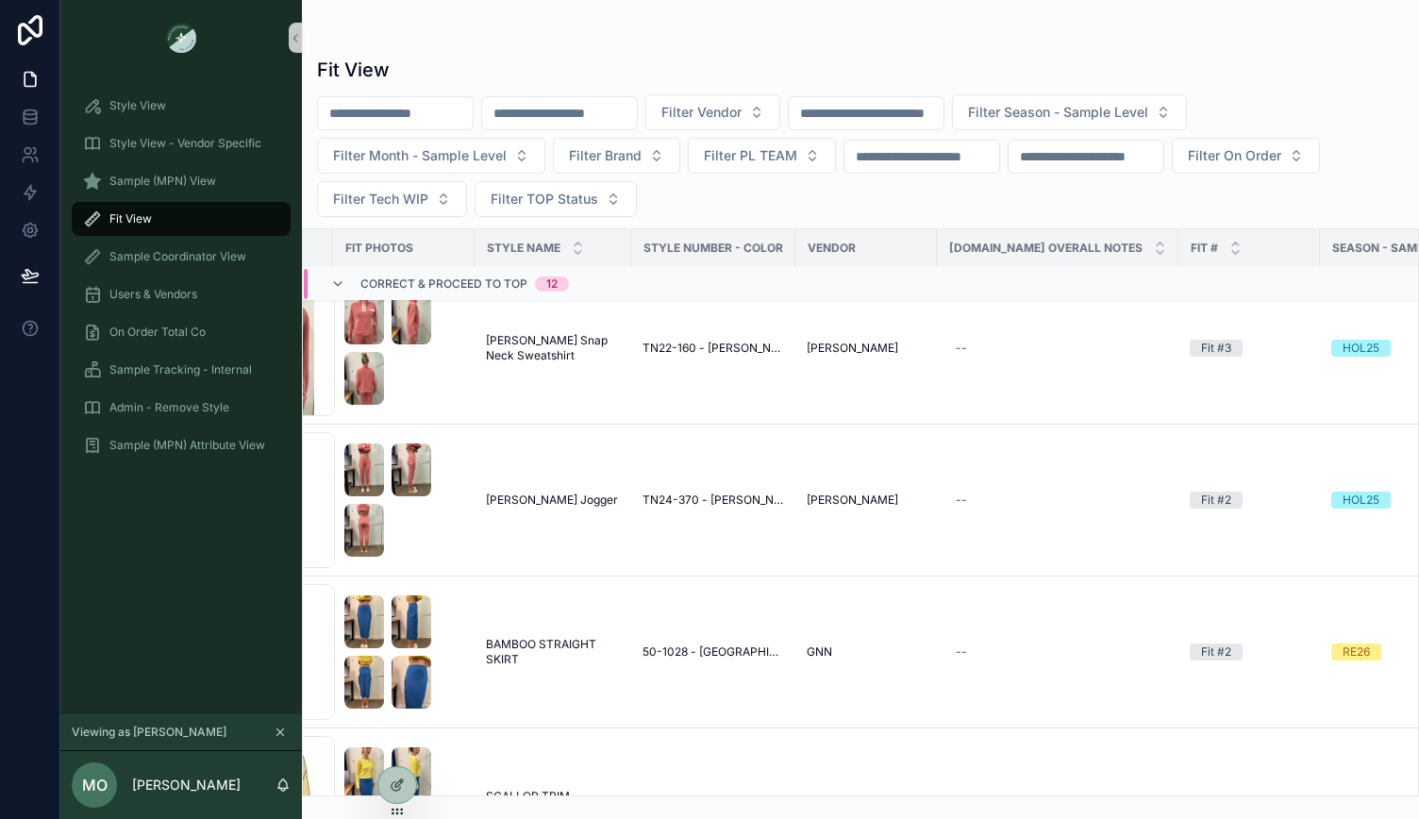
scroll to position [424, 0]
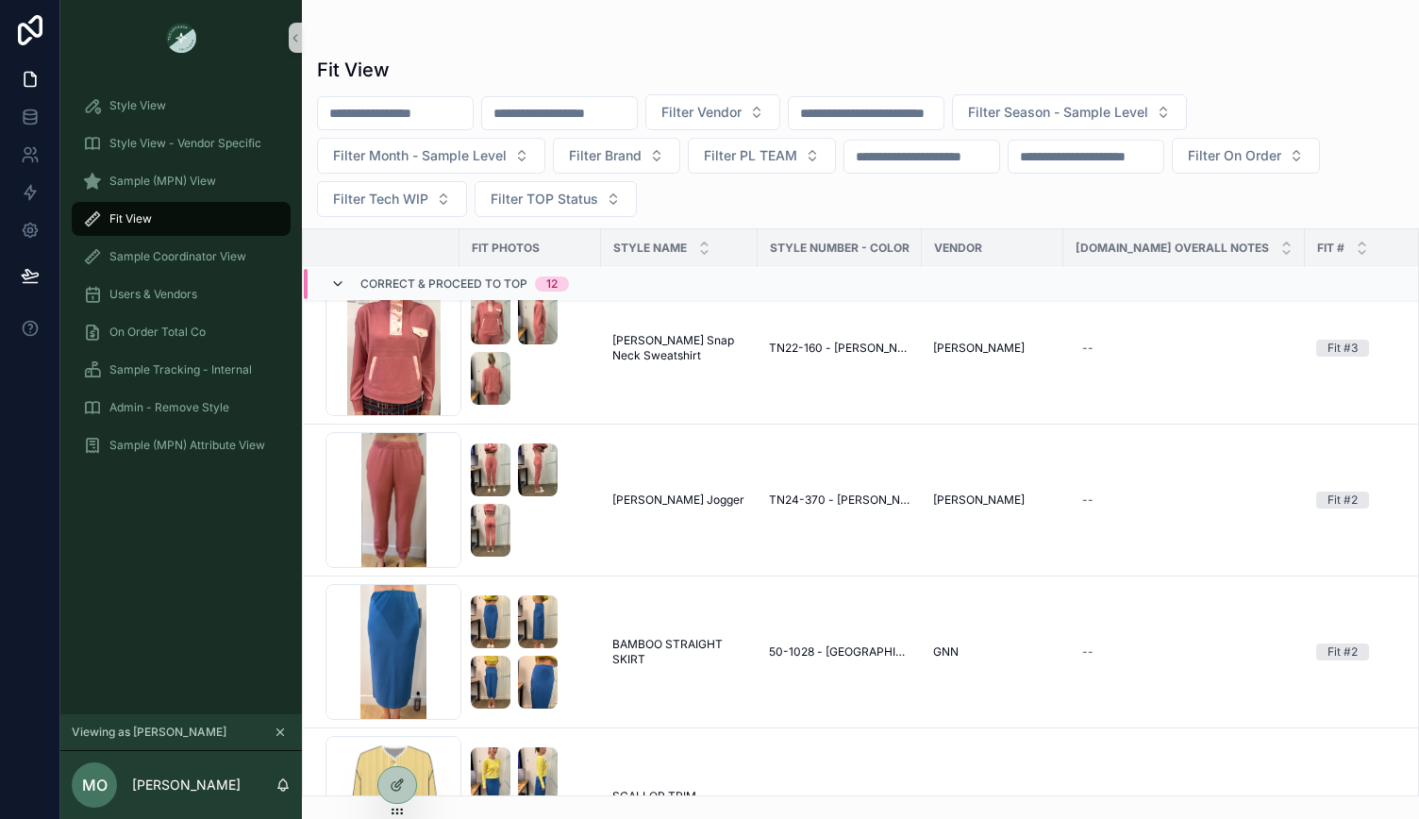
click at [332, 282] on icon "scrollable content" at bounding box center [337, 283] width 15 height 15
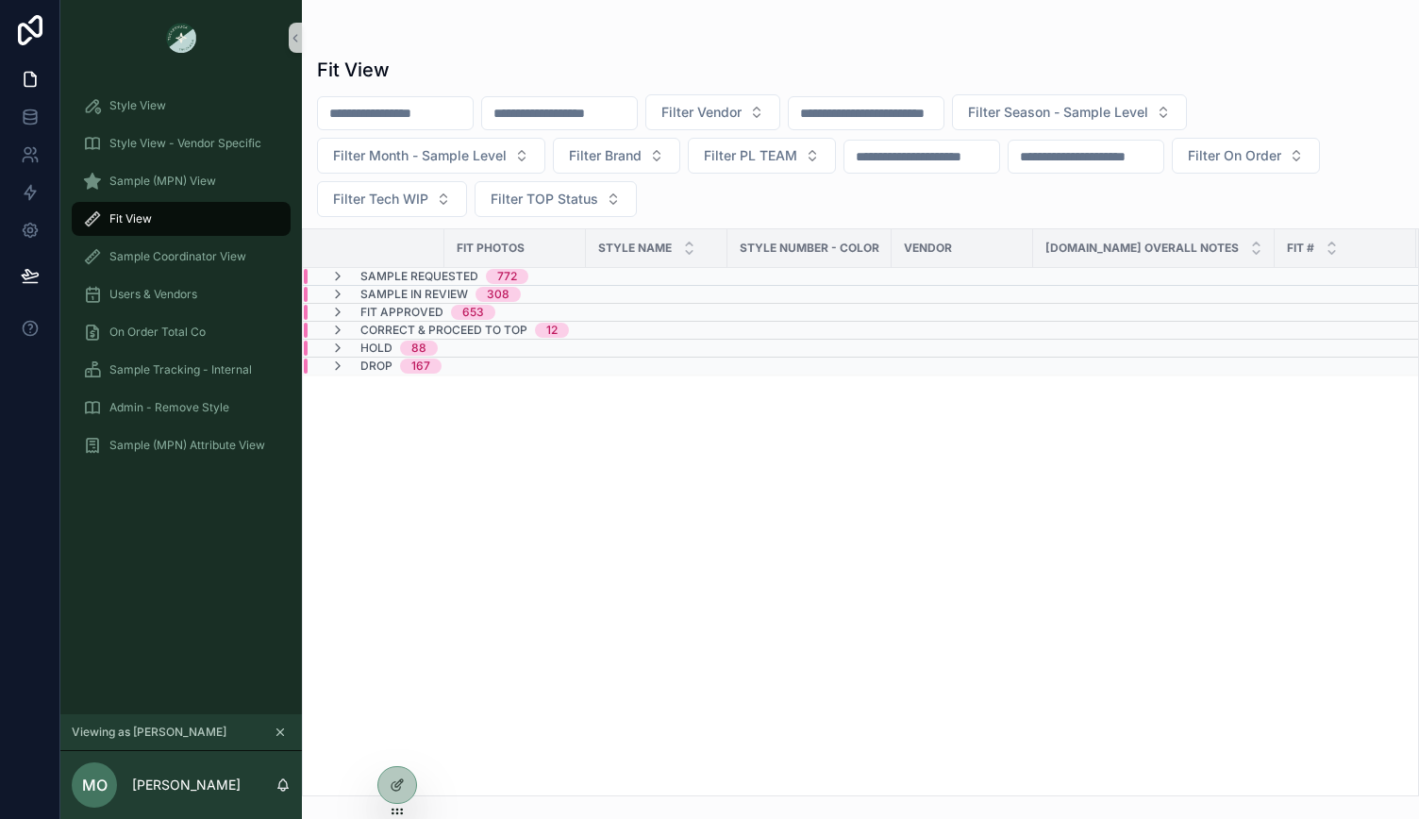
scroll to position [0, 0]
click at [336, 275] on icon "scrollable content" at bounding box center [337, 276] width 15 height 15
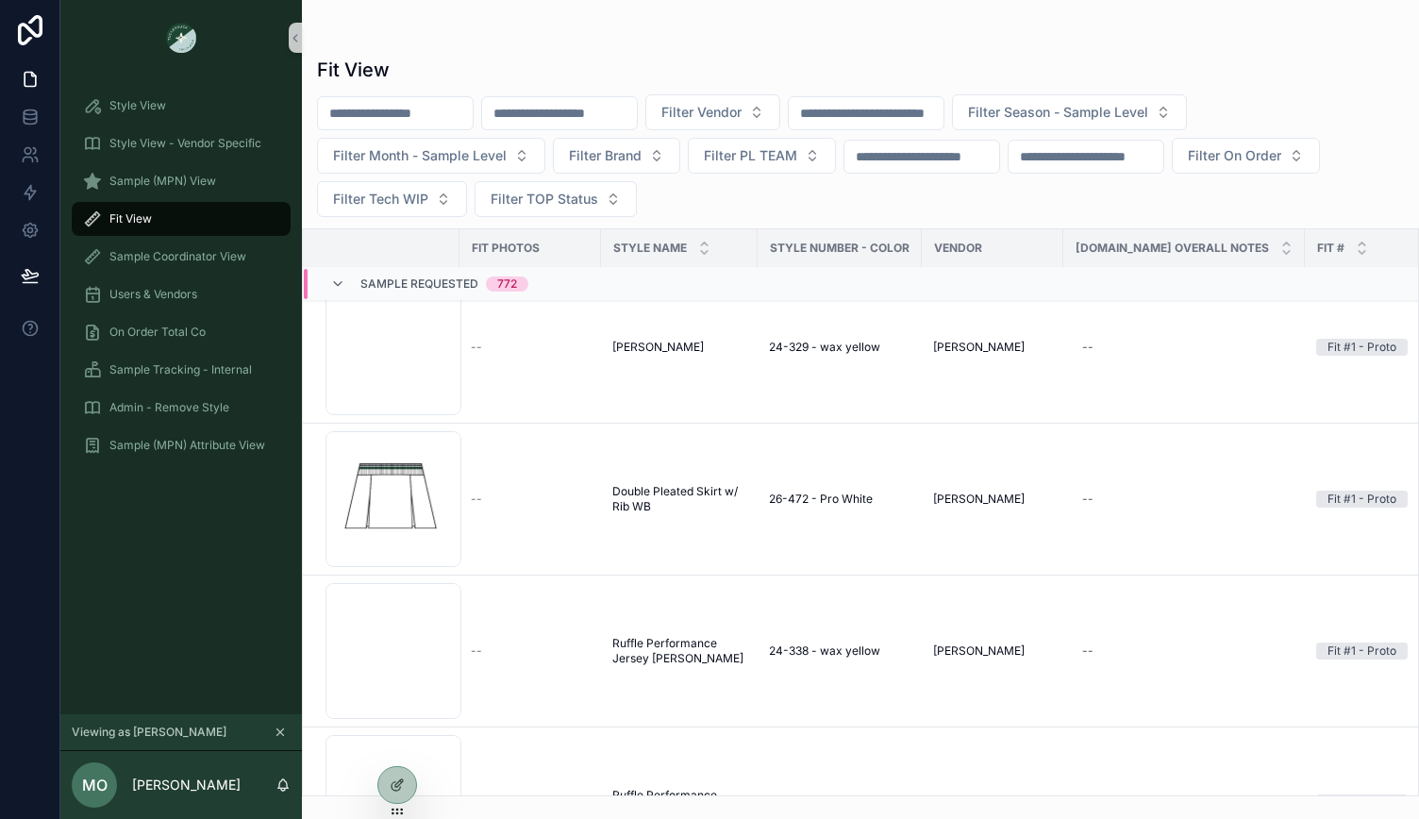
scroll to position [180, 0]
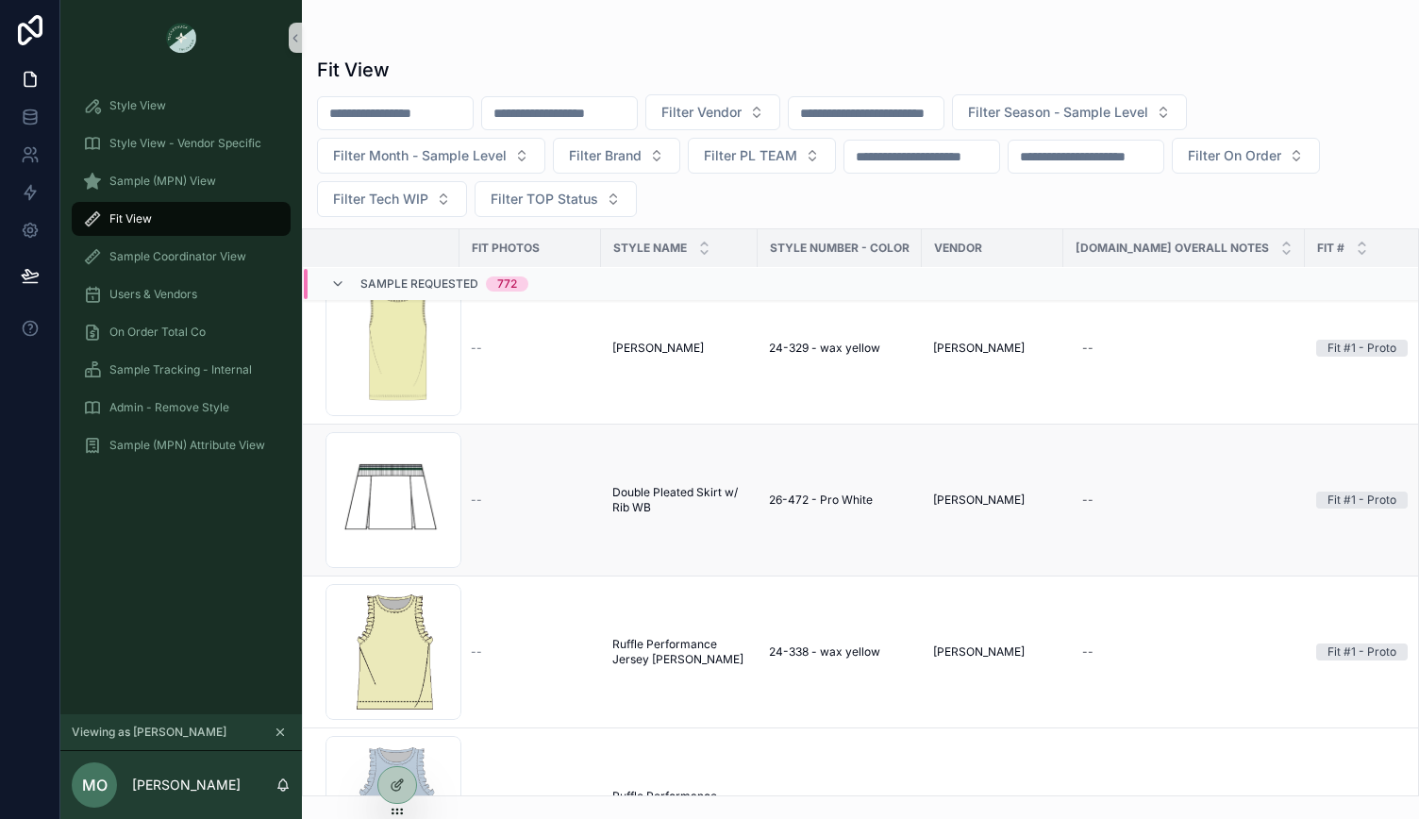
click at [561, 499] on div "--" at bounding box center [530, 500] width 119 height 15
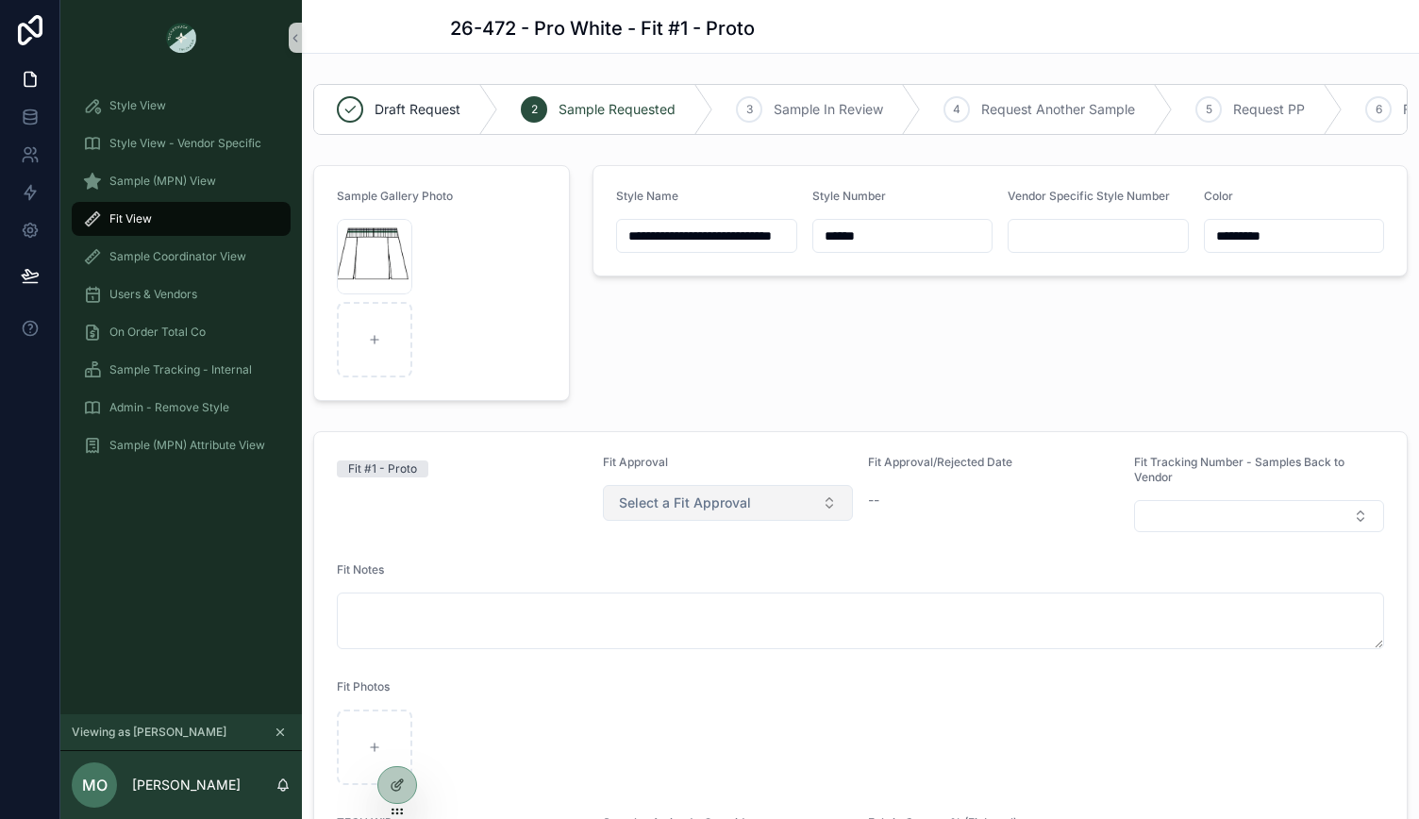
click at [755, 501] on button "Select a Fit Approval" at bounding box center [728, 503] width 251 height 36
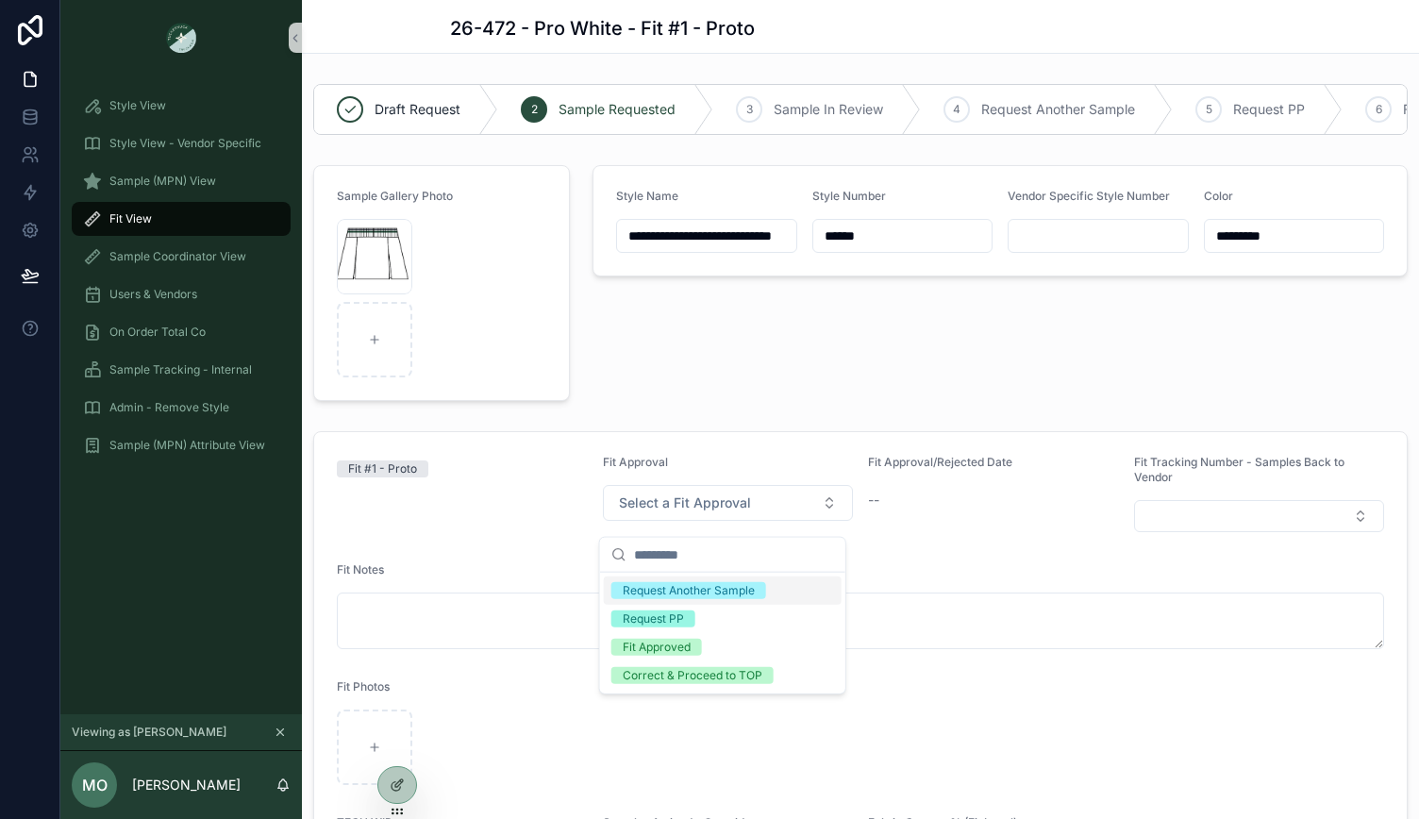
click at [828, 382] on div "**********" at bounding box center [1000, 283] width 838 height 251
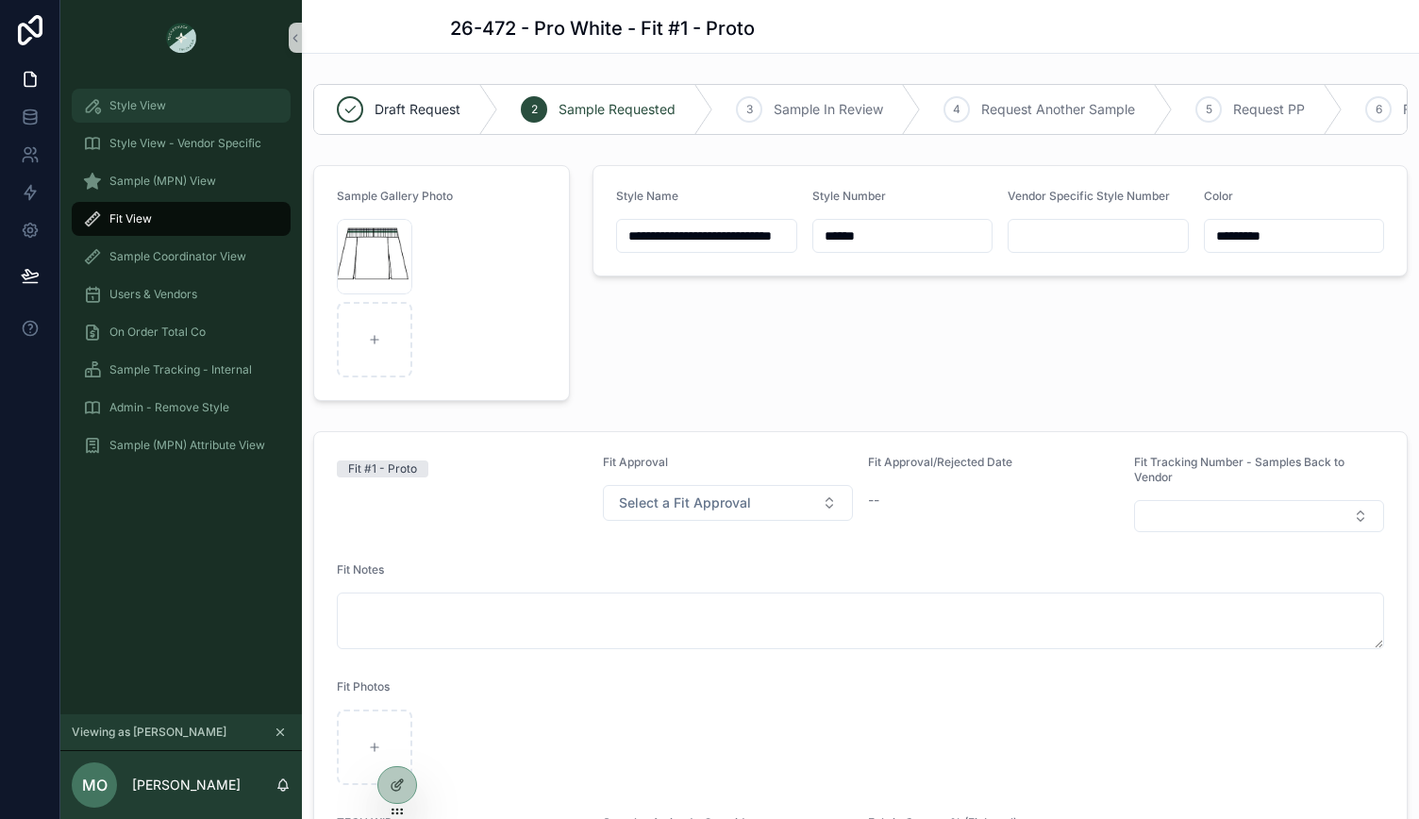
click at [175, 95] on div "Style View" at bounding box center [181, 106] width 196 height 30
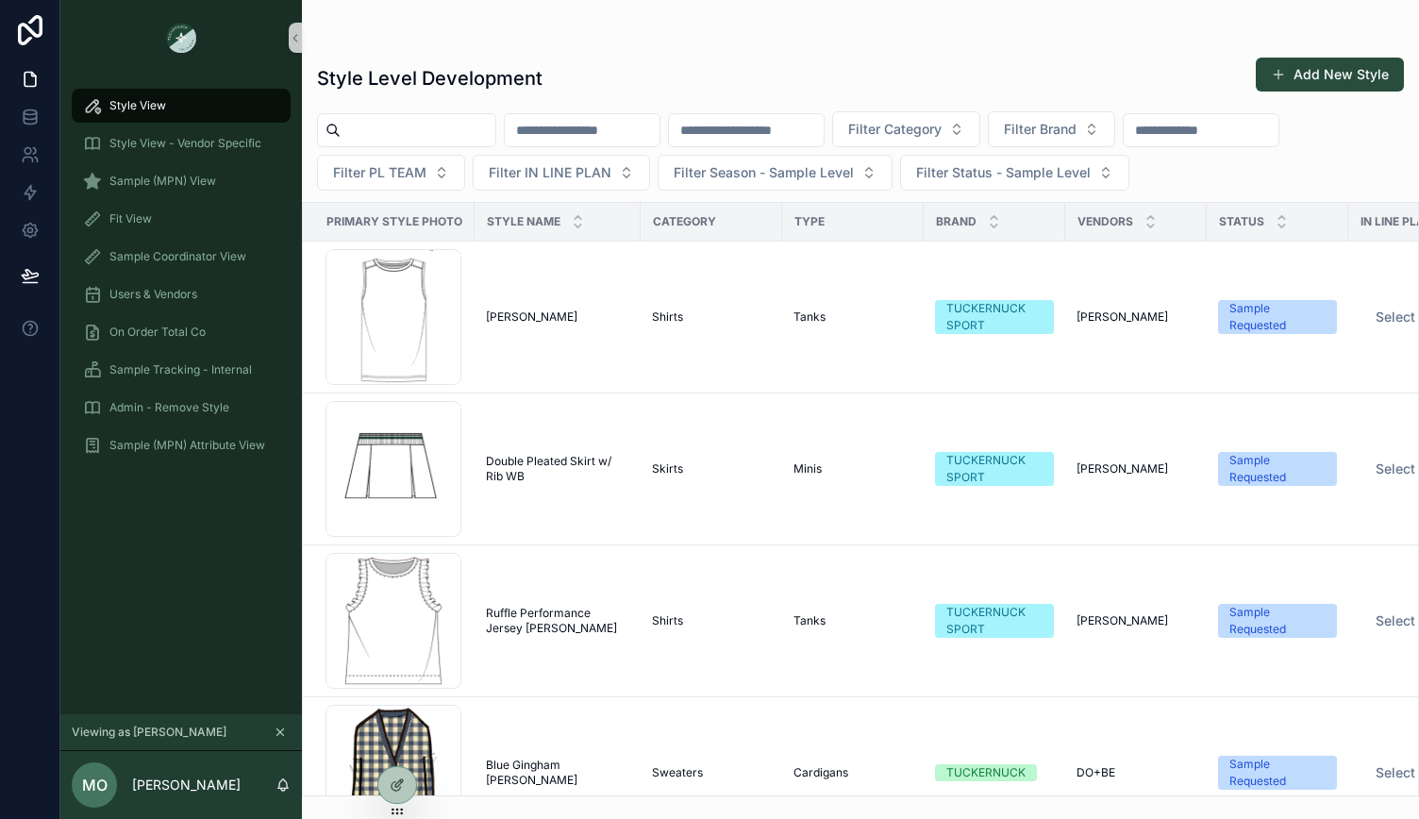
click at [285, 732] on icon "scrollable content" at bounding box center [280, 732] width 13 height 13
